Goal: Task Accomplishment & Management: Manage account settings

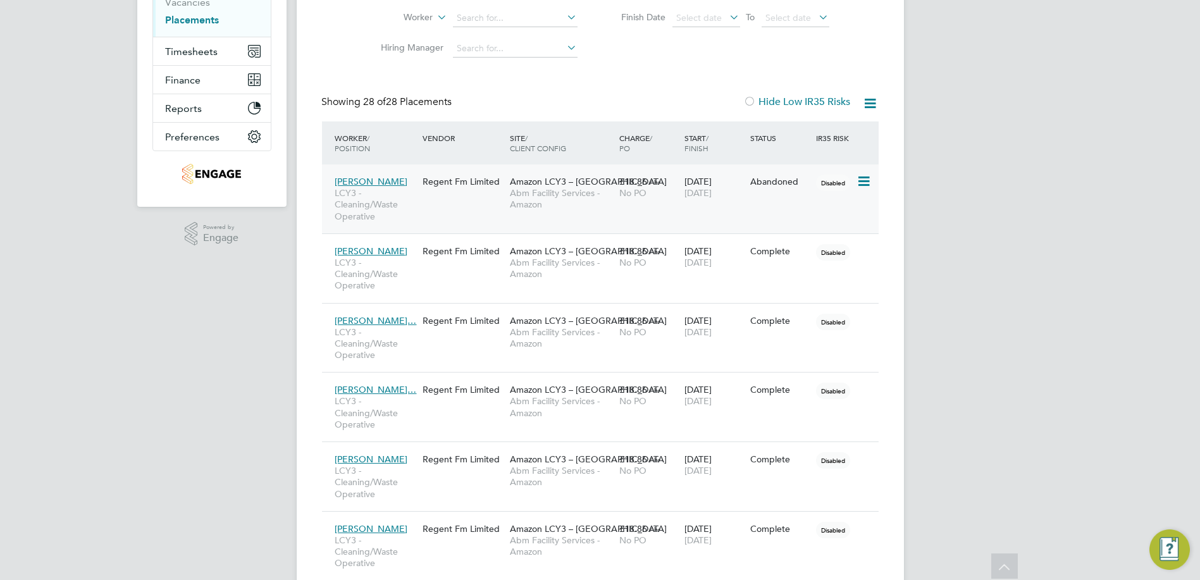
click at [683, 189] on div "13 Sep 2025 13 Sep 2025" at bounding box center [714, 187] width 66 height 35
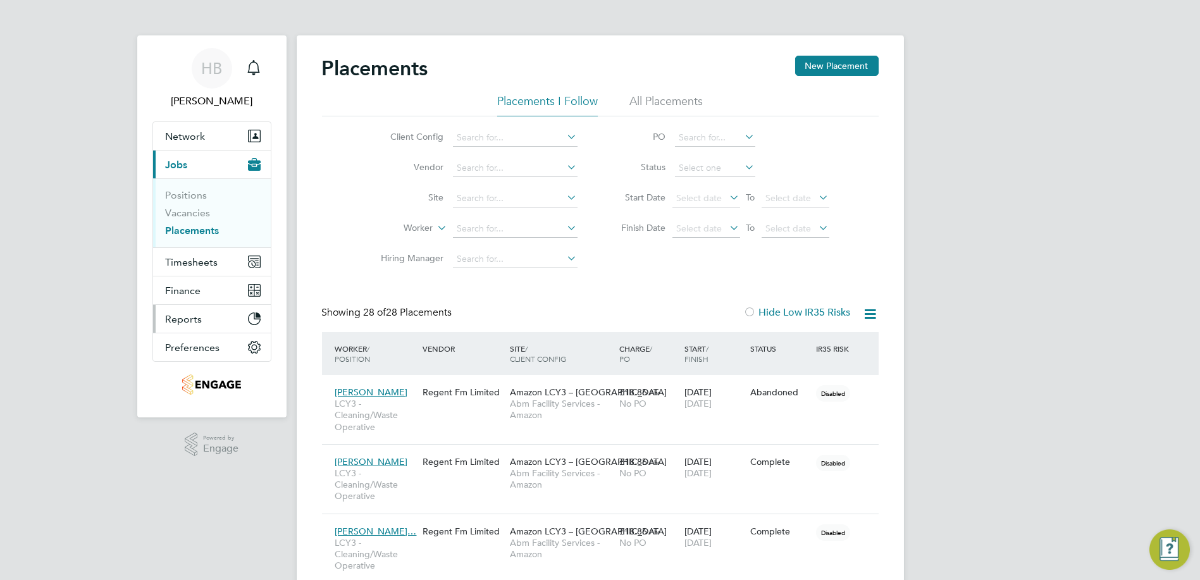
click at [207, 320] on button "Reports" at bounding box center [212, 319] width 118 height 28
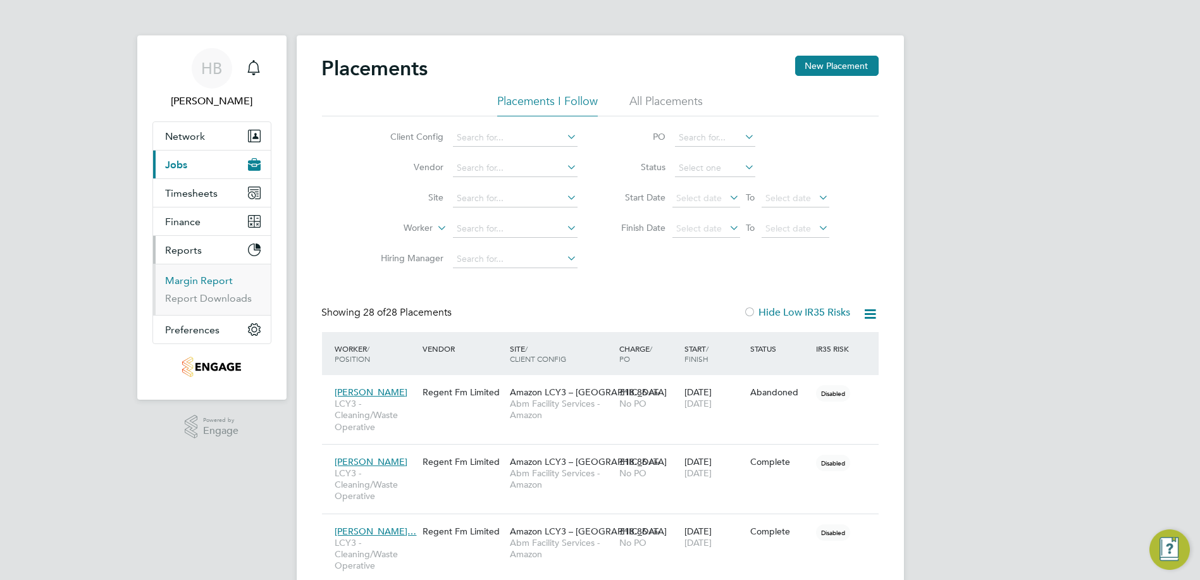
click at [191, 285] on link "Margin Report" at bounding box center [200, 281] width 68 height 12
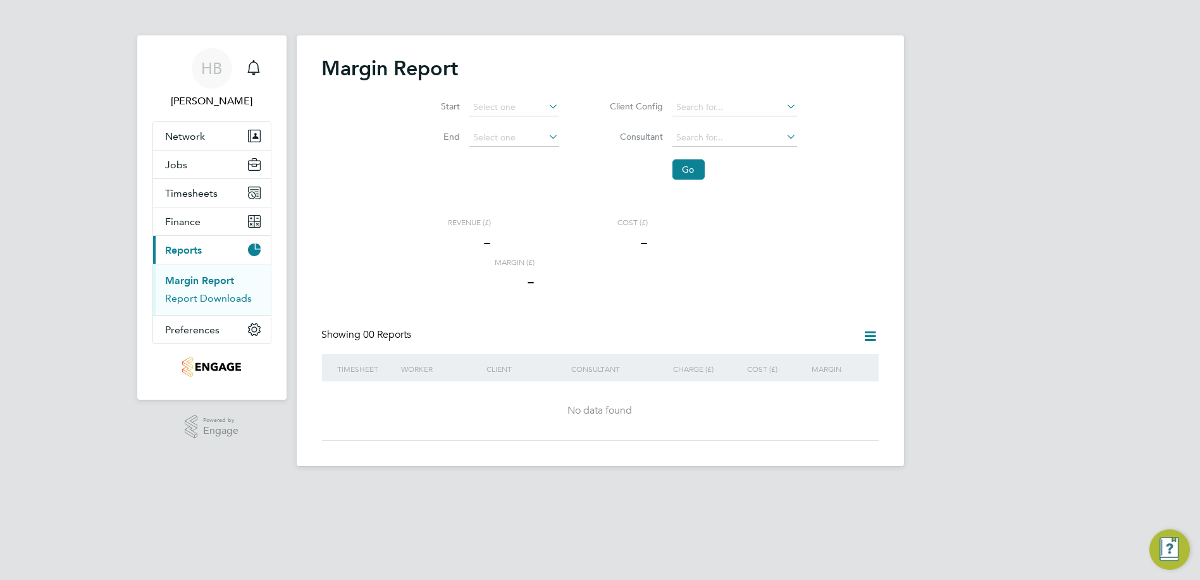
click at [197, 295] on link "Report Downloads" at bounding box center [209, 298] width 87 height 12
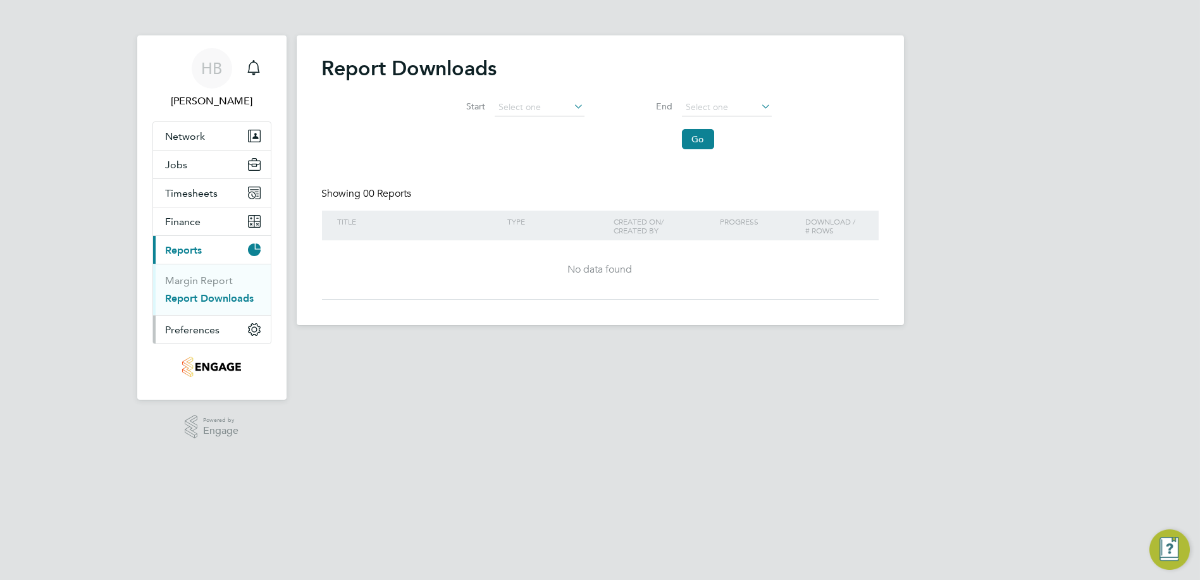
click at [197, 326] on span "Preferences" at bounding box center [193, 330] width 54 height 12
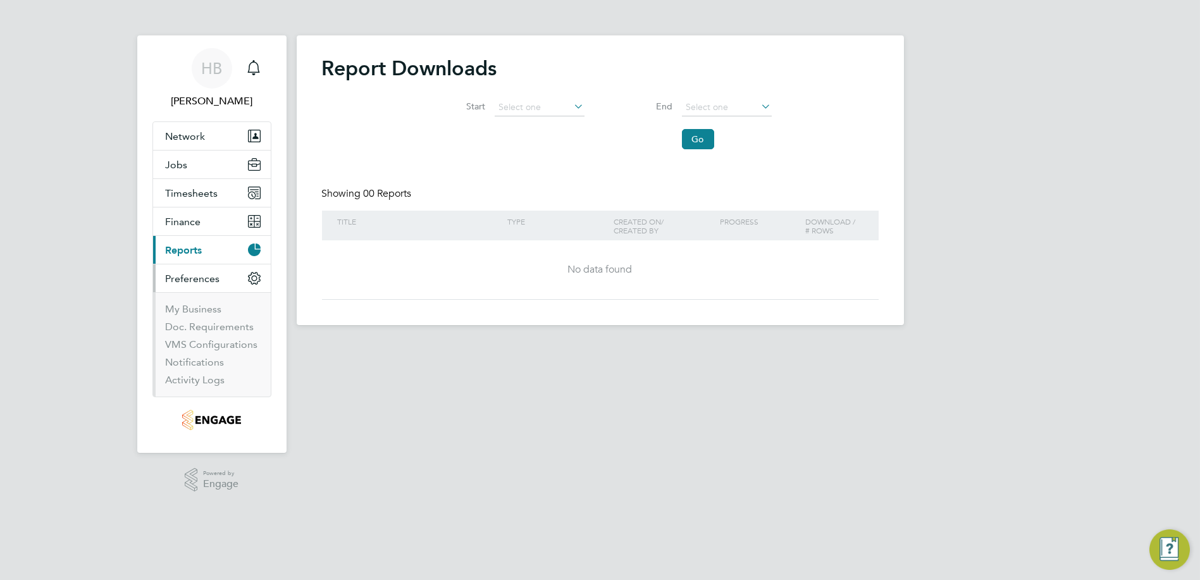
click at [188, 247] on span "Reports" at bounding box center [184, 250] width 37 height 12
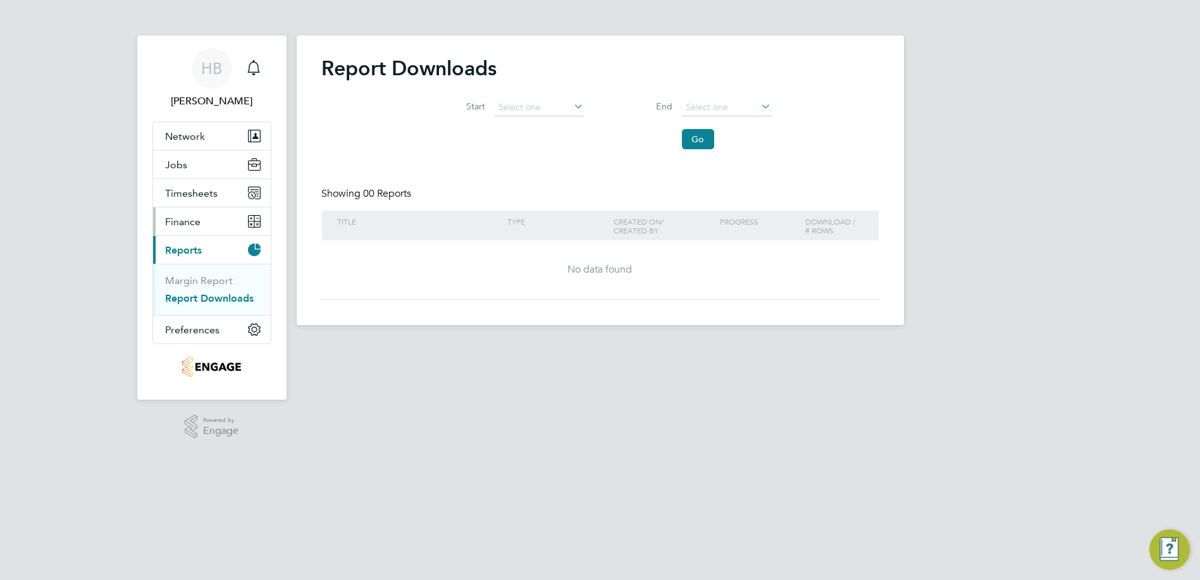
click at [188, 225] on span "Finance" at bounding box center [183, 222] width 35 height 12
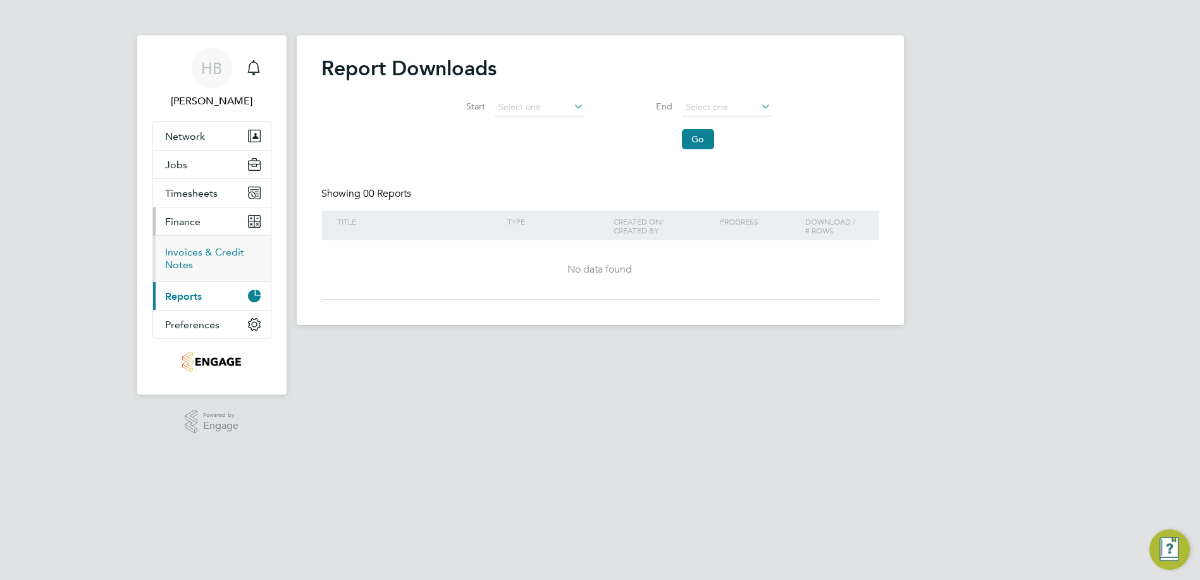
click at [189, 248] on link "Invoices & Credit Notes" at bounding box center [205, 258] width 79 height 25
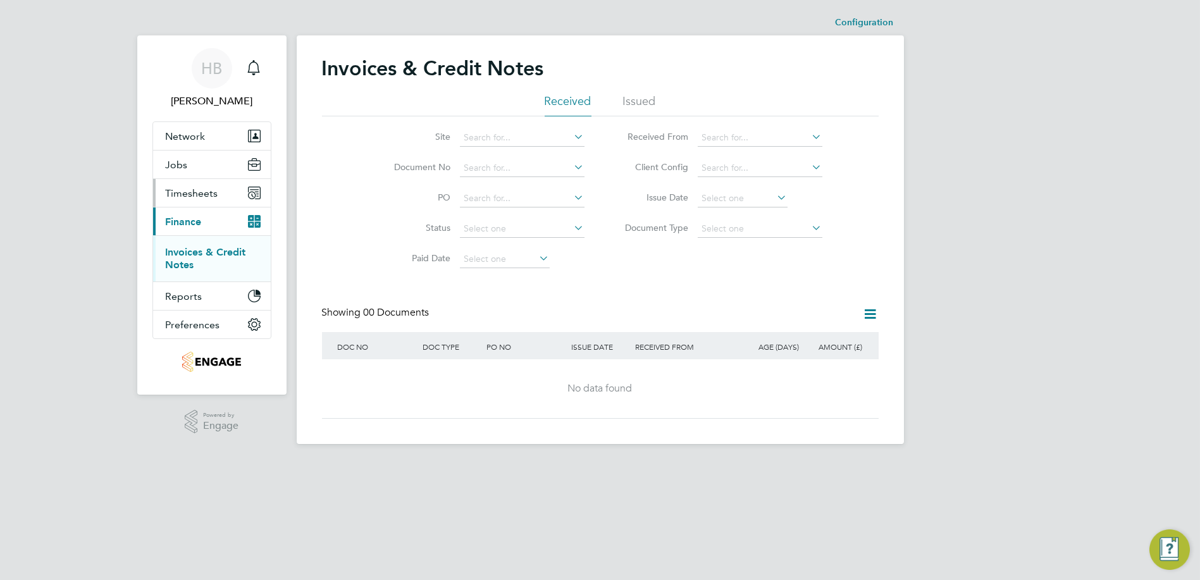
click at [199, 197] on span "Timesheets" at bounding box center [192, 193] width 52 height 12
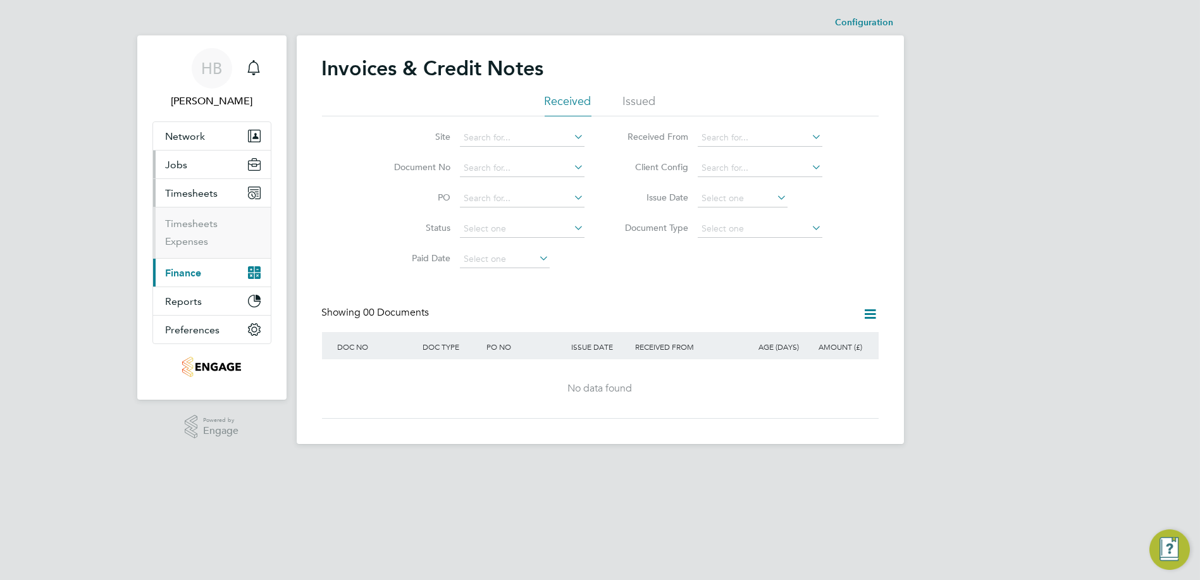
click at [197, 174] on button "Jobs" at bounding box center [212, 165] width 118 height 28
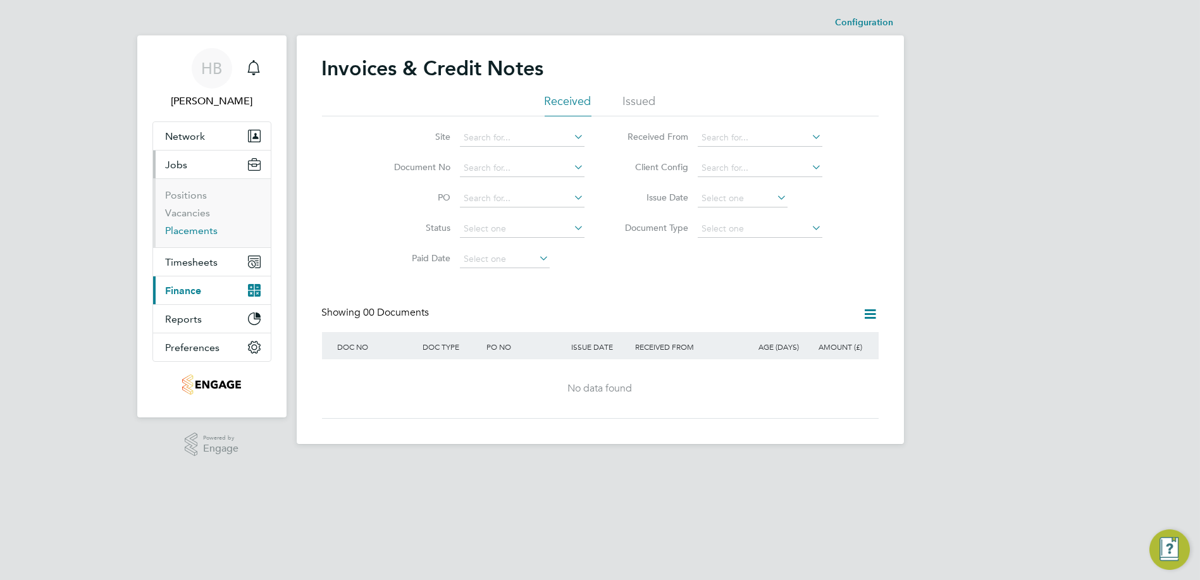
click at [197, 228] on link "Placements" at bounding box center [192, 231] width 52 height 12
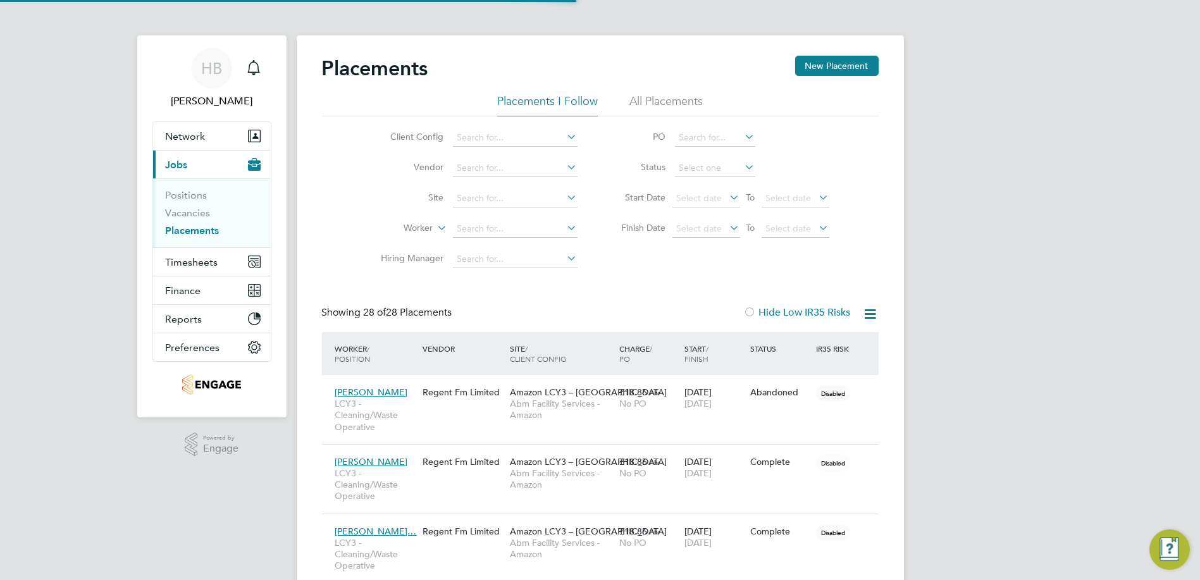
scroll to position [59, 88]
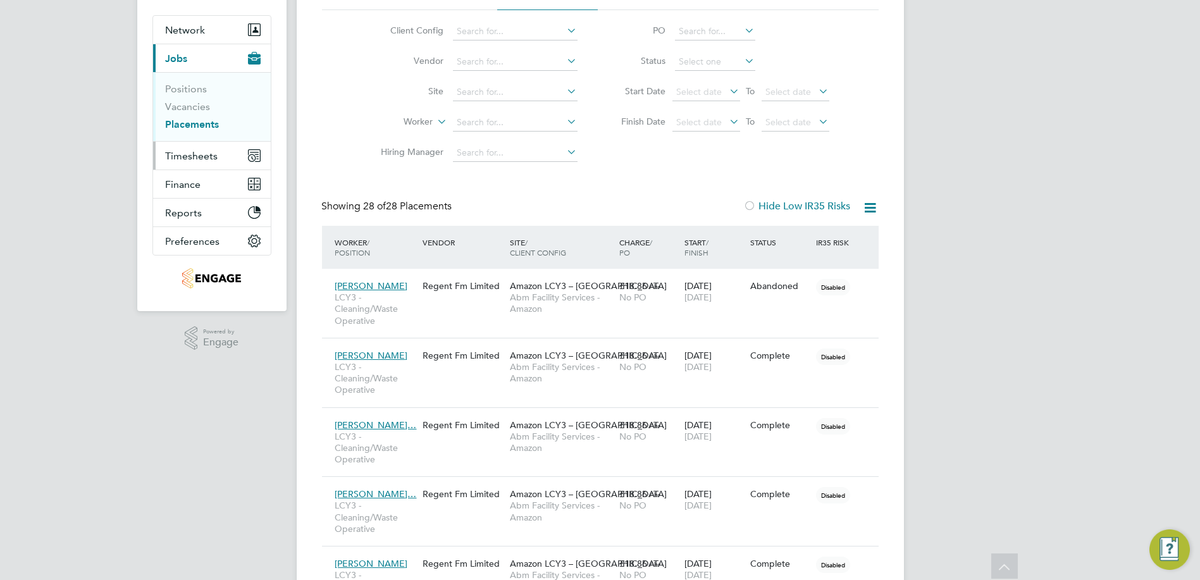
click at [213, 154] on span "Timesheets" at bounding box center [192, 156] width 52 height 12
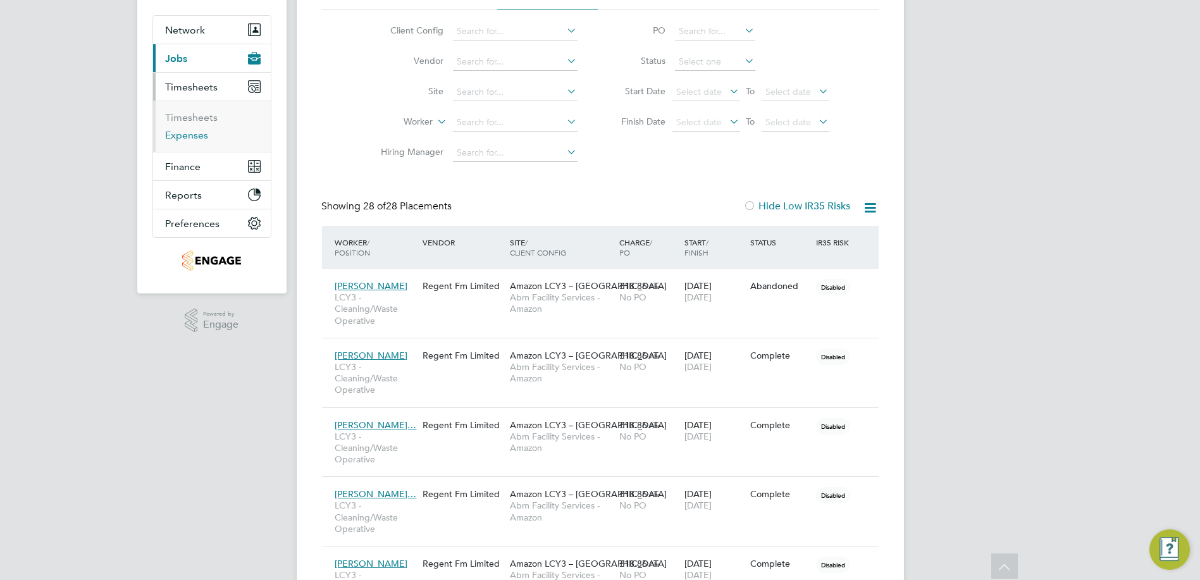
click at [197, 136] on link "Expenses" at bounding box center [187, 135] width 43 height 12
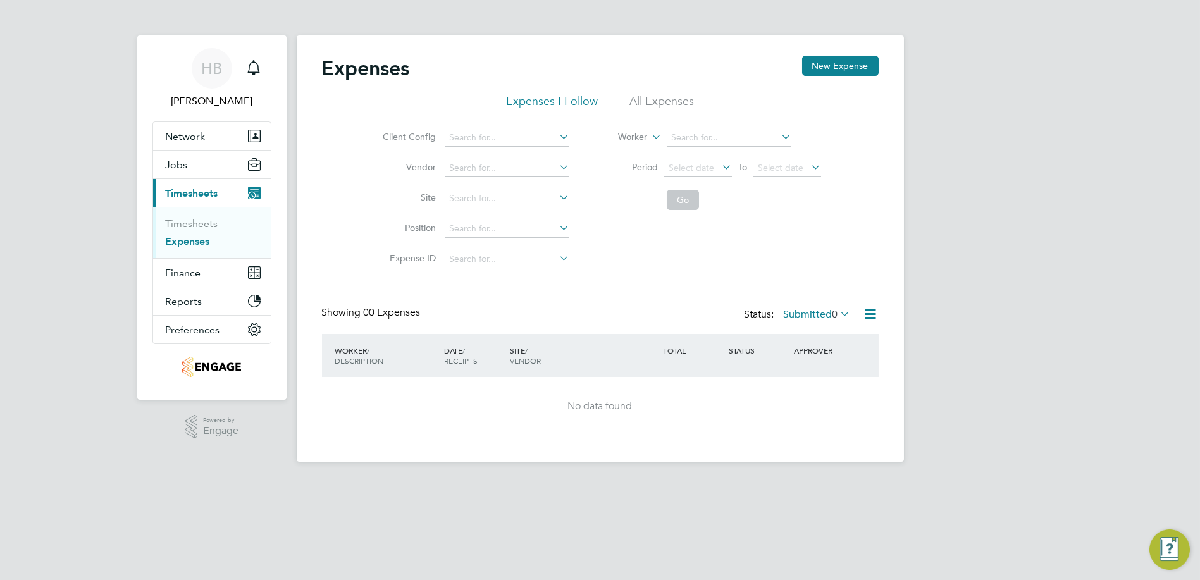
click at [186, 229] on li "Timesheets" at bounding box center [213, 227] width 95 height 18
click at [187, 225] on link "Timesheets" at bounding box center [192, 224] width 52 height 12
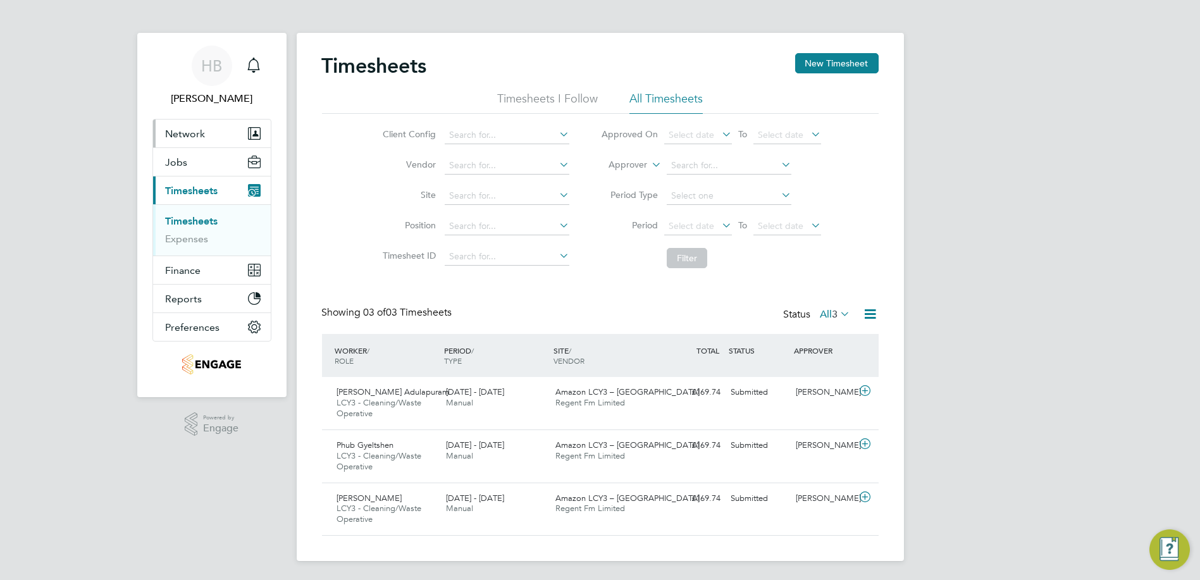
click at [171, 128] on span "Network" at bounding box center [186, 134] width 40 height 12
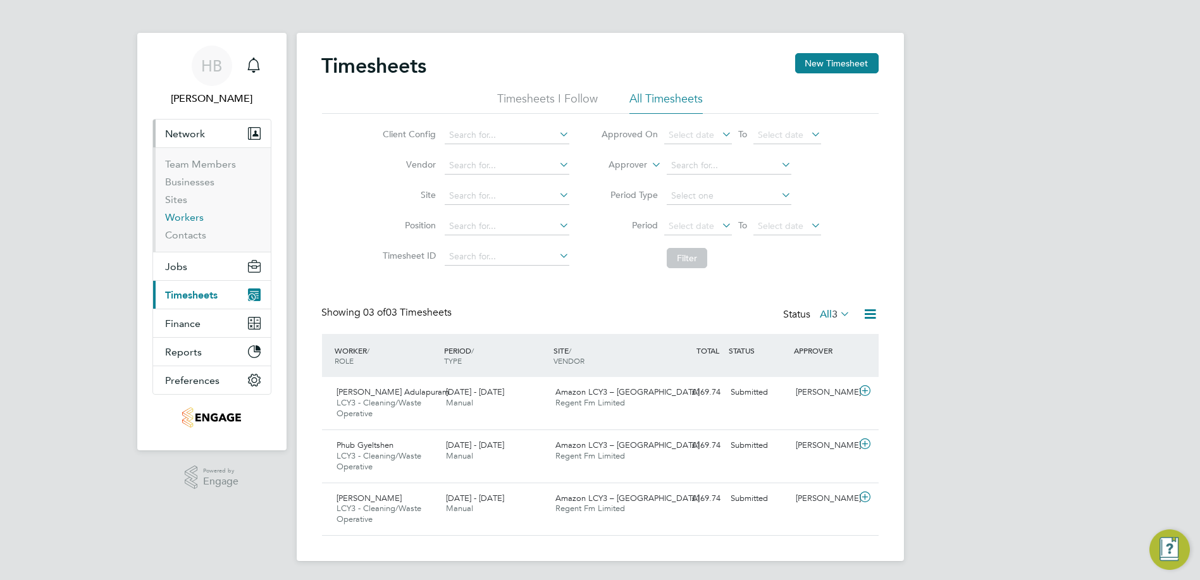
click at [187, 220] on link "Workers" at bounding box center [185, 217] width 39 height 12
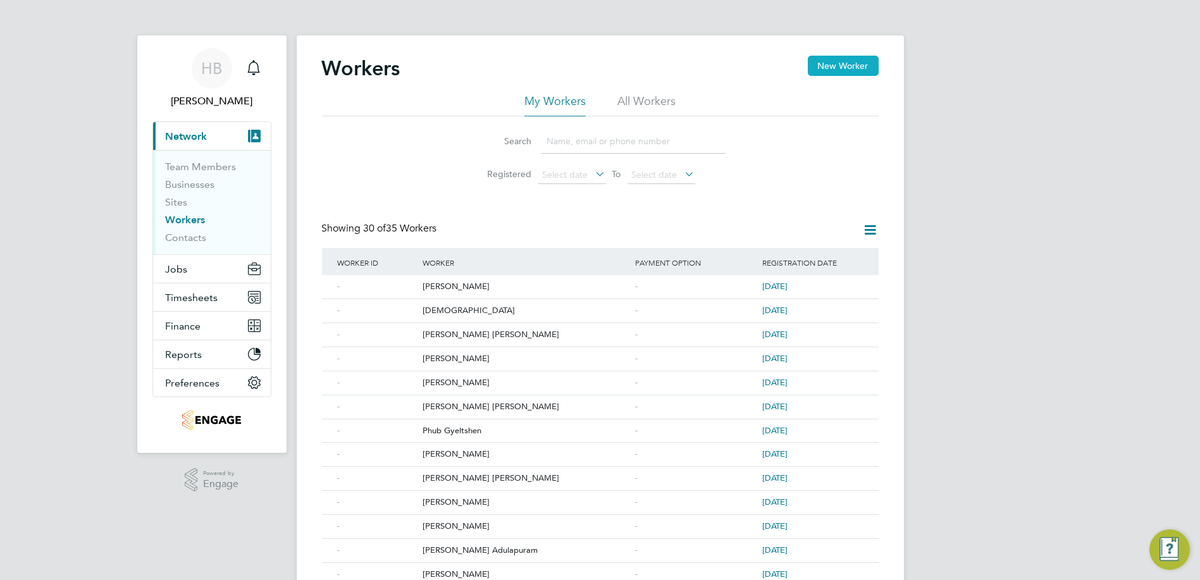
click at [848, 70] on button "New Worker" at bounding box center [843, 66] width 71 height 20
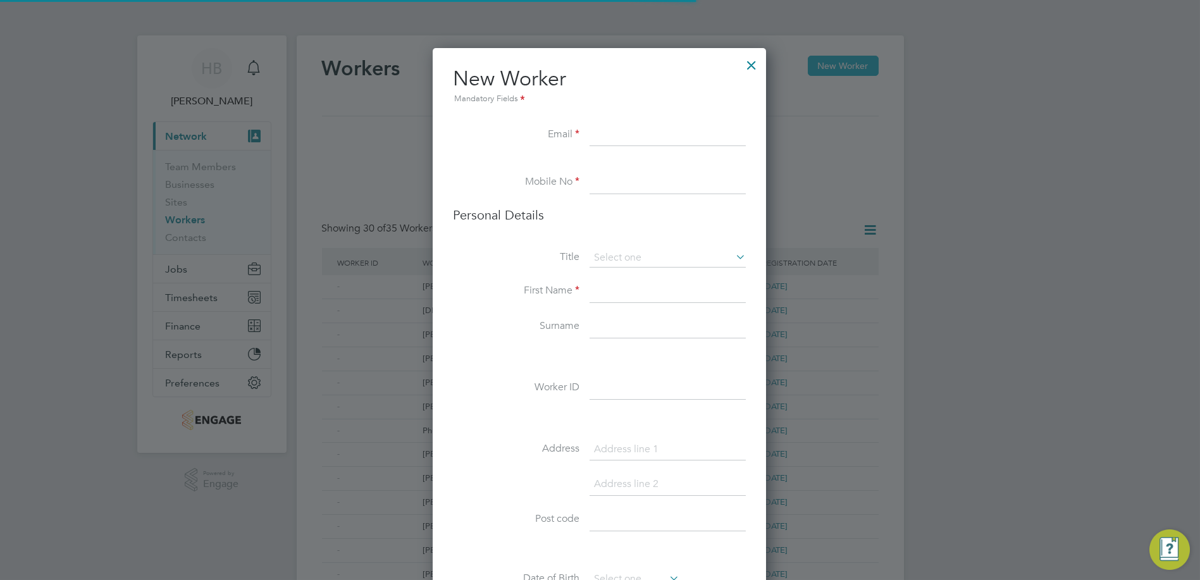
scroll to position [1064, 334]
click at [752, 65] on div at bounding box center [751, 62] width 23 height 23
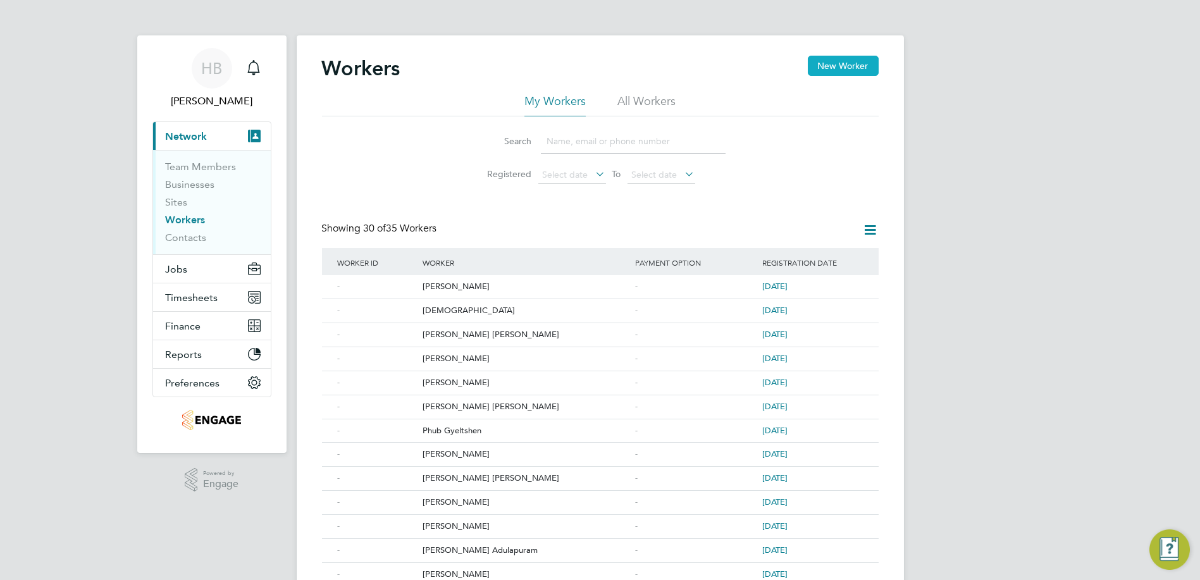
click at [839, 70] on button "New Worker" at bounding box center [843, 66] width 71 height 20
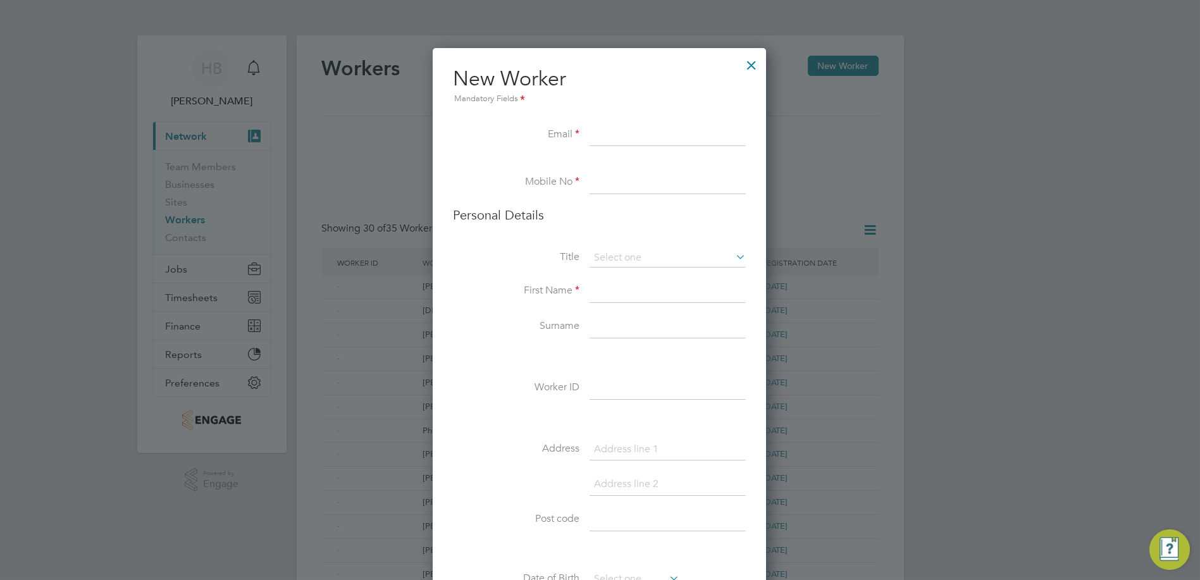
click at [758, 60] on div at bounding box center [751, 62] width 23 height 23
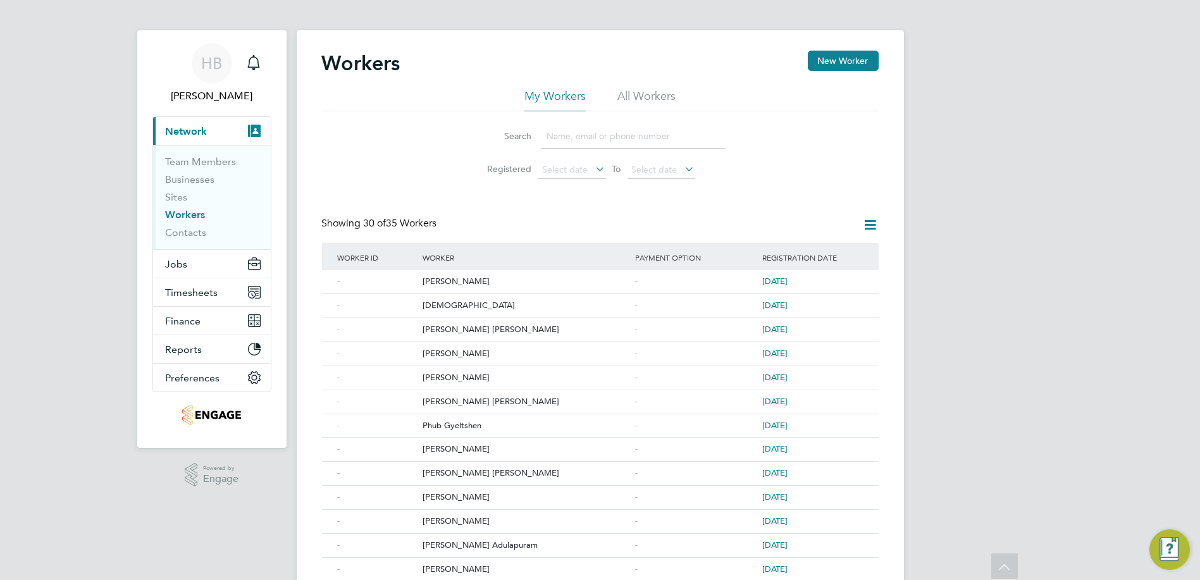
scroll to position [0, 0]
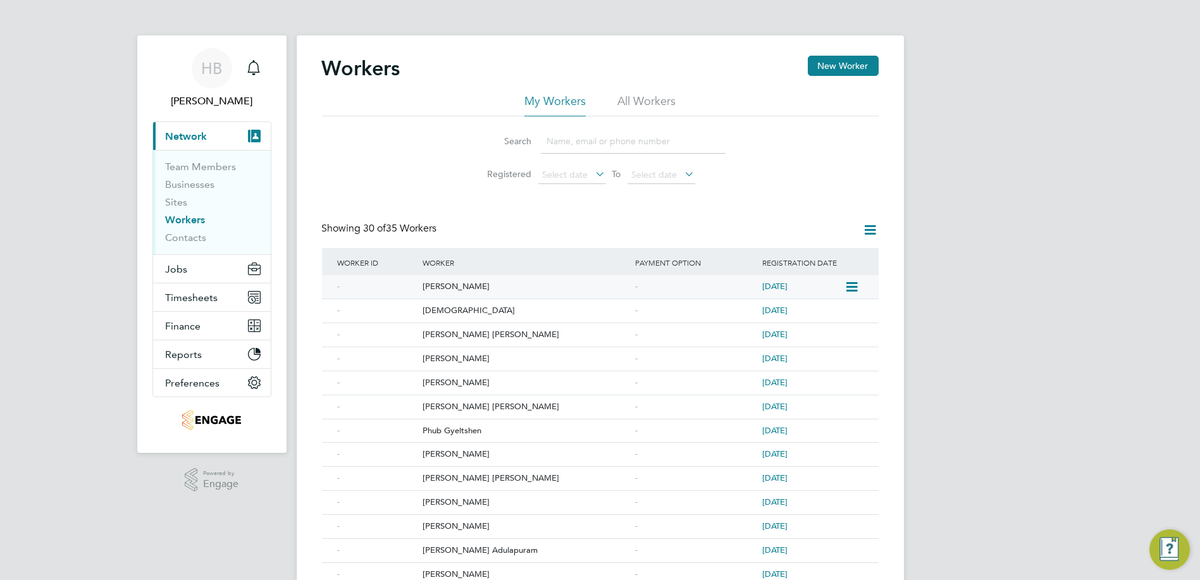
click at [695, 287] on div "-" at bounding box center [696, 286] width 128 height 23
click at [195, 274] on button "Jobs" at bounding box center [212, 269] width 118 height 28
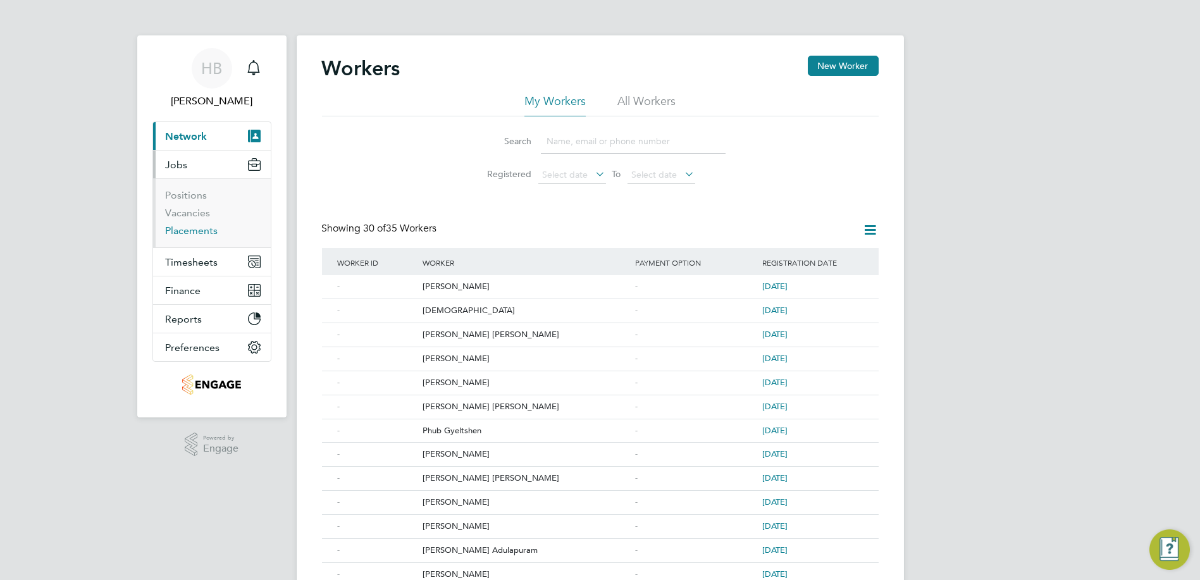
click at [195, 229] on link "Placements" at bounding box center [192, 231] width 52 height 12
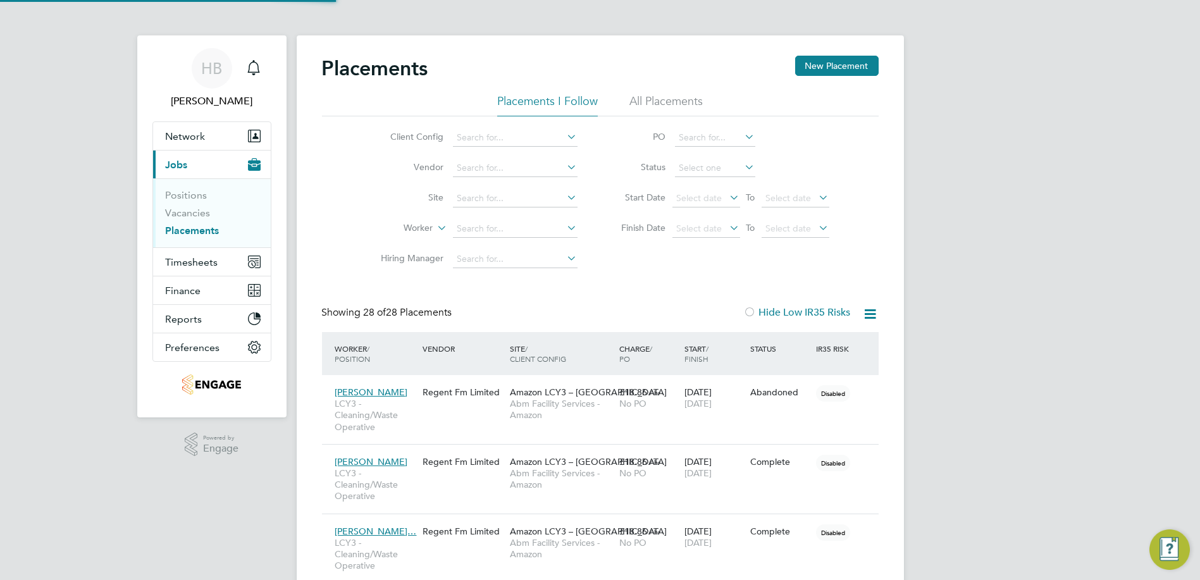
scroll to position [59, 88]
click at [863, 392] on icon at bounding box center [862, 392] width 13 height 15
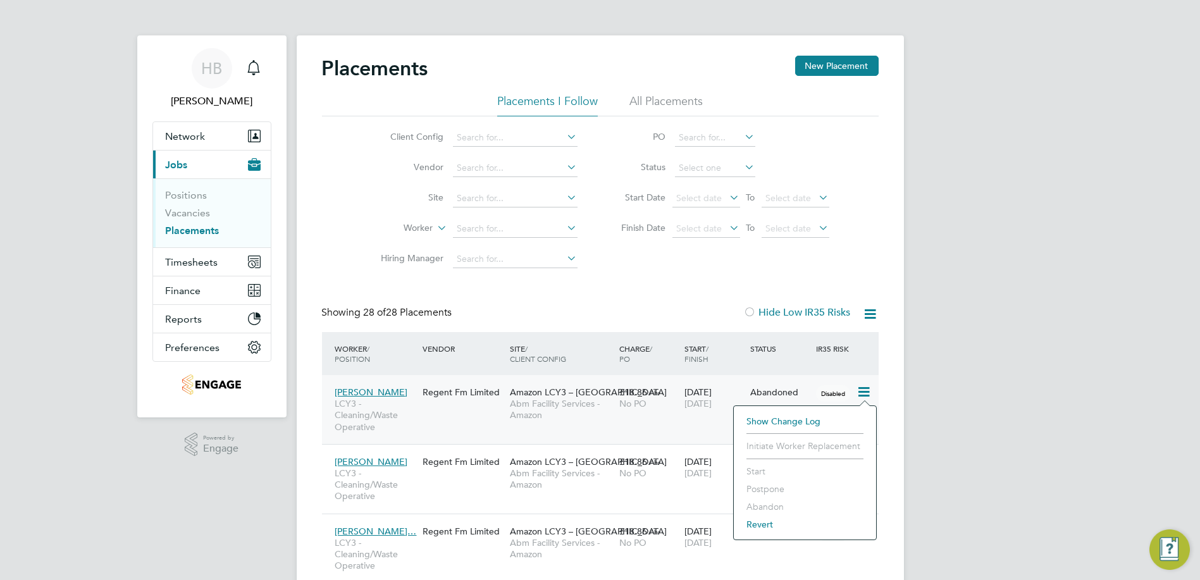
click at [661, 319] on div "Showing 28 of 28 Placements Hide Low IR35 Risks" at bounding box center [600, 319] width 557 height 26
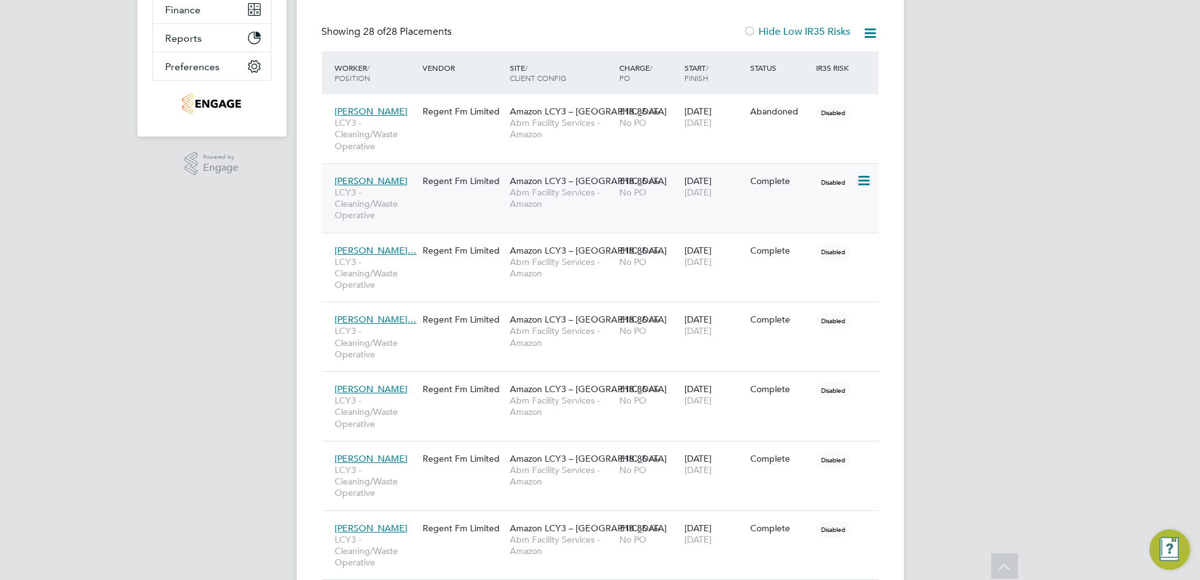
click at [867, 182] on icon at bounding box center [862, 180] width 13 height 15
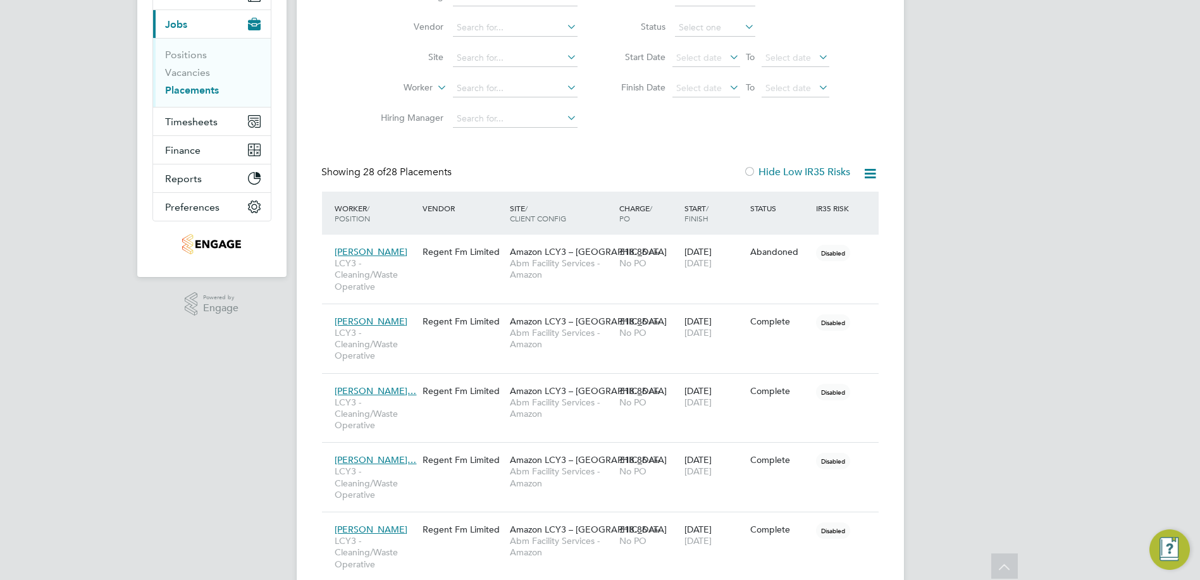
click at [876, 171] on icon at bounding box center [871, 174] width 16 height 16
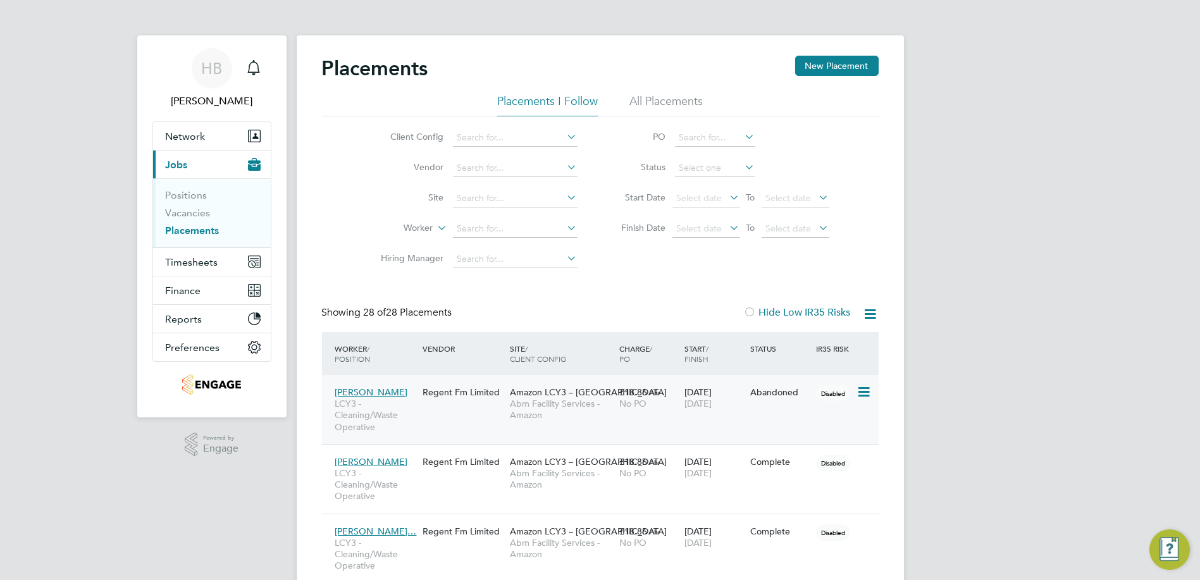
click at [865, 390] on icon at bounding box center [862, 392] width 13 height 15
click at [374, 395] on span "Anisha Neupane" at bounding box center [371, 391] width 73 height 11
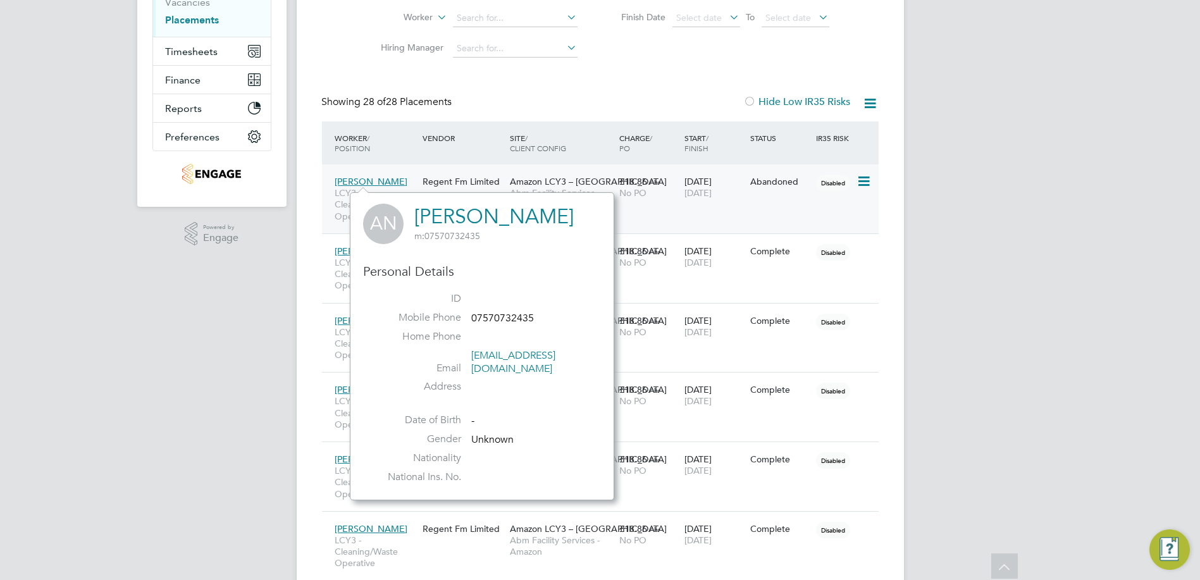
click at [791, 209] on div "Anisha Neupane LCY3 - Cleaning/Waste Operative Regent Fm Limited Amazon LCY3 – …" at bounding box center [600, 198] width 557 height 69
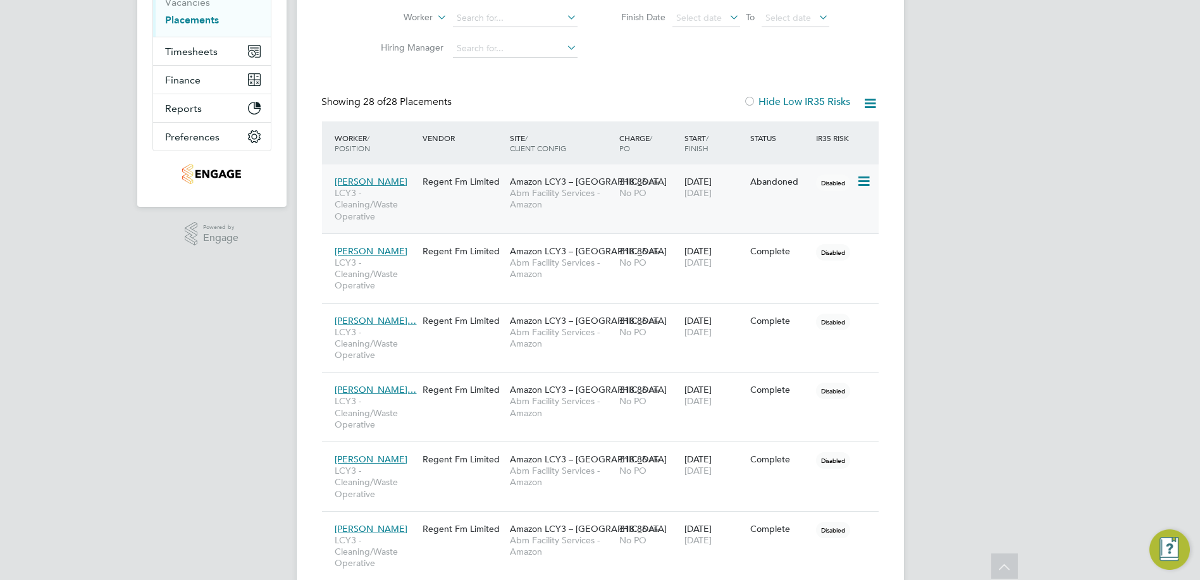
click at [572, 183] on span "Amazon LCY3 – [GEOGRAPHIC_DATA]" at bounding box center [588, 181] width 157 height 11
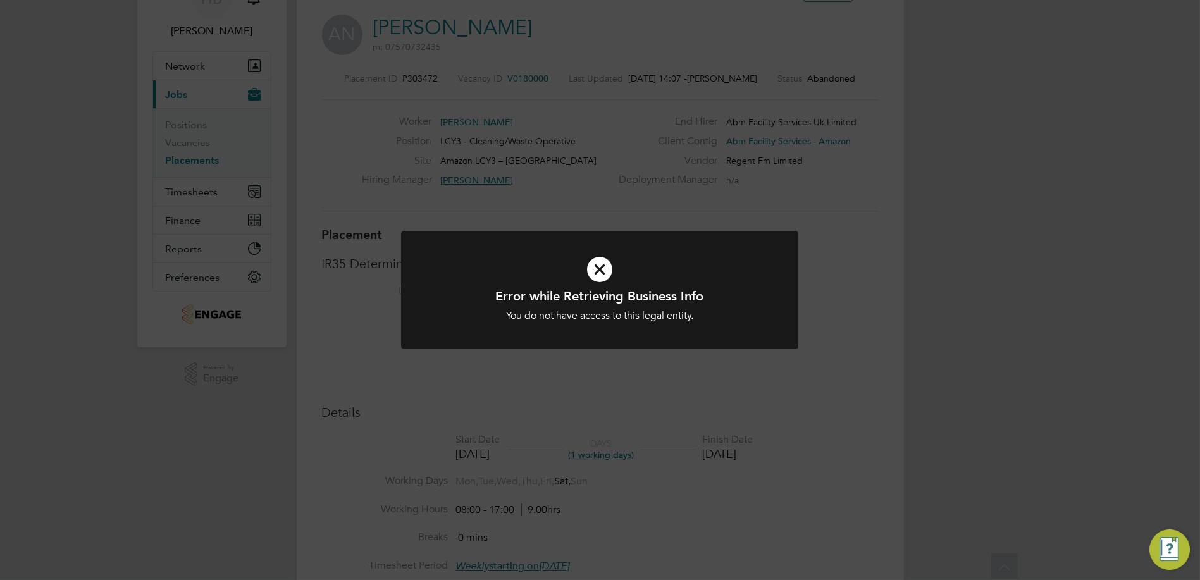
click at [610, 262] on icon at bounding box center [599, 269] width 329 height 49
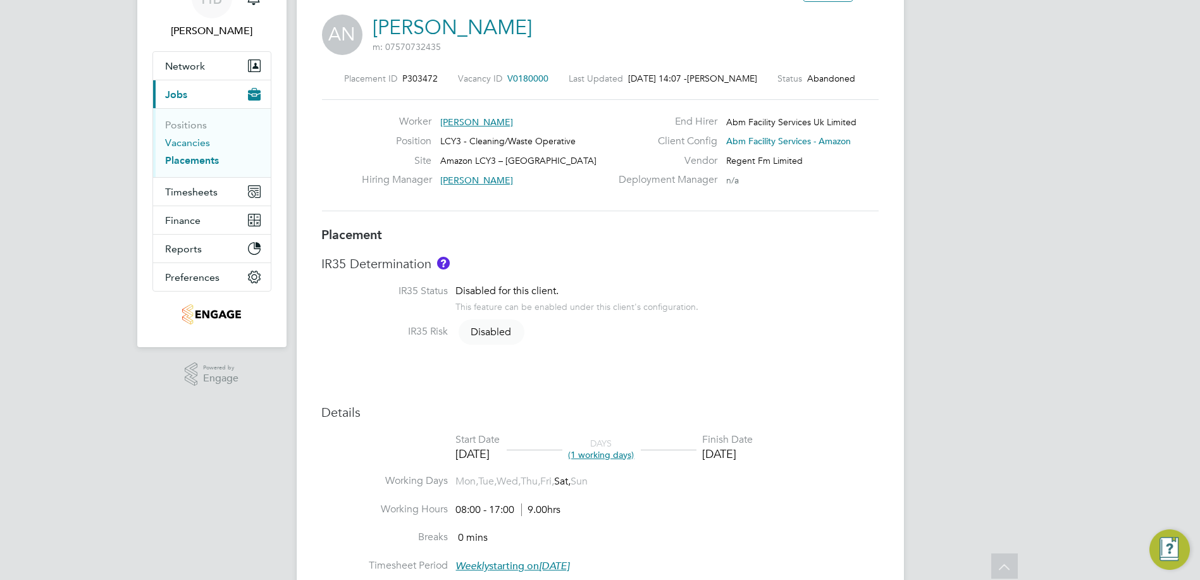
click at [182, 144] on link "Vacancies" at bounding box center [188, 143] width 45 height 12
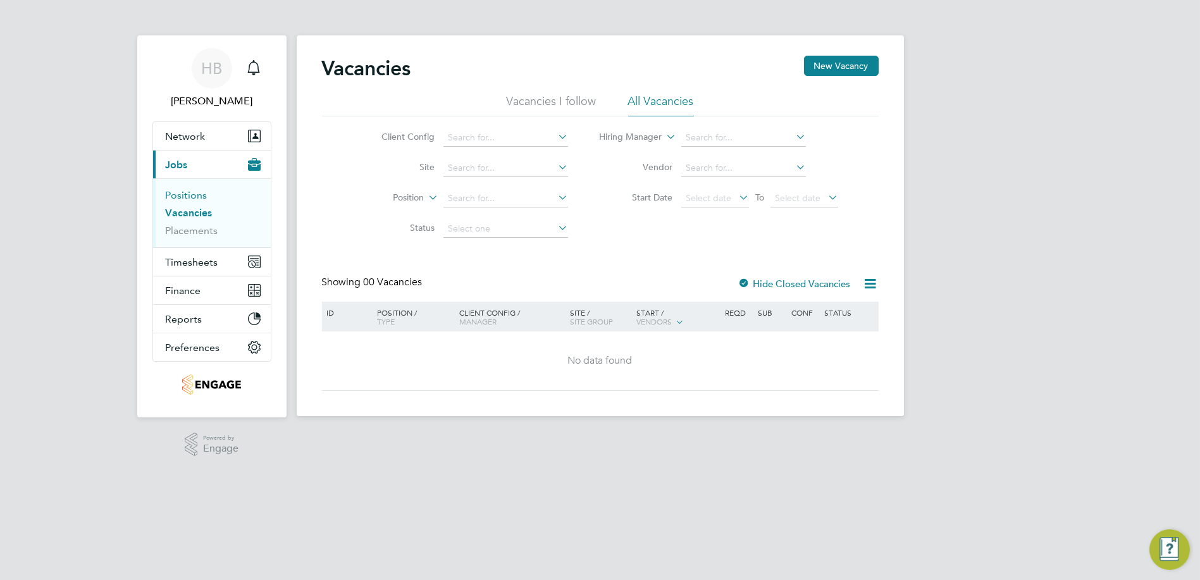
click at [192, 197] on link "Positions" at bounding box center [187, 195] width 42 height 12
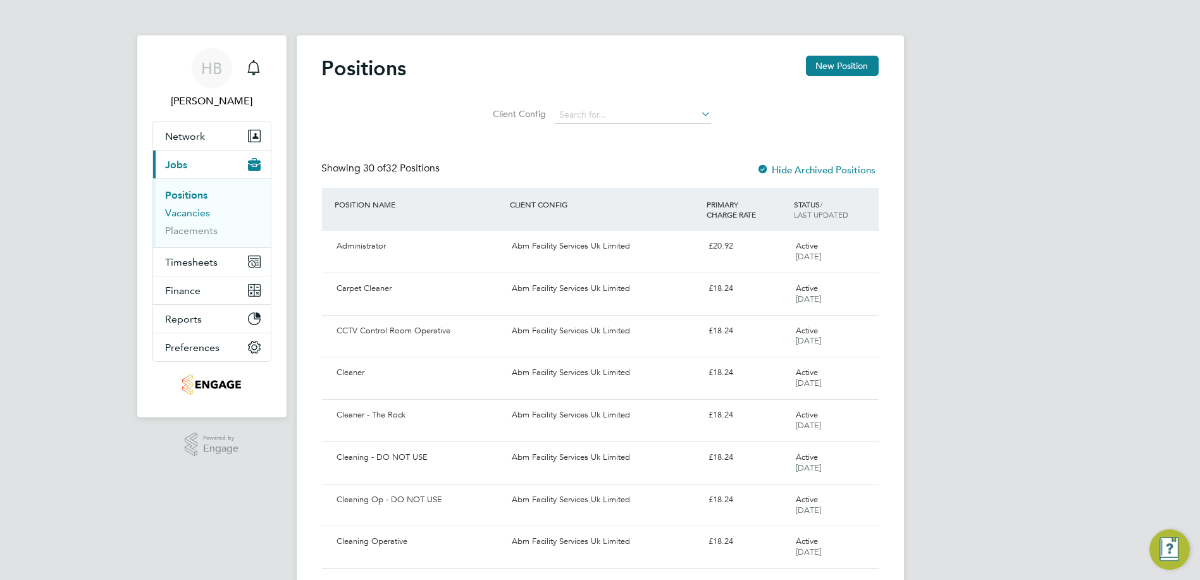
click at [196, 216] on link "Vacancies" at bounding box center [188, 213] width 45 height 12
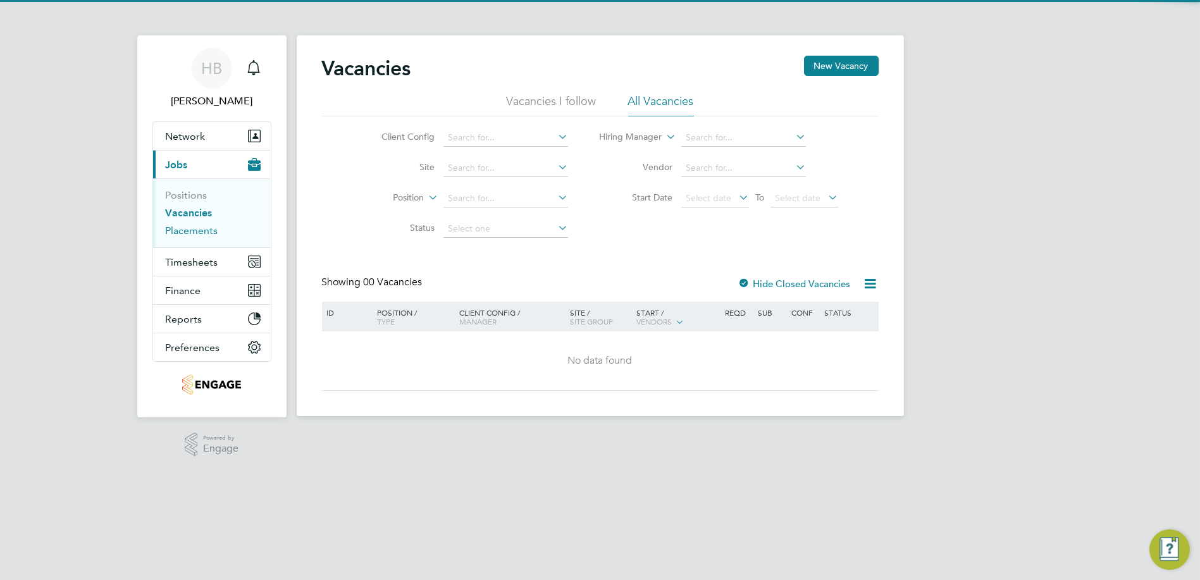
click at [196, 232] on link "Placements" at bounding box center [192, 231] width 52 height 12
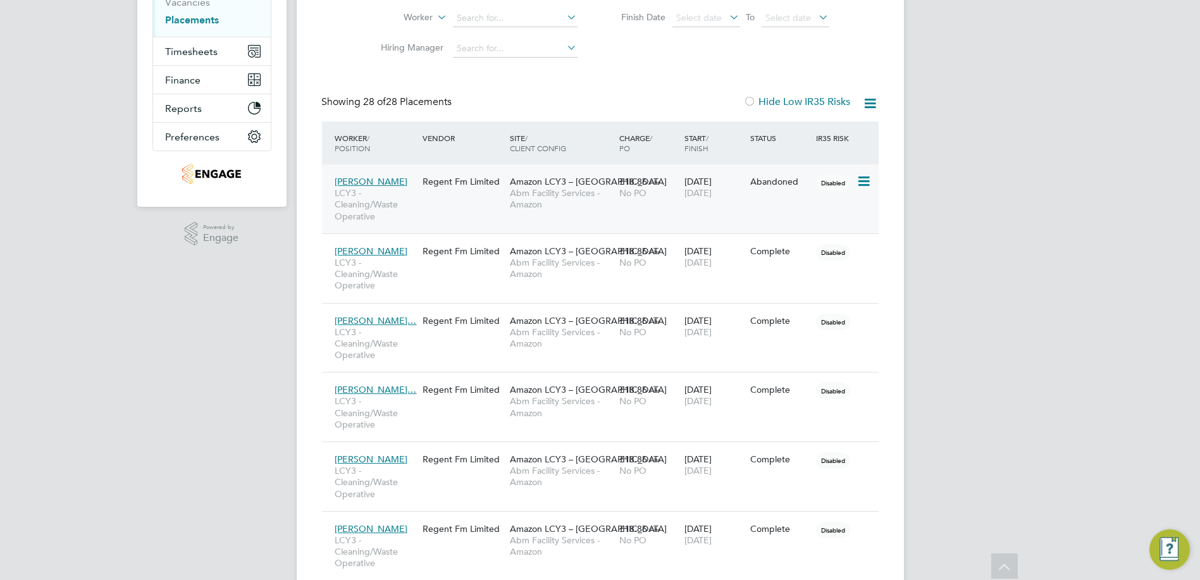
click at [858, 188] on icon at bounding box center [862, 181] width 13 height 15
click at [798, 184] on div "Abandoned" at bounding box center [779, 181] width 59 height 11
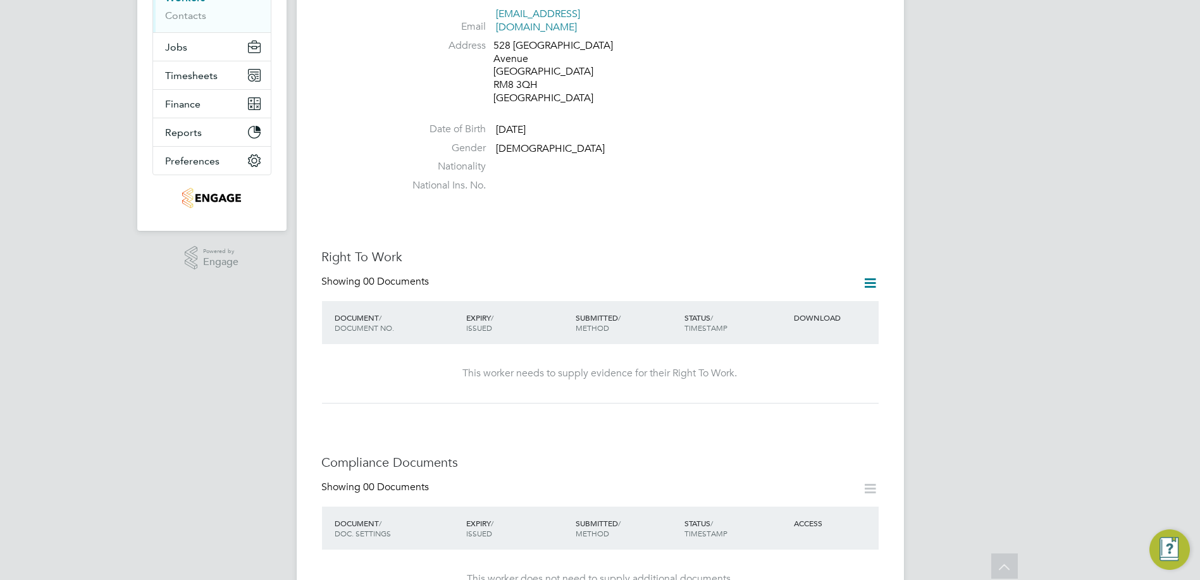
scroll to position [188, 0]
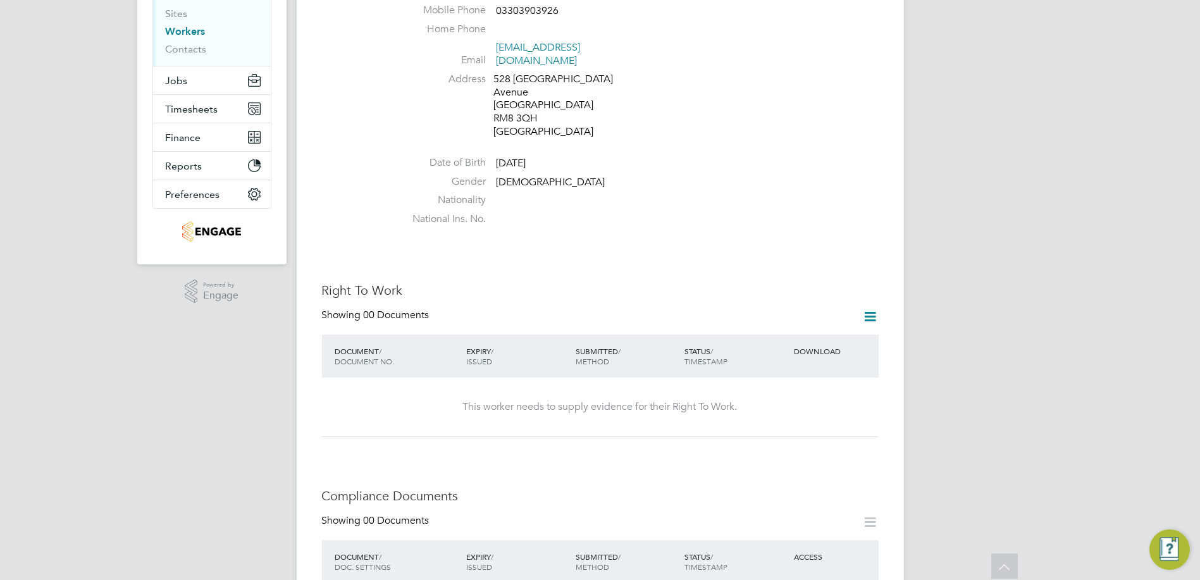
click at [865, 309] on icon at bounding box center [871, 317] width 16 height 16
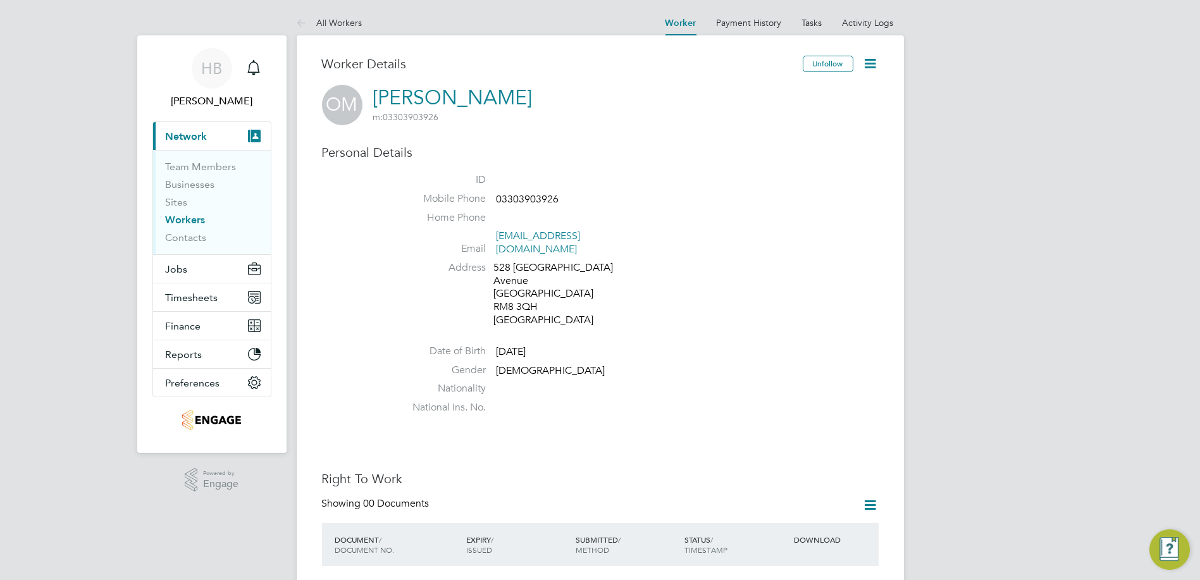
click at [871, 68] on icon at bounding box center [871, 64] width 16 height 16
click at [636, 98] on div "OM Obaid Muhammad m: 03303903926" at bounding box center [600, 105] width 557 height 40
click at [180, 218] on link "Workers" at bounding box center [186, 220] width 40 height 12
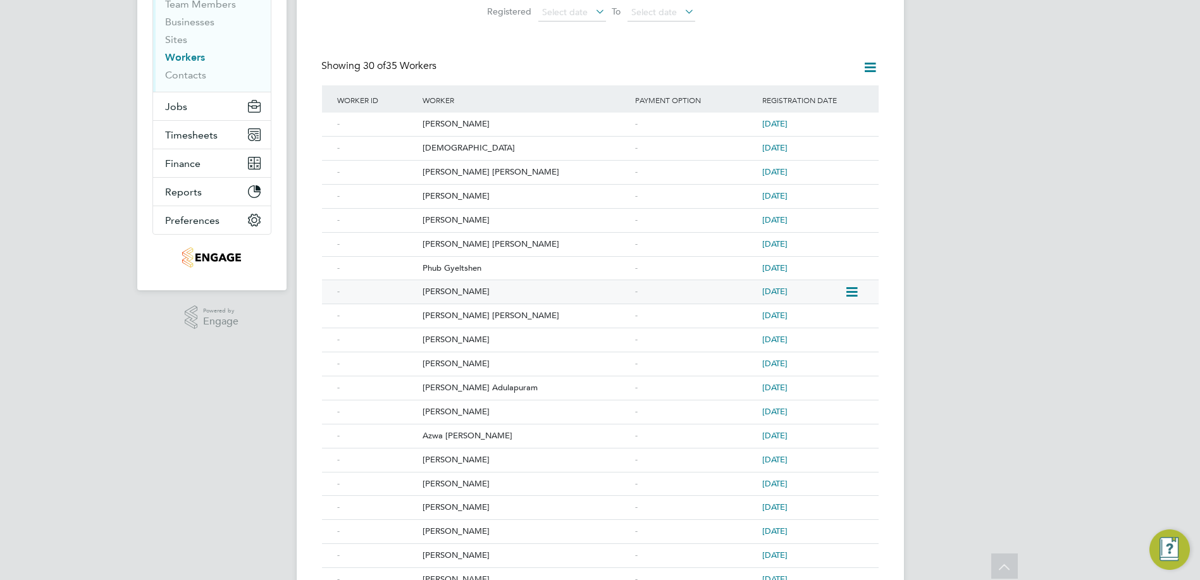
scroll to position [140, 0]
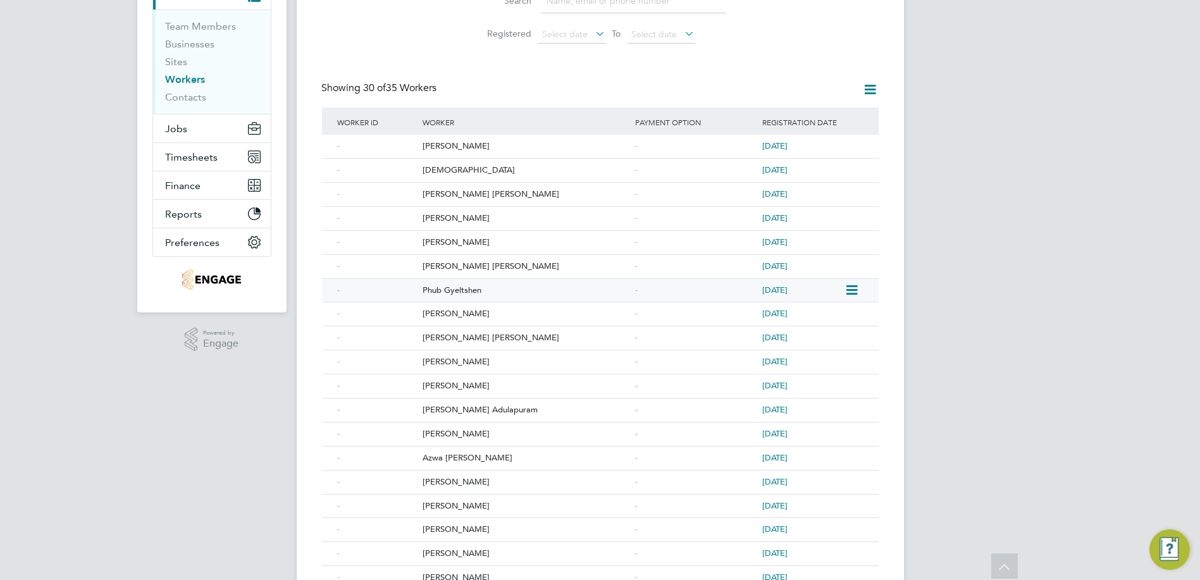
click at [855, 290] on icon at bounding box center [850, 290] width 13 height 15
click at [937, 306] on div "HB Harry Barfoot Notifications Applications: Current page: Network Team Members…" at bounding box center [600, 398] width 1200 height 1077
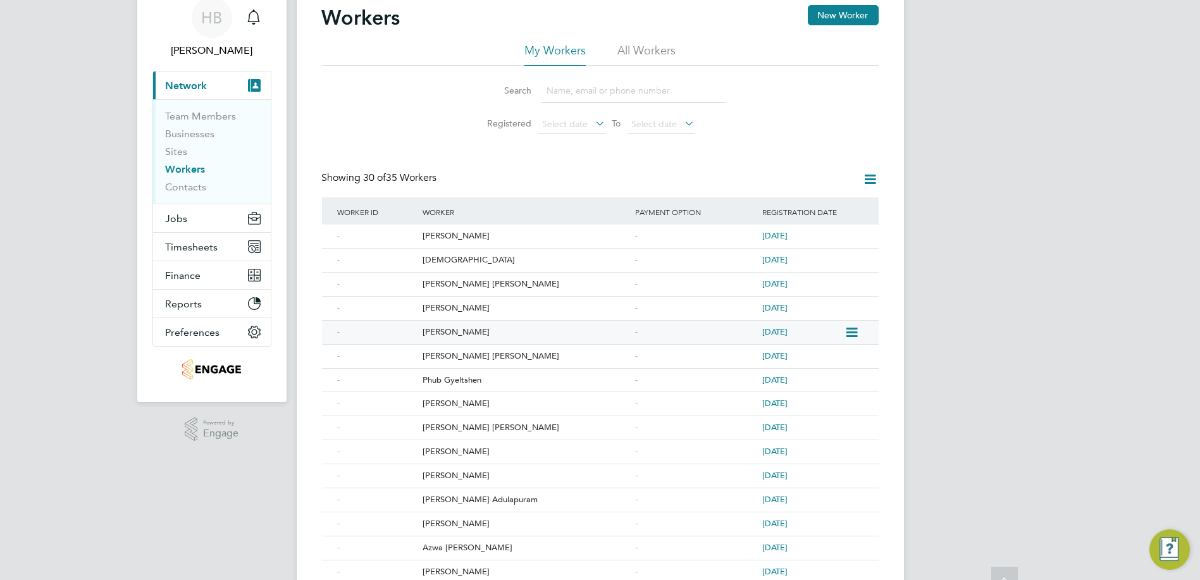
scroll to position [0, 0]
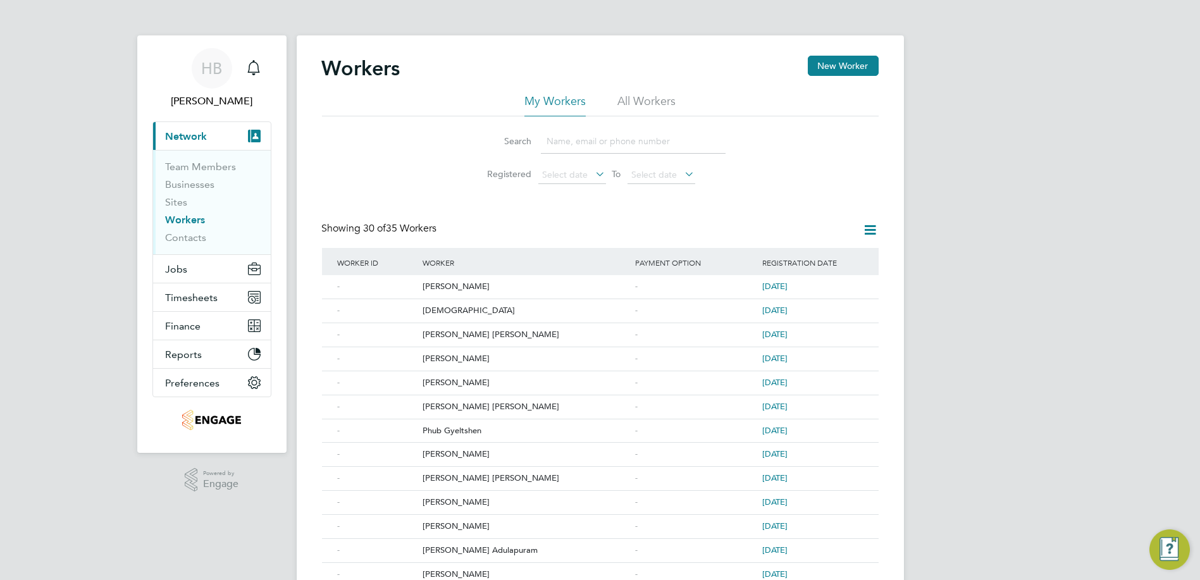
click at [629, 106] on li "All Workers" at bounding box center [646, 105] width 58 height 23
click at [546, 98] on li "My Workers" at bounding box center [554, 105] width 61 height 23
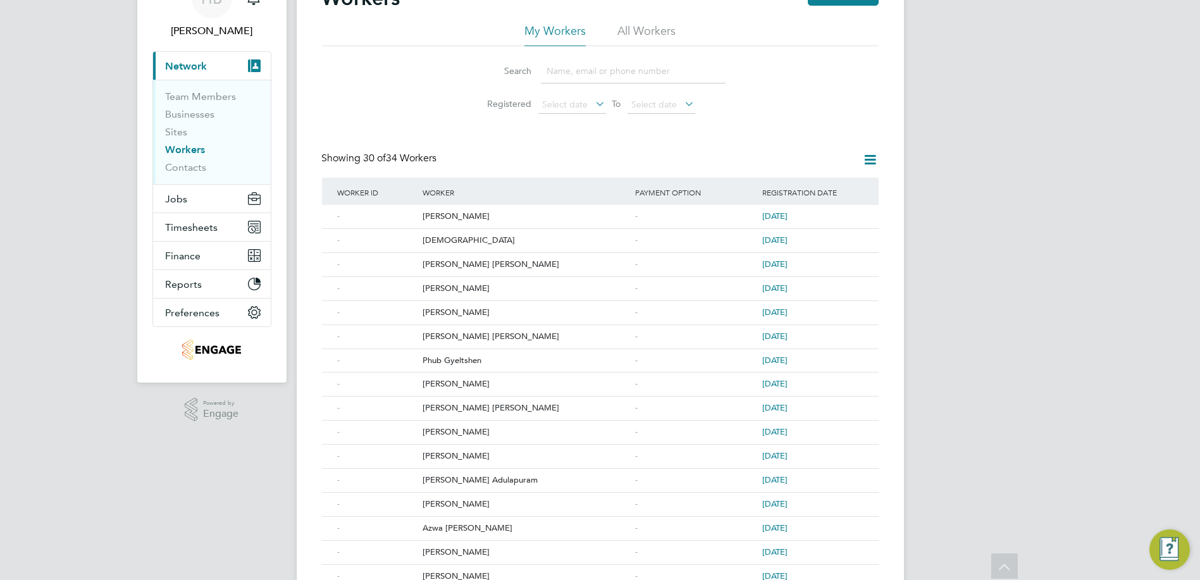
scroll to position [70, 0]
click at [176, 197] on span "Jobs" at bounding box center [177, 200] width 22 height 12
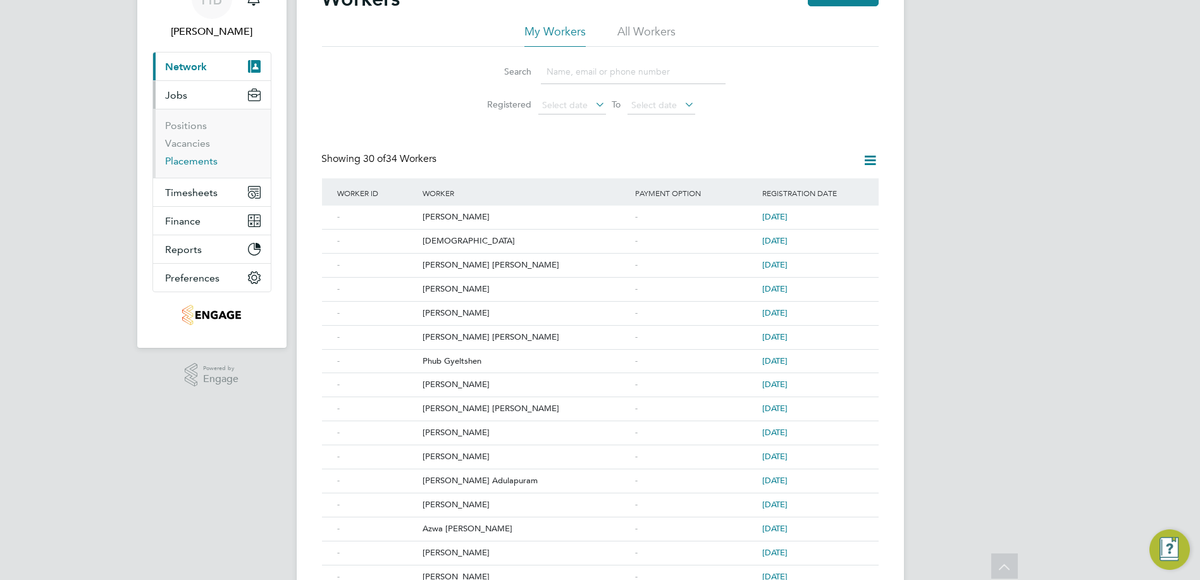
click at [191, 156] on link "Placements" at bounding box center [192, 161] width 52 height 12
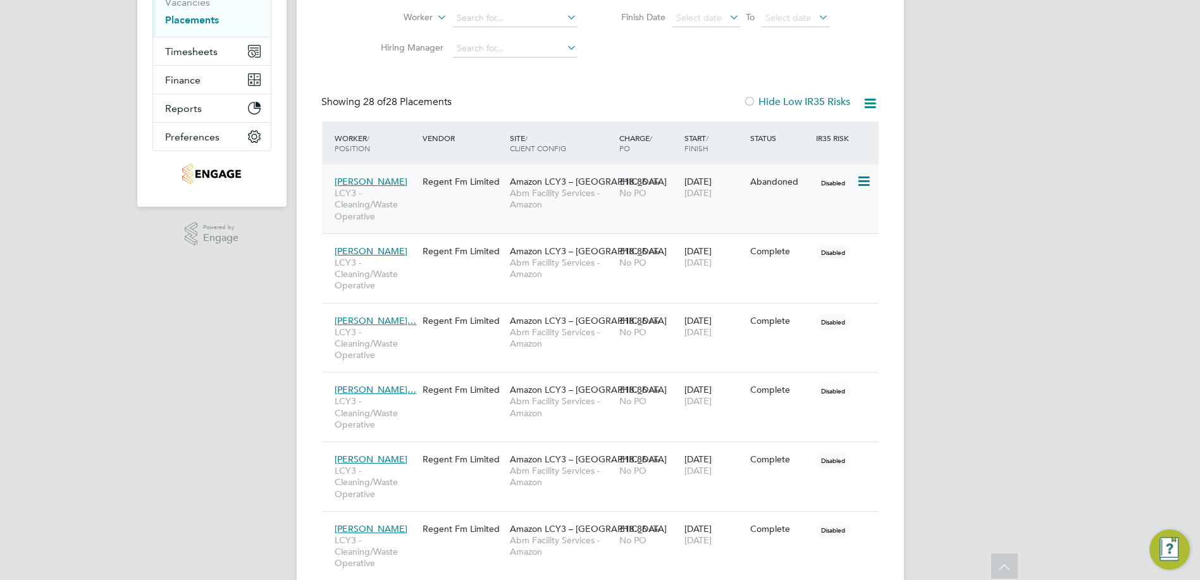
click at [860, 180] on icon at bounding box center [862, 181] width 13 height 15
click at [872, 104] on icon at bounding box center [871, 104] width 16 height 16
click at [858, 137] on li "Download Placements Report" at bounding box center [808, 134] width 135 height 18
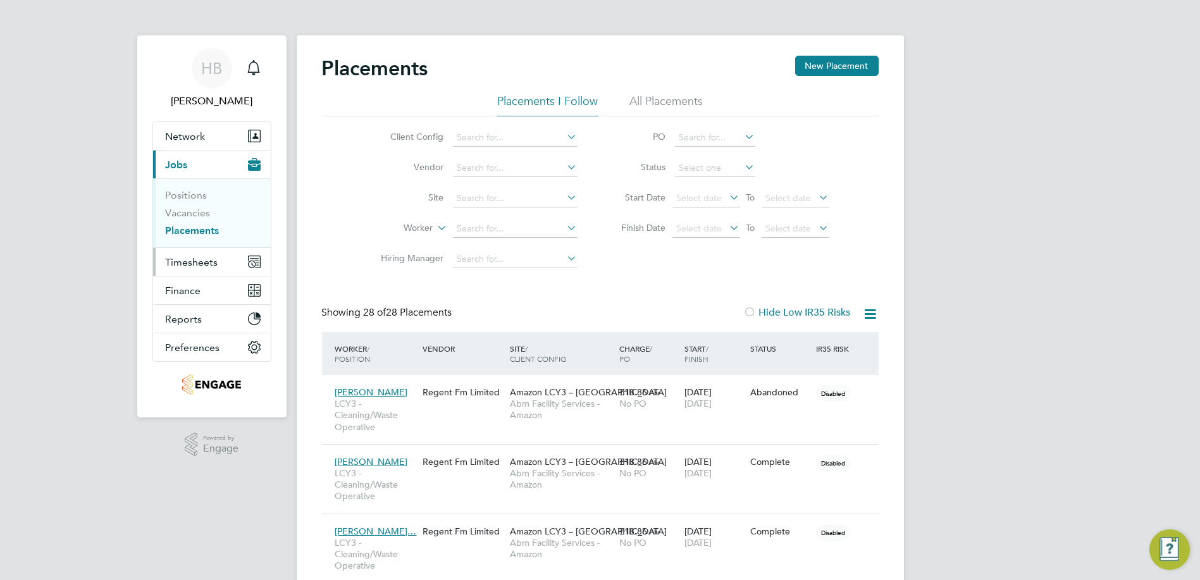
click at [190, 257] on span "Timesheets" at bounding box center [192, 262] width 52 height 12
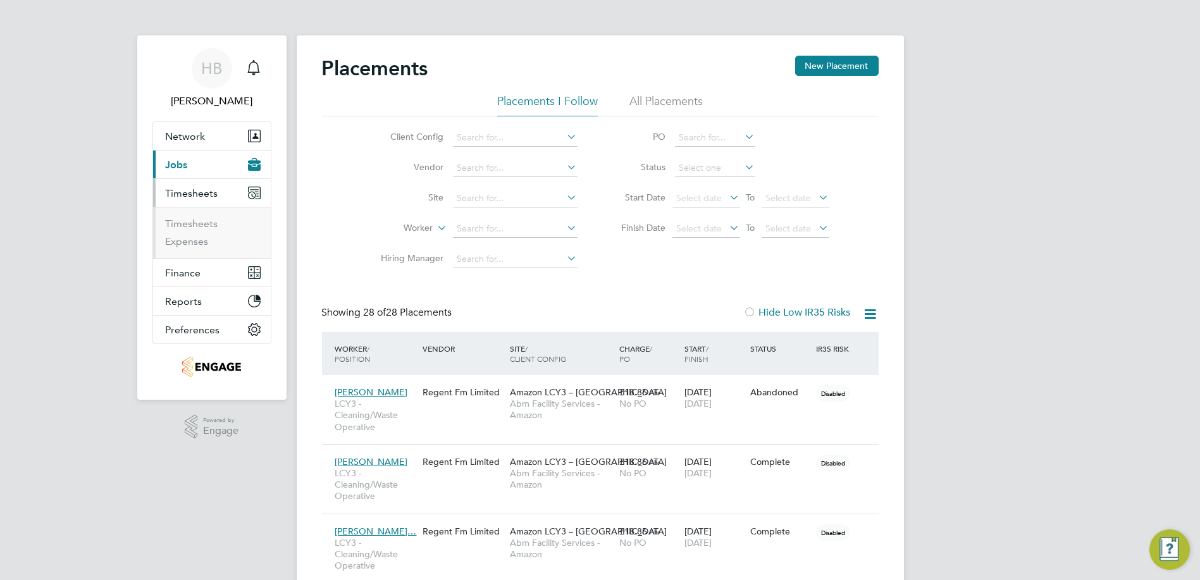
click at [173, 162] on span "Jobs" at bounding box center [177, 165] width 22 height 12
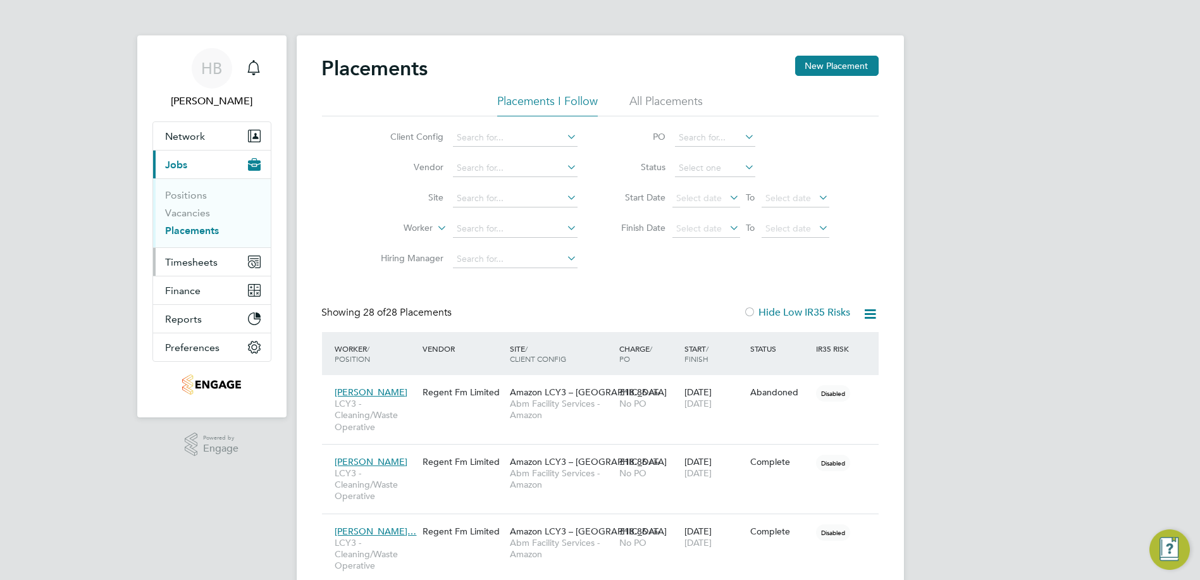
click at [176, 262] on span "Timesheets" at bounding box center [192, 262] width 52 height 12
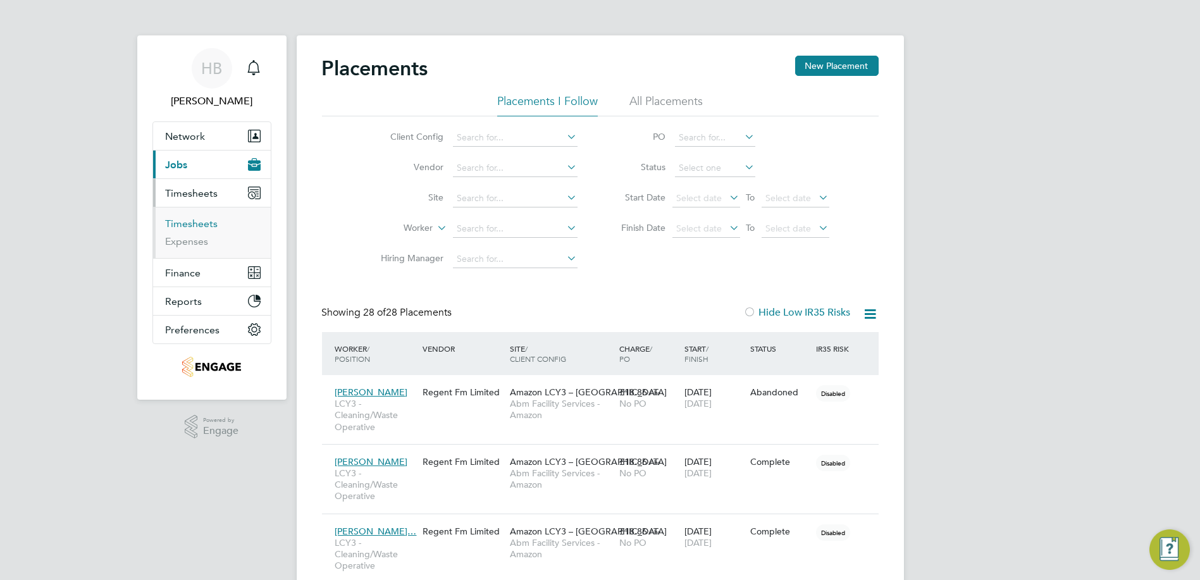
click at [181, 227] on link "Timesheets" at bounding box center [192, 224] width 52 height 12
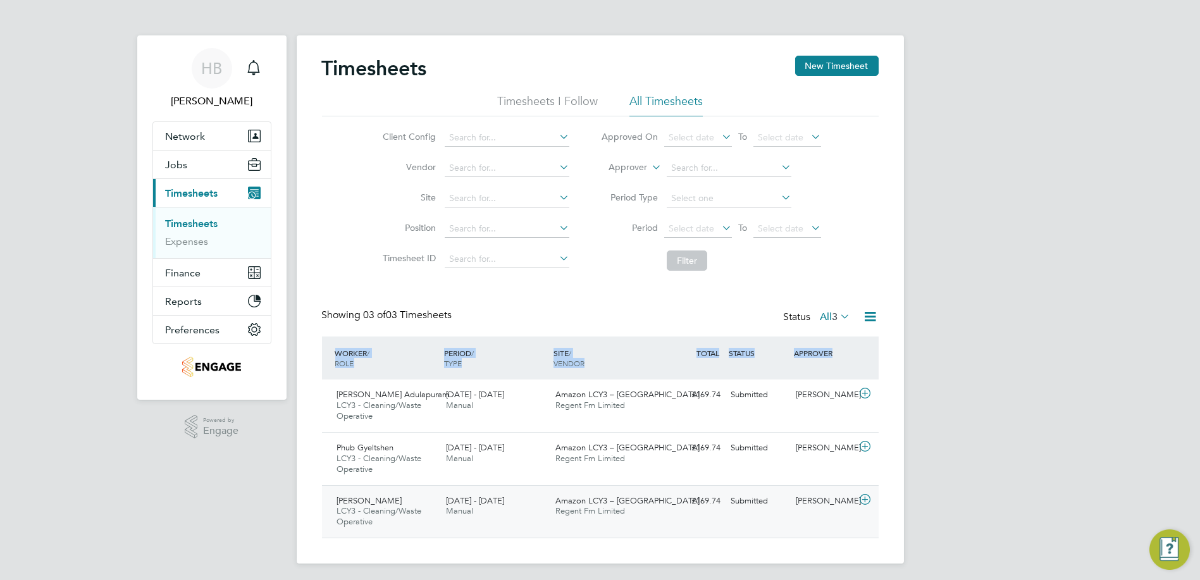
drag, startPoint x: 332, startPoint y: 349, endPoint x: 849, endPoint y: 516, distance: 543.1
click at [849, 516] on div "WORKER / ROLE WORKER / PERIOD PERIOD / TYPE SITE / VENDOR TOTAL TOTAL / STATUS …" at bounding box center [600, 438] width 557 height 202
click at [884, 546] on div "Timesheets New Timesheet Timesheets I Follow All Timesheets Client Config Vendo…" at bounding box center [600, 299] width 607 height 528
click at [873, 316] on icon at bounding box center [871, 317] width 16 height 16
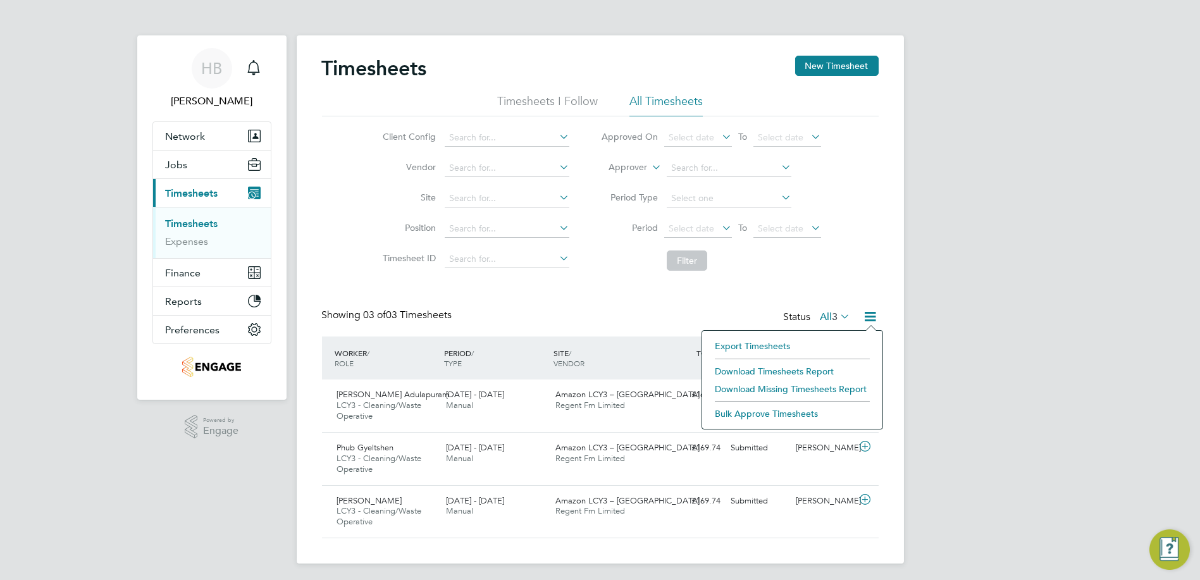
click at [718, 560] on div "Timesheets New Timesheet Timesheets I Follow All Timesheets Client Config Vendo…" at bounding box center [600, 299] width 607 height 528
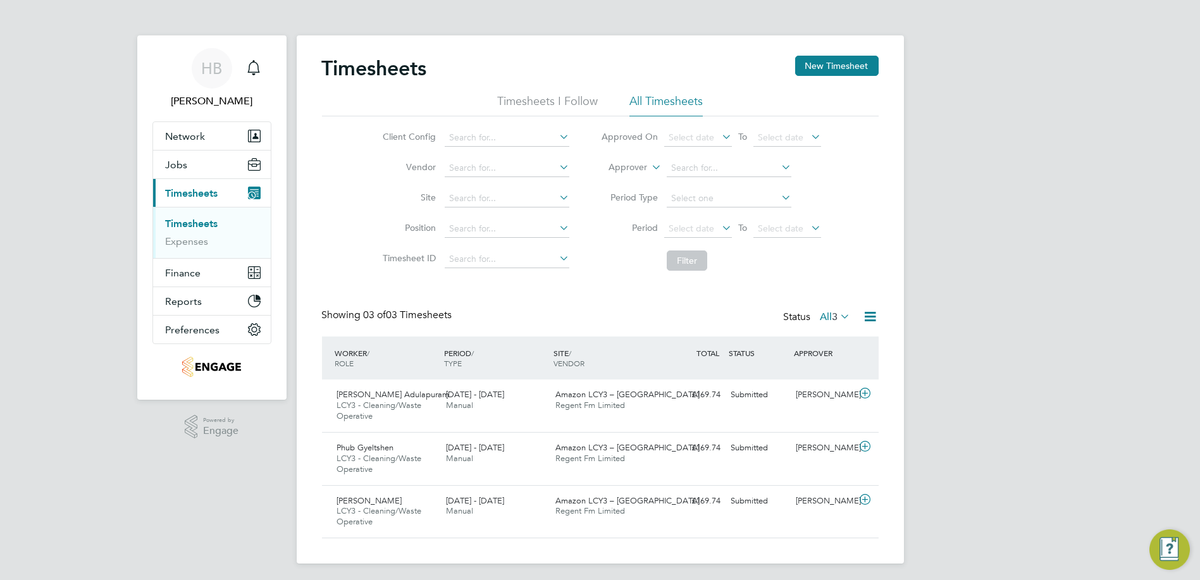
click at [63, 197] on div "HB Harry Barfoot Notifications Applications: Network Team Members Businesses Si…" at bounding box center [600, 292] width 1200 height 584
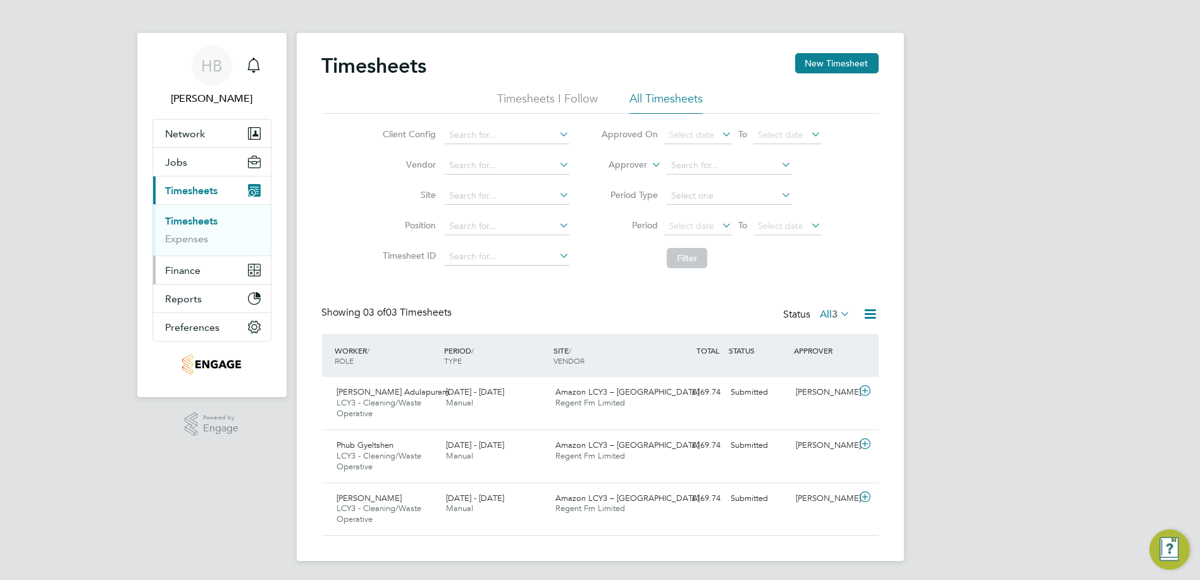
click at [219, 268] on button "Finance" at bounding box center [212, 270] width 118 height 28
click at [192, 219] on span "Finance" at bounding box center [183, 219] width 35 height 12
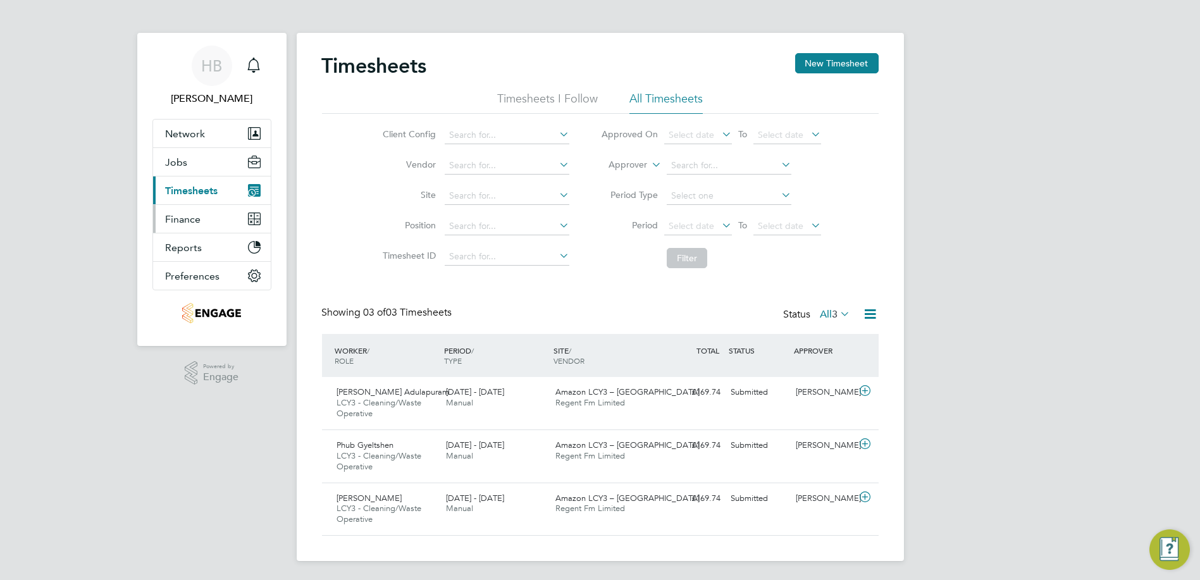
click at [186, 214] on span "Finance" at bounding box center [183, 219] width 35 height 12
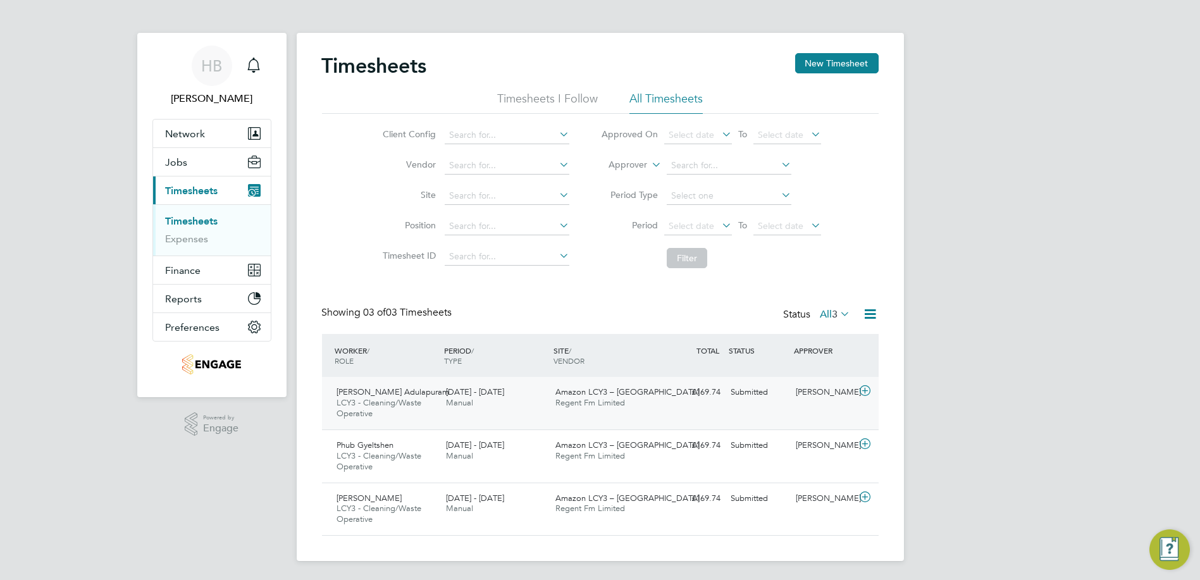
click at [851, 393] on div "[PERSON_NAME]" at bounding box center [824, 392] width 66 height 21
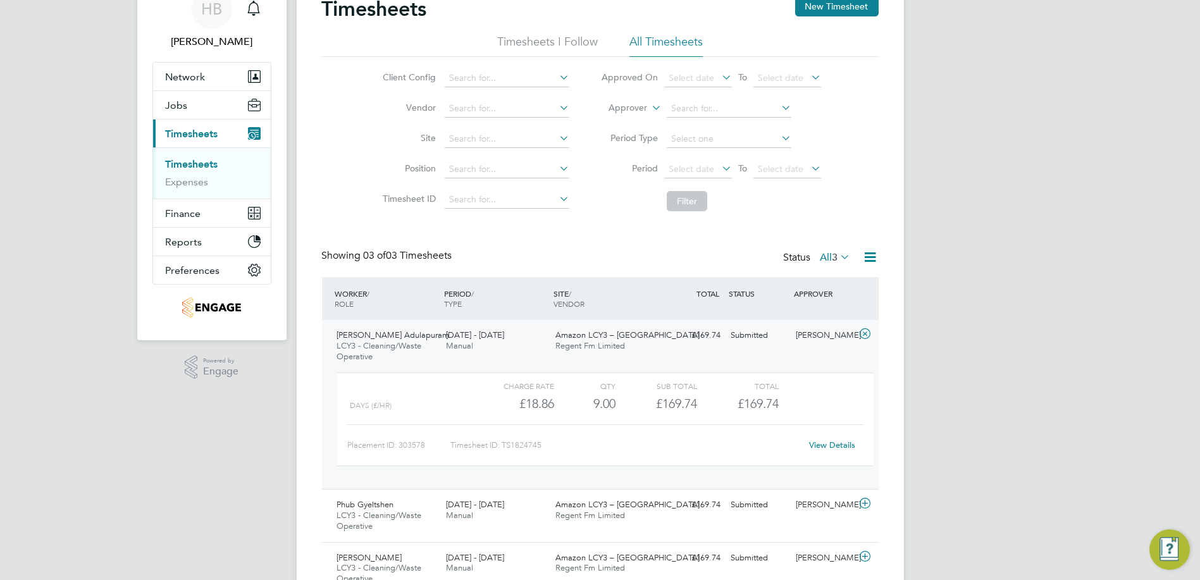
scroll to position [119, 0]
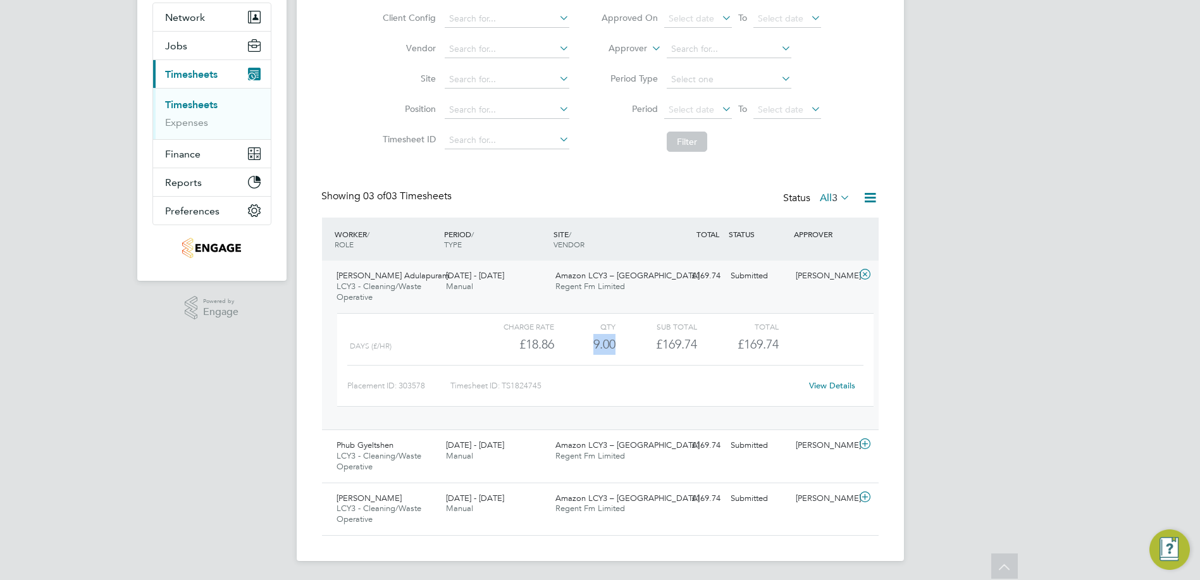
drag, startPoint x: 593, startPoint y: 342, endPoint x: 644, endPoint y: 349, distance: 51.2
click at [645, 349] on div "Days (£/HR) £18.86 9 9.00 9 £169.74 £169.74" at bounding box center [605, 344] width 536 height 21
click at [643, 352] on div "£169.74" at bounding box center [656, 344] width 82 height 21
click at [833, 389] on link "View Details" at bounding box center [832, 385] width 46 height 11
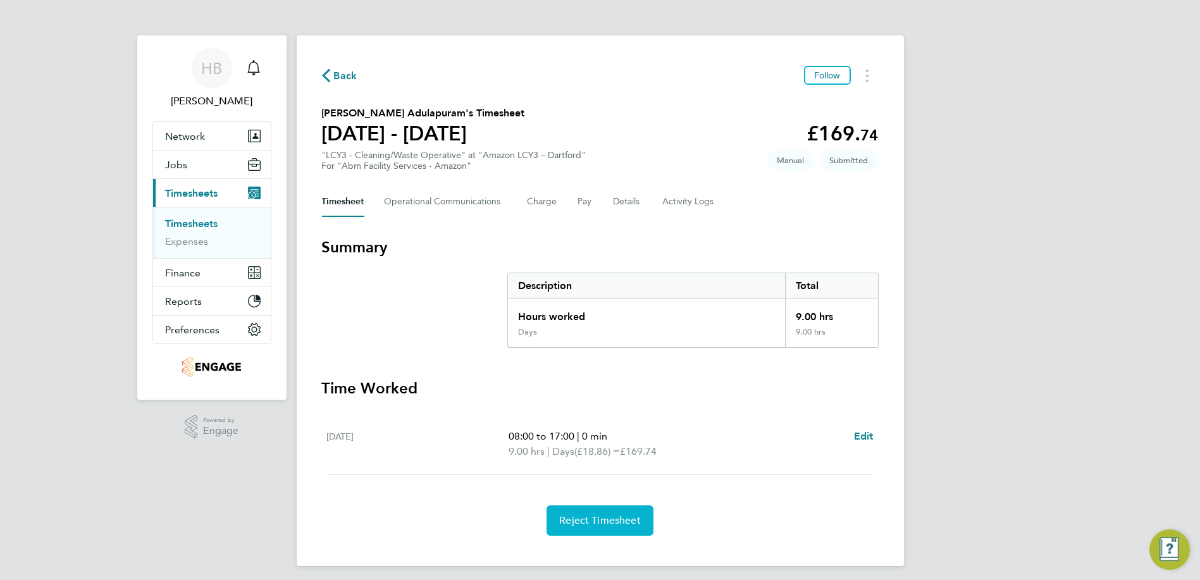
scroll to position [4, 0]
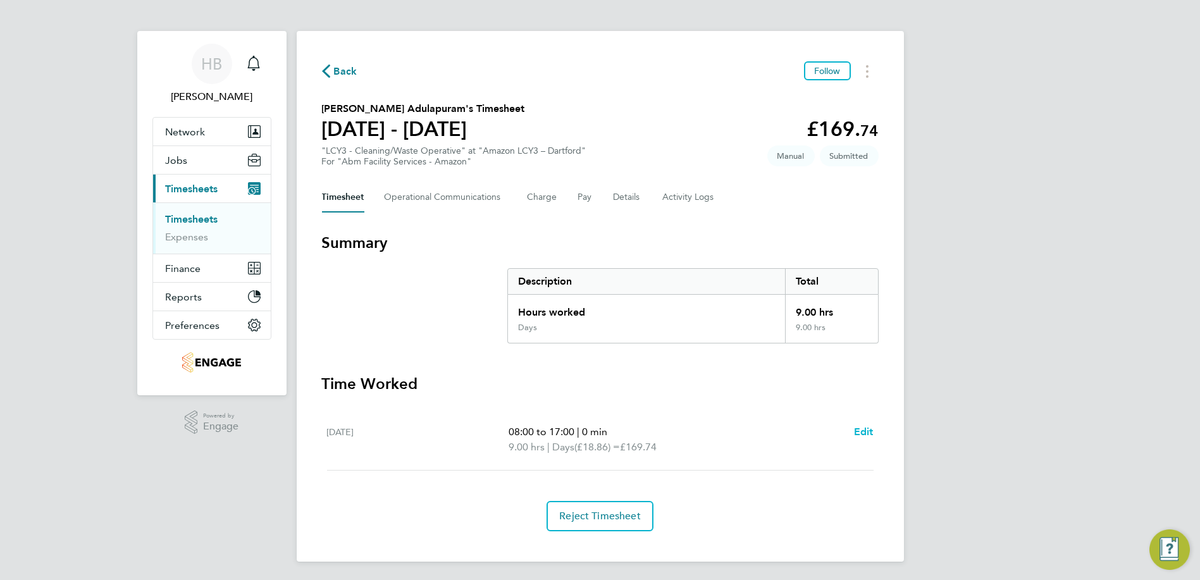
click at [872, 427] on ul "[DATE] 08:00 to 17:00 | 0 min 9.00 hrs | Days (£18.86) = £169.74 Edit" at bounding box center [600, 439] width 557 height 61
click at [861, 427] on span "Edit" at bounding box center [864, 432] width 20 height 12
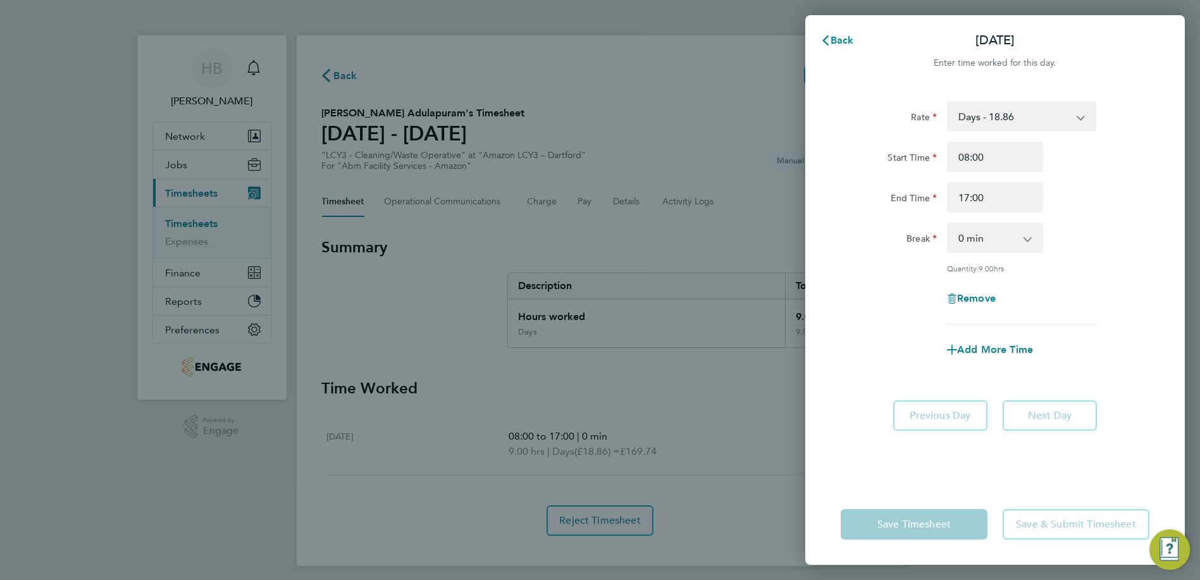
click at [1012, 114] on select "Days - 18.86 Nights - 20.42" at bounding box center [1014, 116] width 132 height 28
drag, startPoint x: 1072, startPoint y: 116, endPoint x: 1043, endPoint y: 116, distance: 29.1
click at [1072, 116] on select "Days - 18.86 Nights - 20.42" at bounding box center [1014, 116] width 132 height 28
drag, startPoint x: 538, startPoint y: 350, endPoint x: 536, endPoint y: 357, distance: 7.2
click at [536, 357] on div "Back [DATE] Enter time worked for this day. Rate Days - 18.86 Nights - 20.42 St…" at bounding box center [600, 290] width 1200 height 580
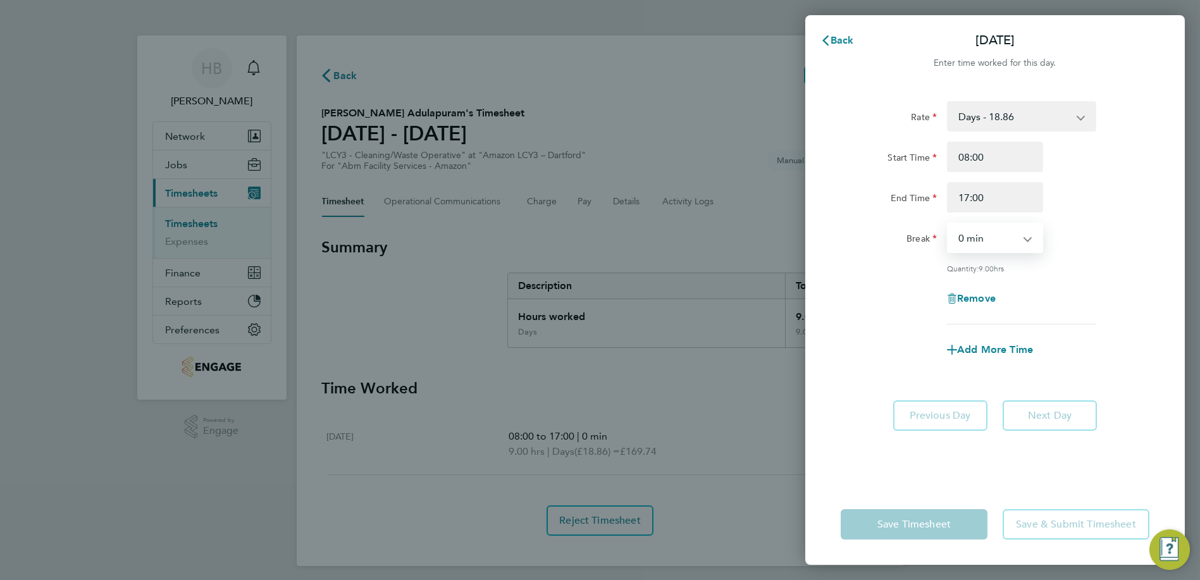
click at [1015, 231] on select "0 min 15 min 30 min 45 min 60 min 75 min 90 min" at bounding box center [987, 238] width 78 height 28
select select "60"
click at [948, 224] on select "0 min 15 min 30 min 45 min 60 min 75 min 90 min" at bounding box center [987, 238] width 78 height 28
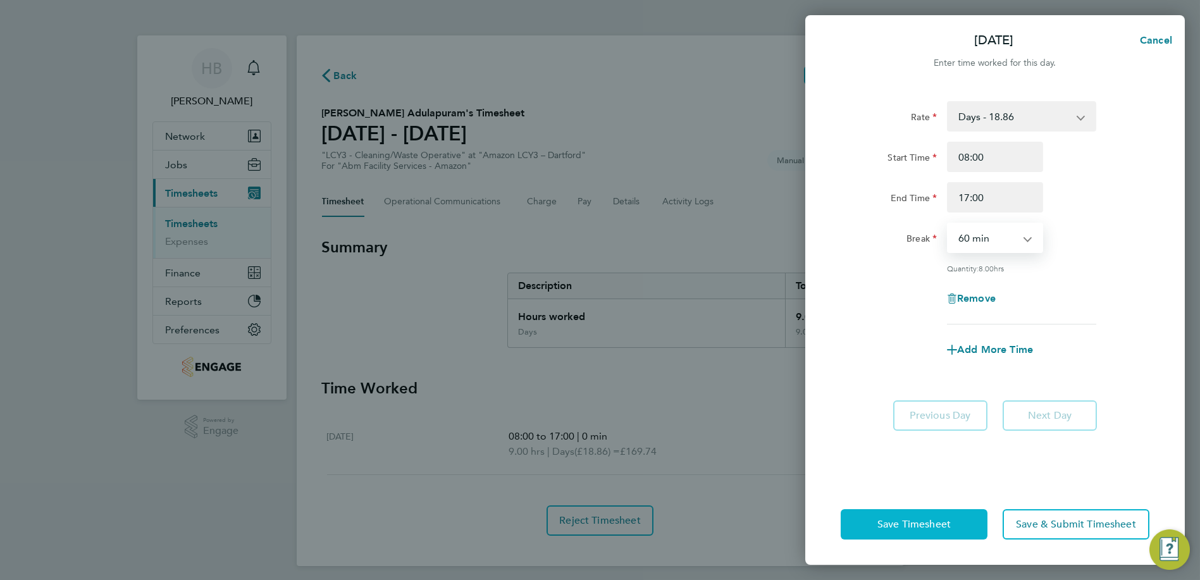
click at [914, 522] on span "Save Timesheet" at bounding box center [913, 524] width 73 height 13
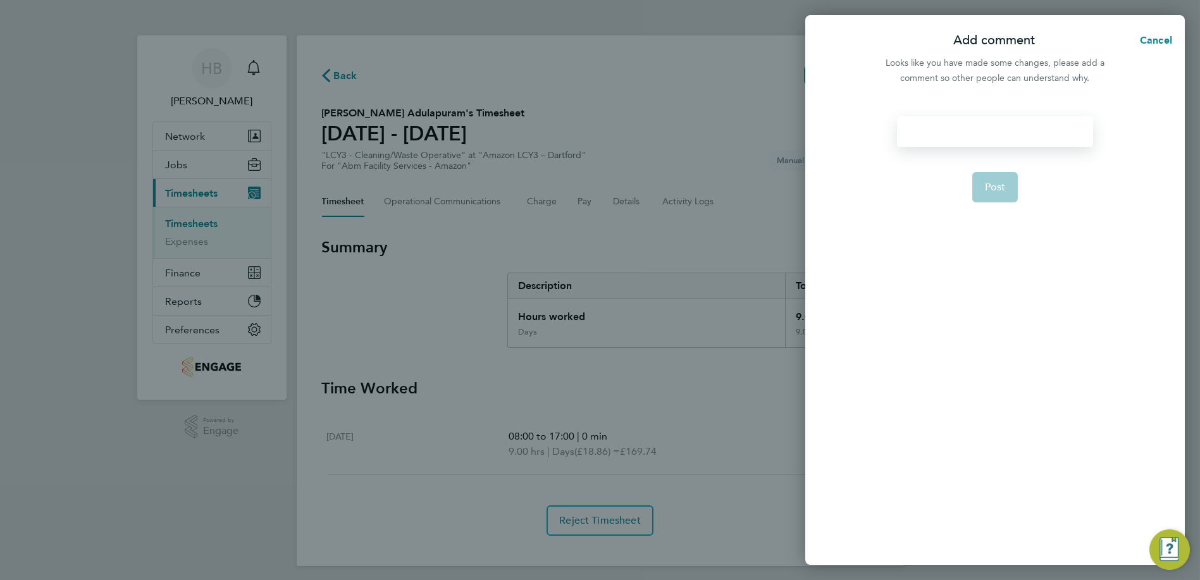
click at [1010, 142] on div at bounding box center [994, 131] width 195 height 30
click at [988, 181] on span "Post" at bounding box center [995, 187] width 21 height 13
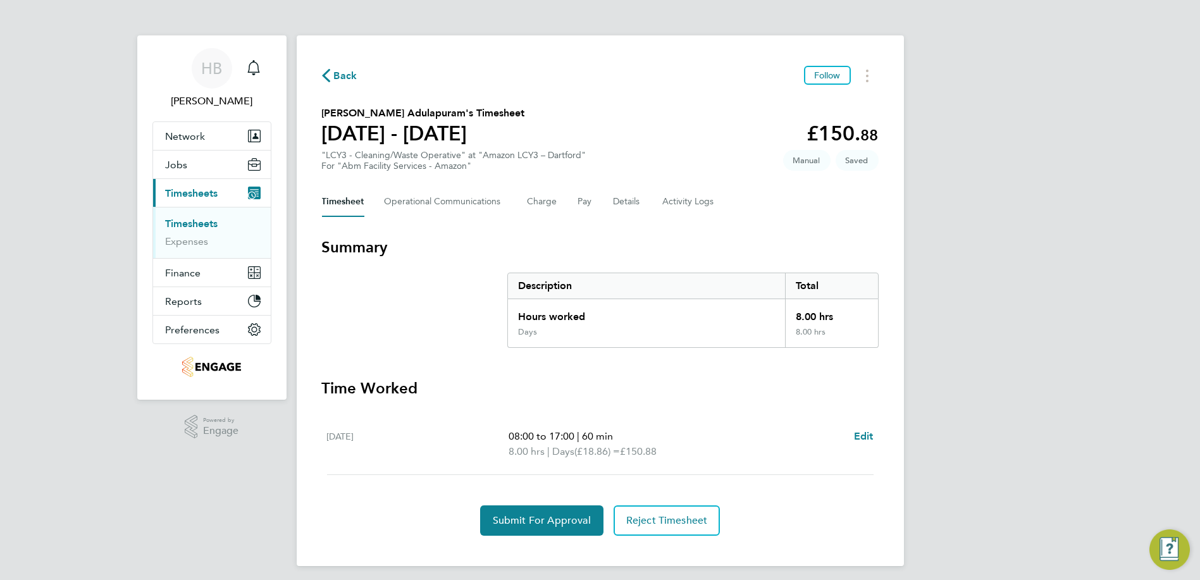
scroll to position [5, 0]
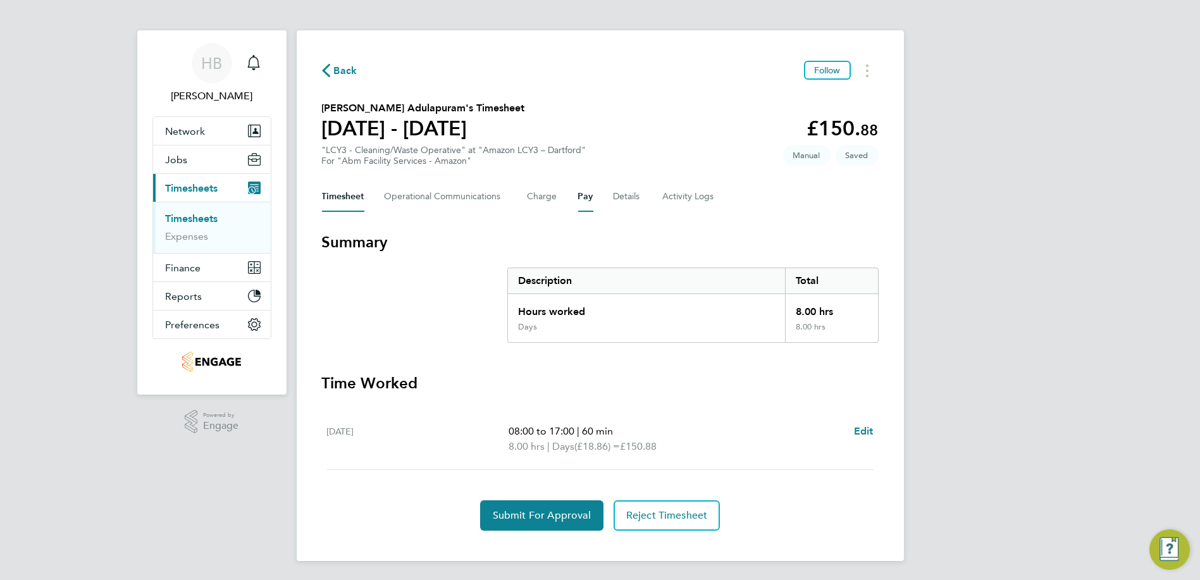
click at [584, 194] on button "Pay" at bounding box center [585, 197] width 15 height 30
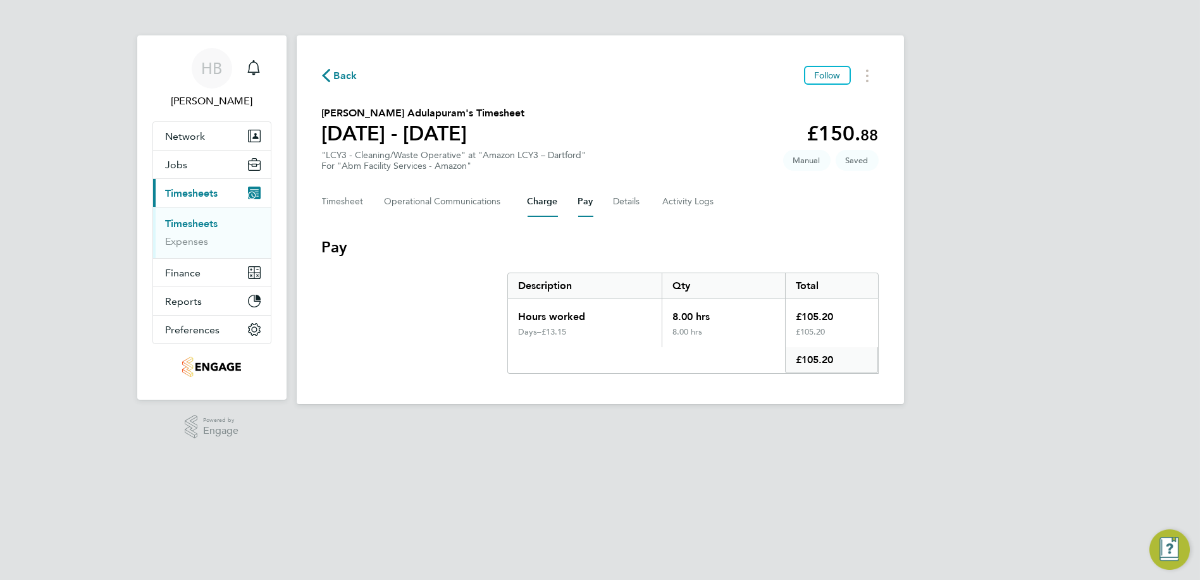
click at [538, 197] on button "Charge" at bounding box center [543, 202] width 30 height 30
click at [437, 205] on Communications-tab "Operational Communications" at bounding box center [446, 202] width 123 height 30
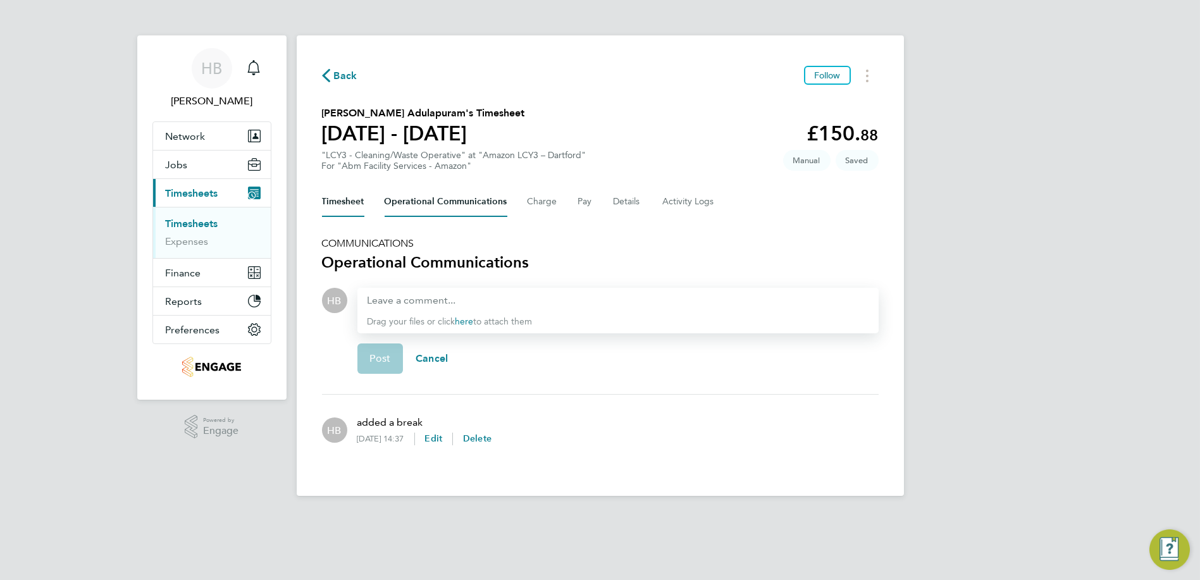
click at [350, 199] on button "Timesheet" at bounding box center [343, 202] width 42 height 30
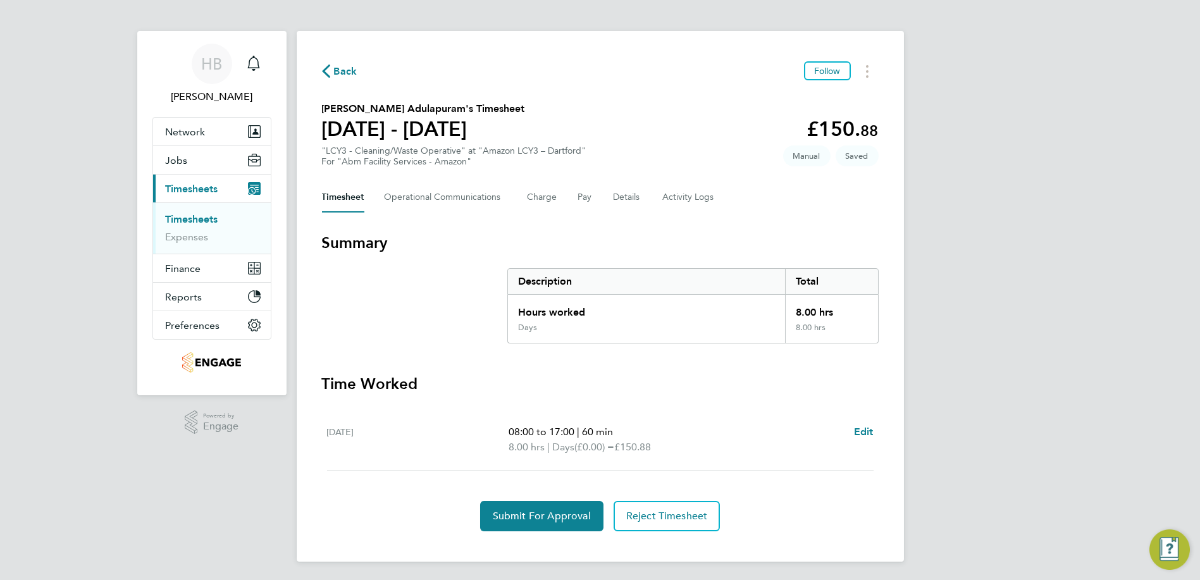
scroll to position [5, 0]
click at [191, 235] on link "Expenses" at bounding box center [187, 236] width 43 height 12
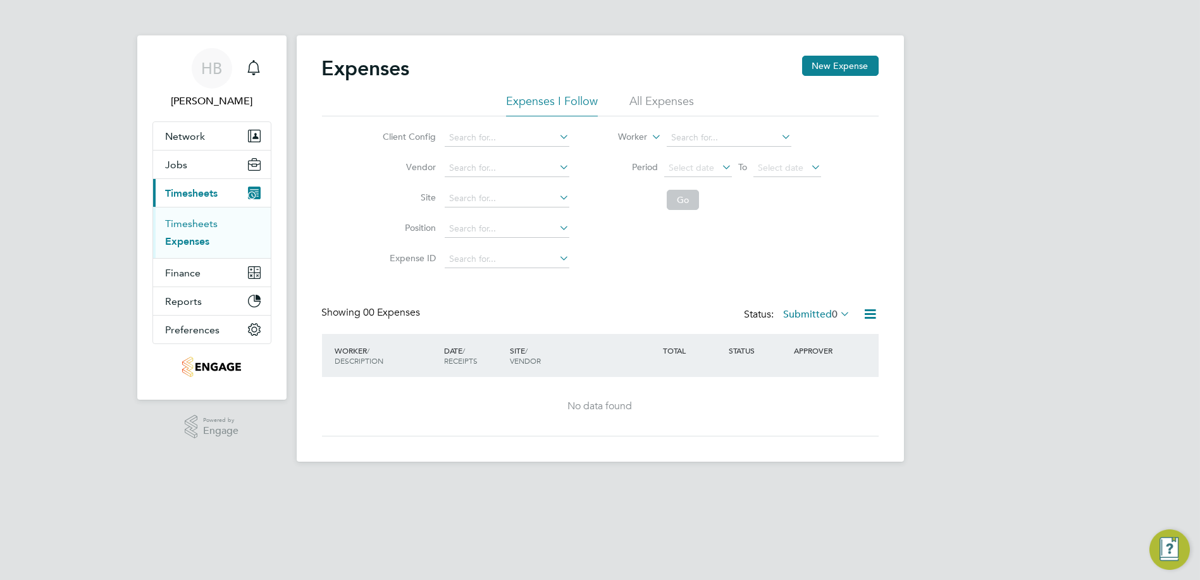
click at [200, 228] on link "Timesheets" at bounding box center [192, 224] width 52 height 12
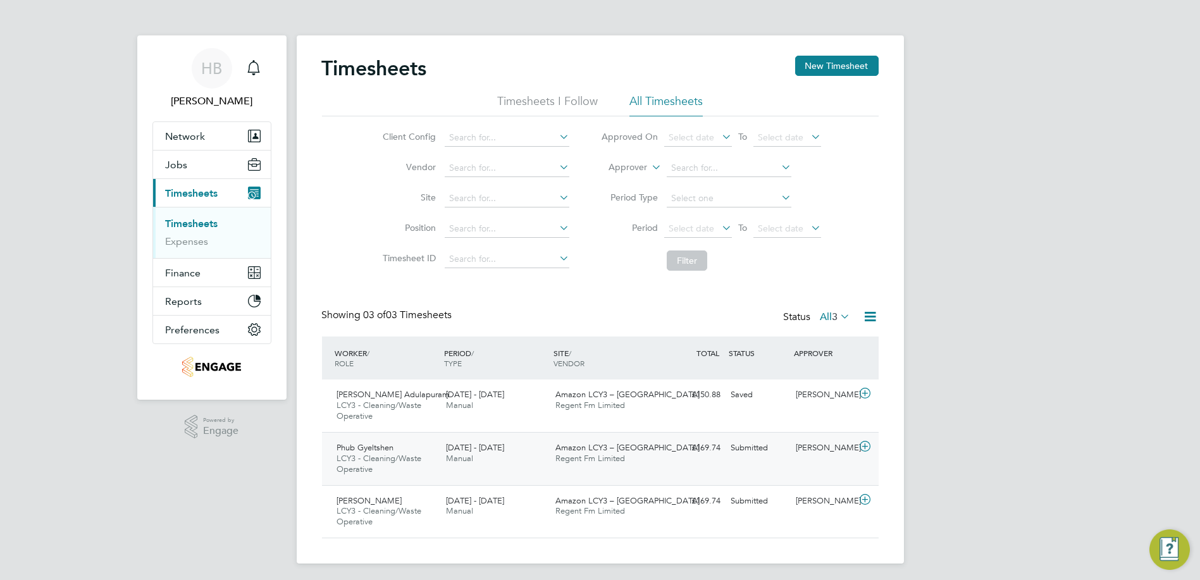
click at [862, 445] on icon at bounding box center [865, 447] width 16 height 10
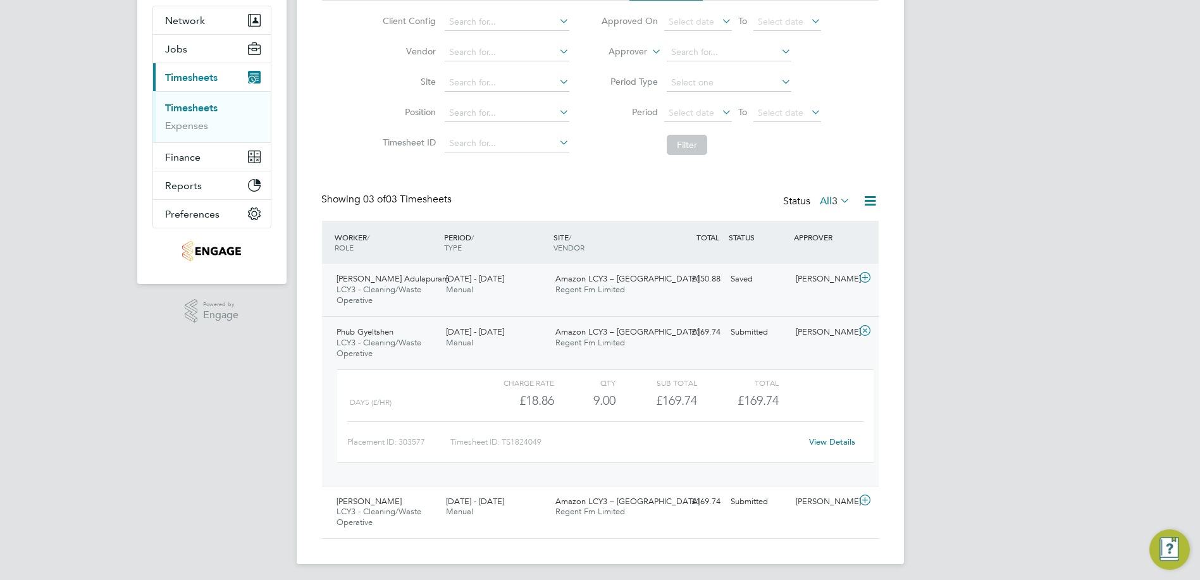
scroll to position [119, 0]
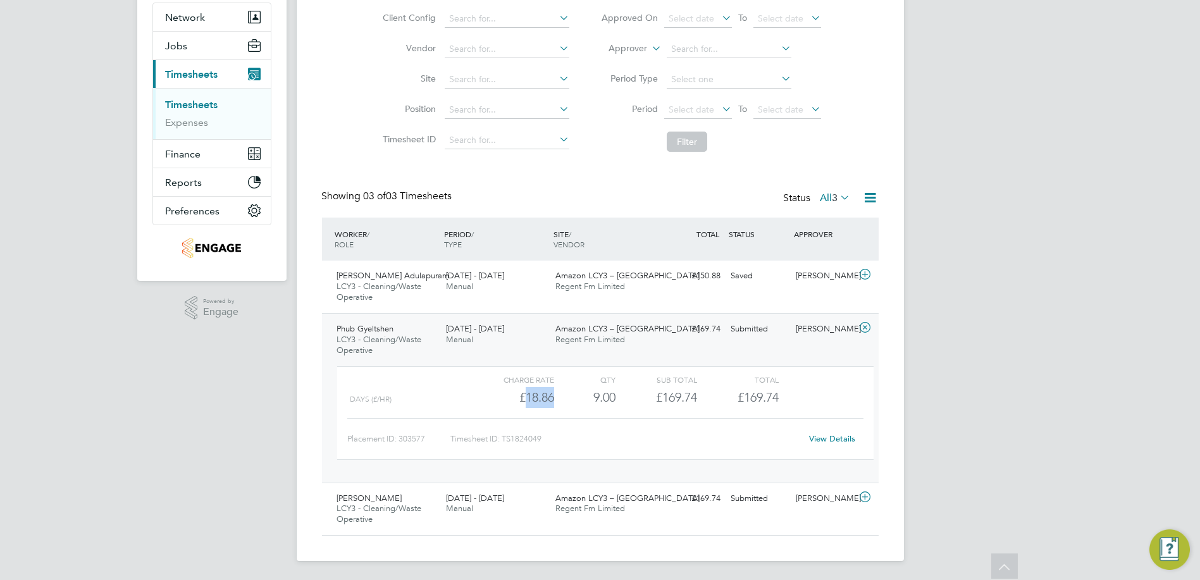
drag, startPoint x: 526, startPoint y: 397, endPoint x: 559, endPoint y: 396, distance: 33.5
click at [559, 396] on div "Days (£/HR) £18.86 9 9.00 9 £169.74 £169.74" at bounding box center [605, 397] width 536 height 21
click at [817, 435] on link "View Details" at bounding box center [832, 438] width 46 height 11
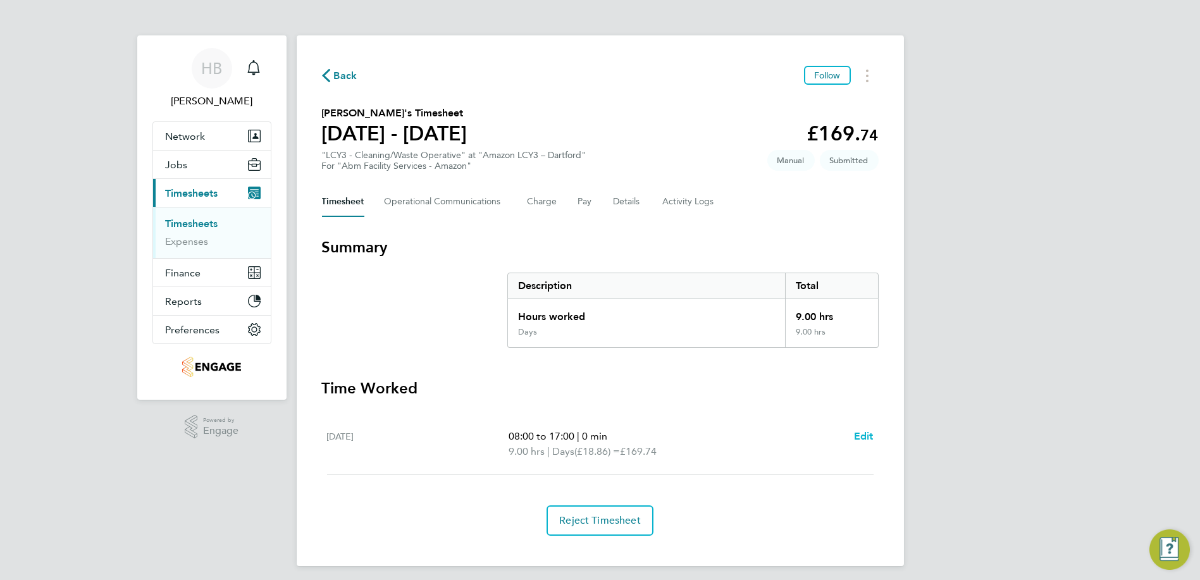
click at [855, 429] on div "[DATE] 08:00 to 17:00 | 0 min 9.00 hrs | Days (£18.86) = £169.74 Edit" at bounding box center [600, 444] width 547 height 61
click at [863, 436] on span "Edit" at bounding box center [864, 436] width 20 height 12
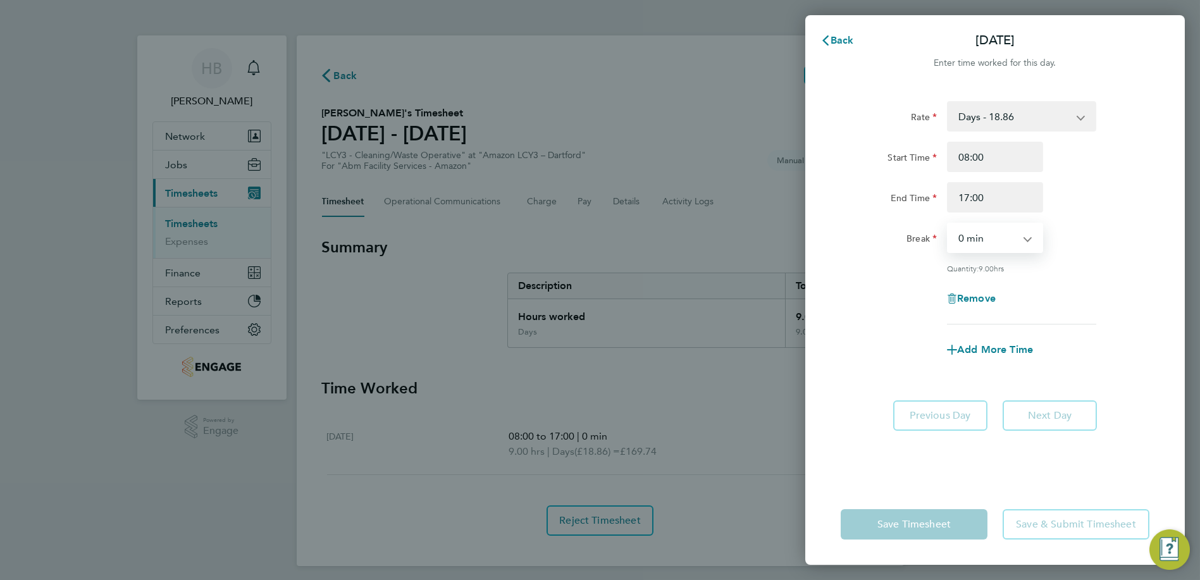
drag, startPoint x: 979, startPoint y: 241, endPoint x: 978, endPoint y: 250, distance: 8.9
click at [979, 241] on select "0 min 15 min 30 min 45 min 60 min 75 min 90 min" at bounding box center [987, 238] width 78 height 28
select select "60"
click at [948, 224] on select "0 min 15 min 30 min 45 min 60 min 75 min 90 min" at bounding box center [987, 238] width 78 height 28
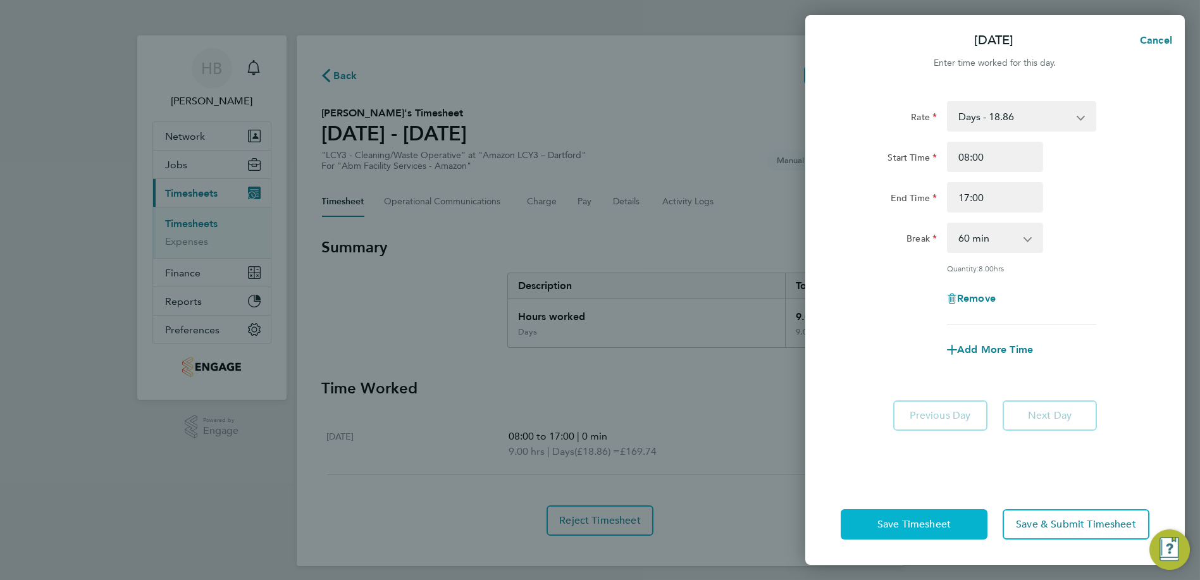
click at [951, 534] on button "Save Timesheet" at bounding box center [914, 524] width 147 height 30
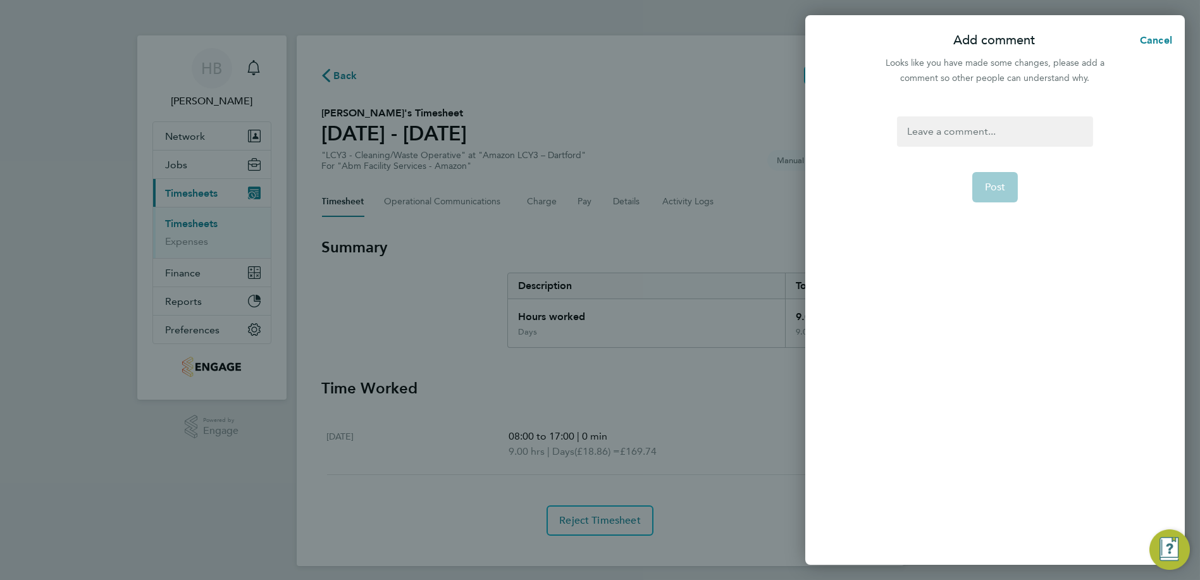
click at [968, 144] on div at bounding box center [994, 131] width 195 height 30
click at [1010, 188] on button "Post" at bounding box center [995, 187] width 46 height 30
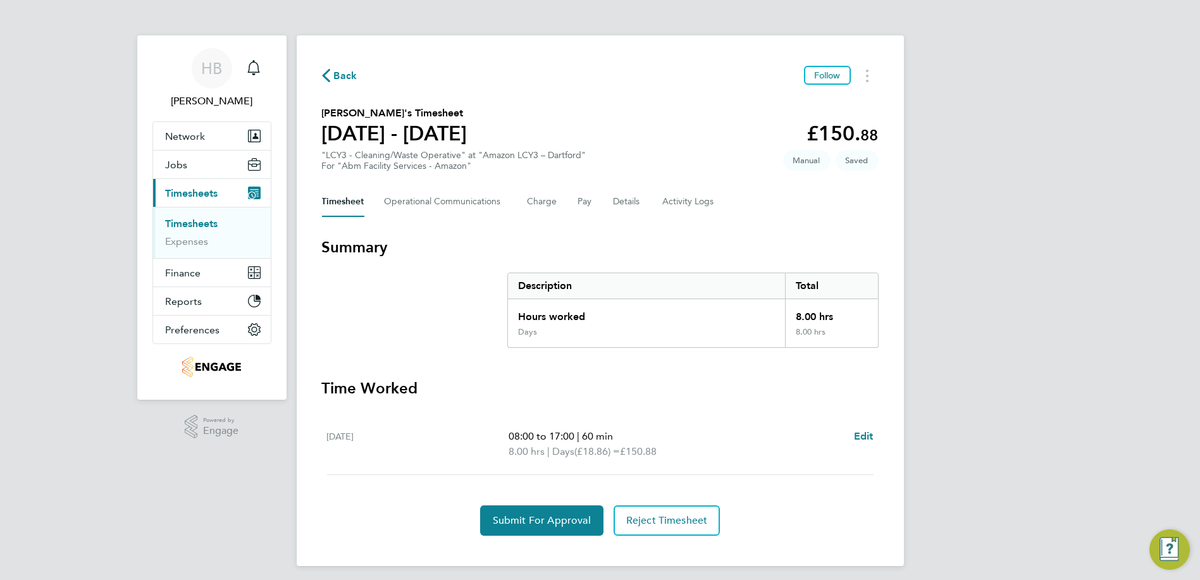
click at [197, 223] on link "Timesheets" at bounding box center [192, 224] width 52 height 12
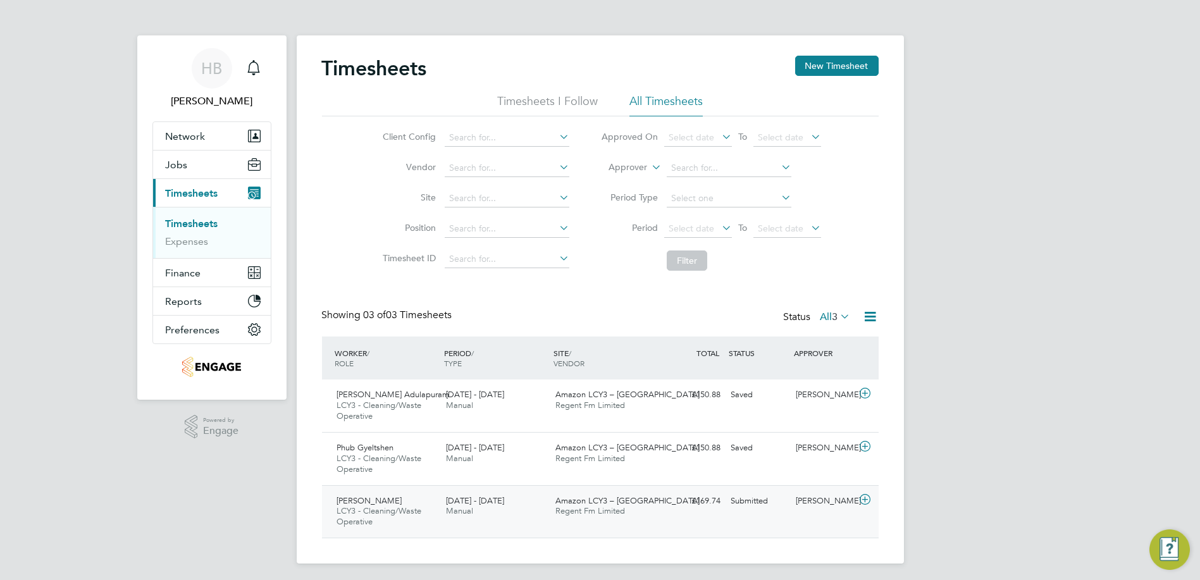
click at [775, 505] on div "Submitted" at bounding box center [759, 501] width 66 height 21
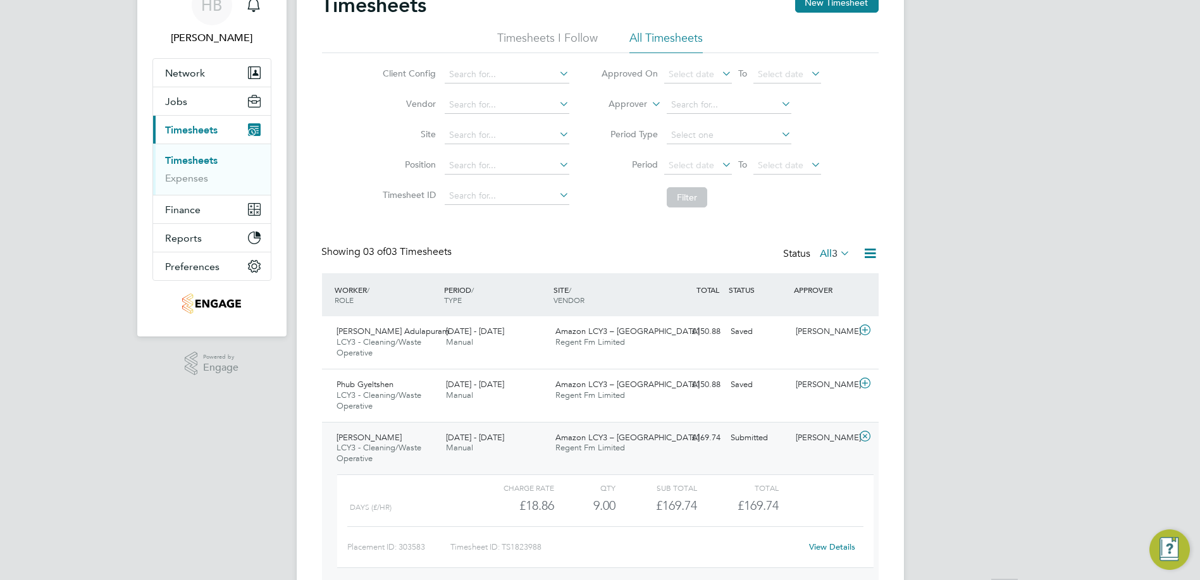
scroll to position [119, 0]
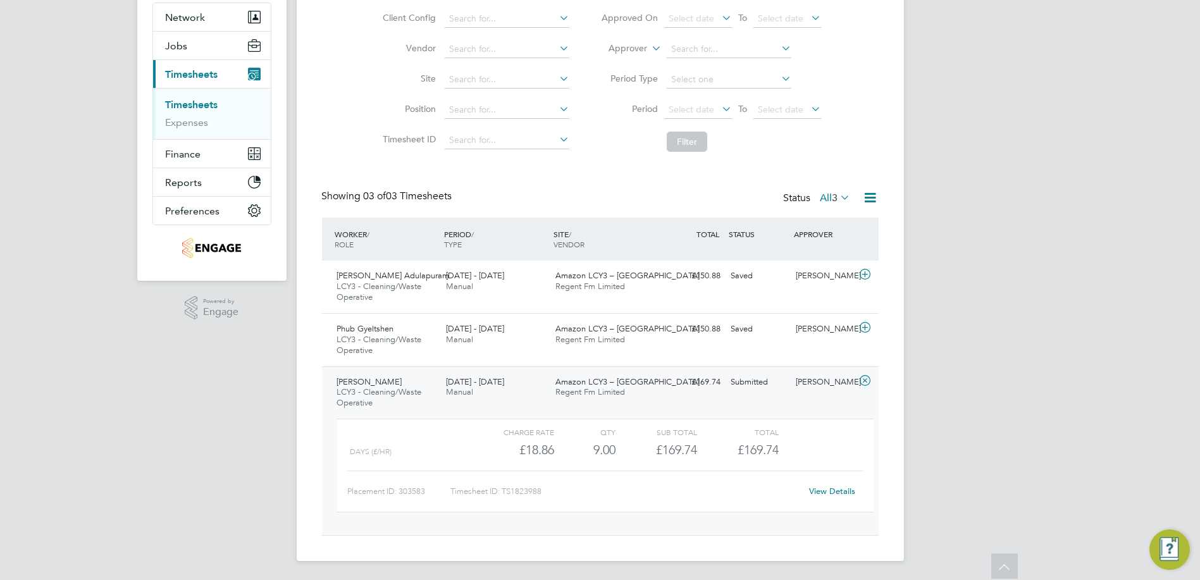
click at [833, 487] on link "View Details" at bounding box center [832, 491] width 46 height 11
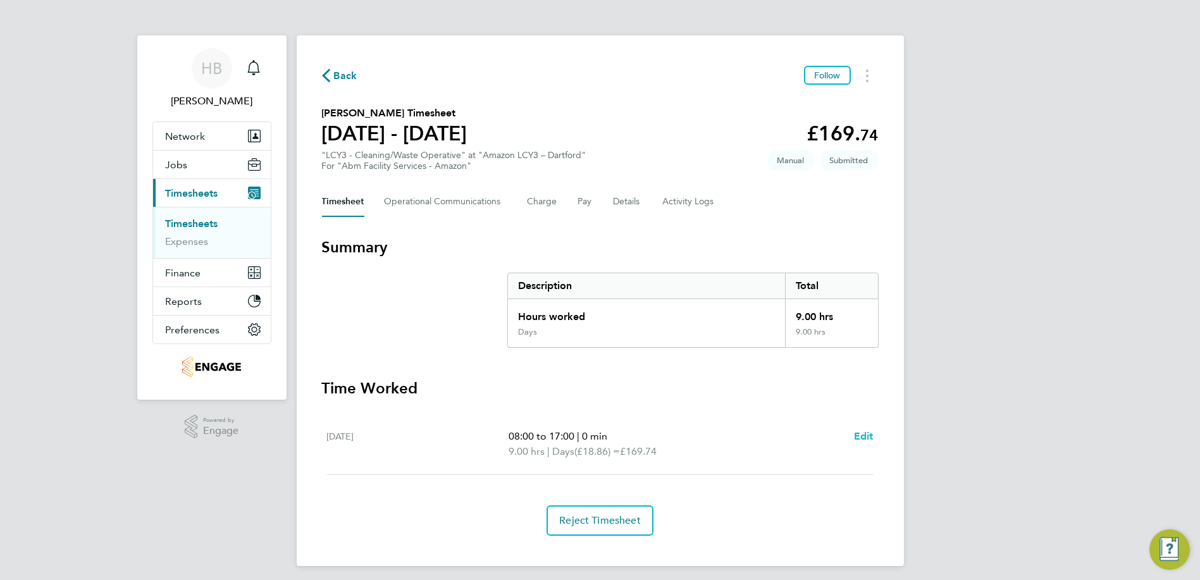
click at [867, 436] on span "Edit" at bounding box center [864, 436] width 20 height 12
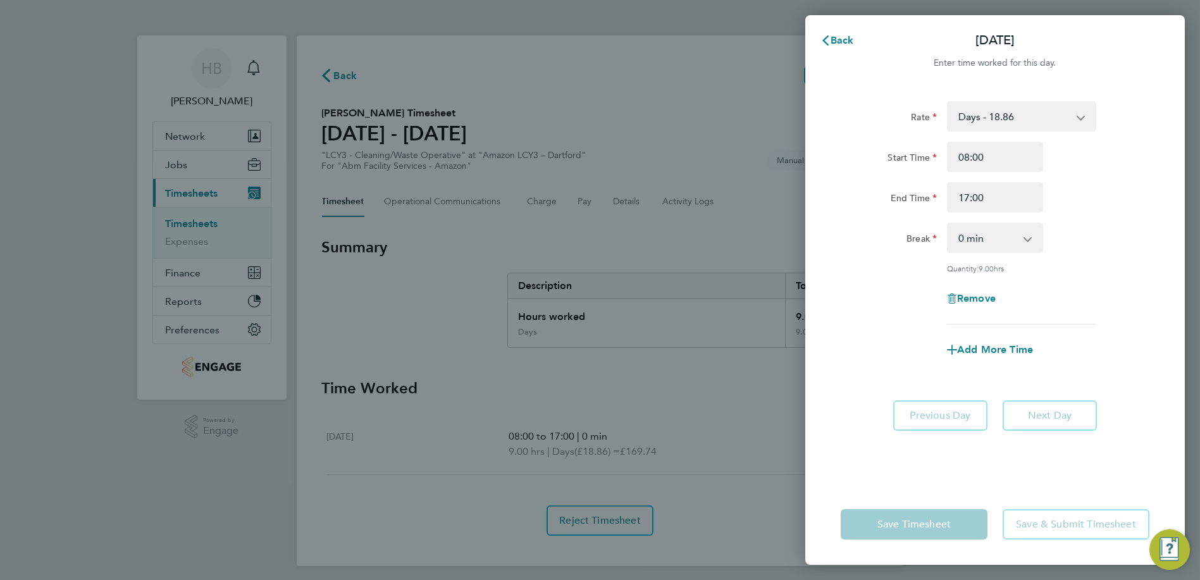
click at [1020, 238] on select "0 min 15 min 30 min 45 min 60 min 75 min 90 min" at bounding box center [987, 238] width 78 height 28
select select "60"
click at [948, 224] on select "0 min 15 min 30 min 45 min 60 min 75 min 90 min" at bounding box center [987, 238] width 78 height 28
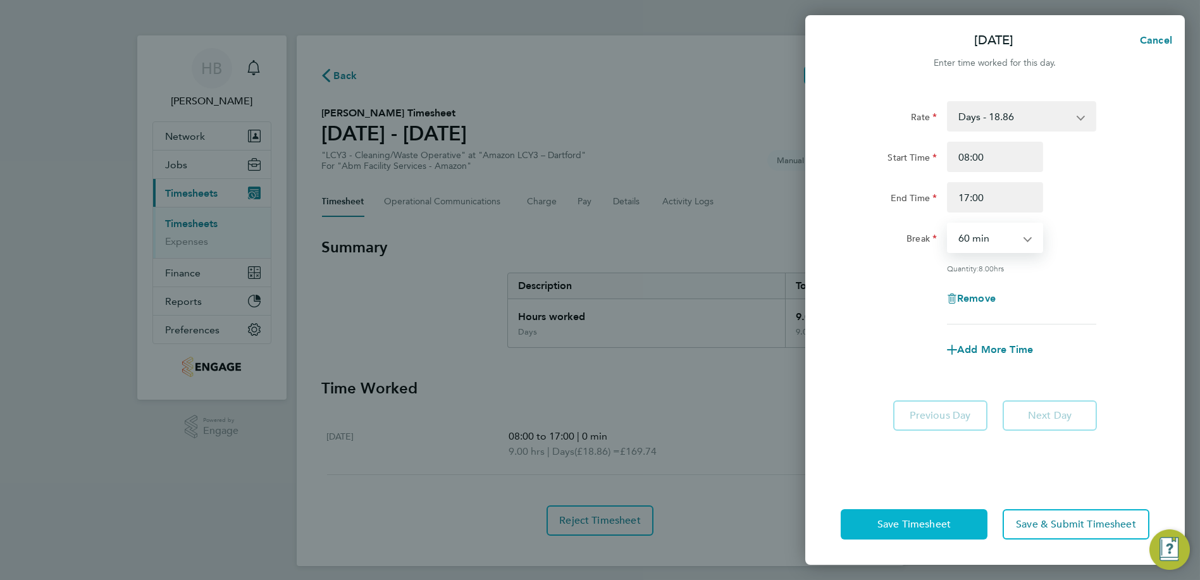
click at [956, 521] on button "Save Timesheet" at bounding box center [914, 524] width 147 height 30
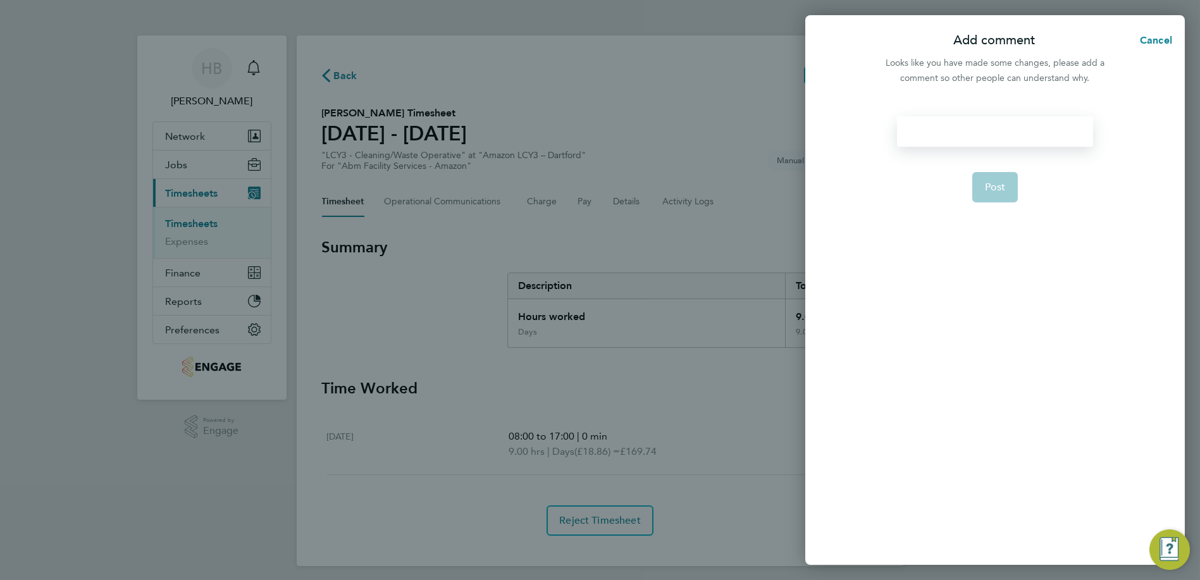
click at [969, 140] on div at bounding box center [994, 131] width 195 height 30
click at [998, 179] on button "Post" at bounding box center [995, 187] width 46 height 30
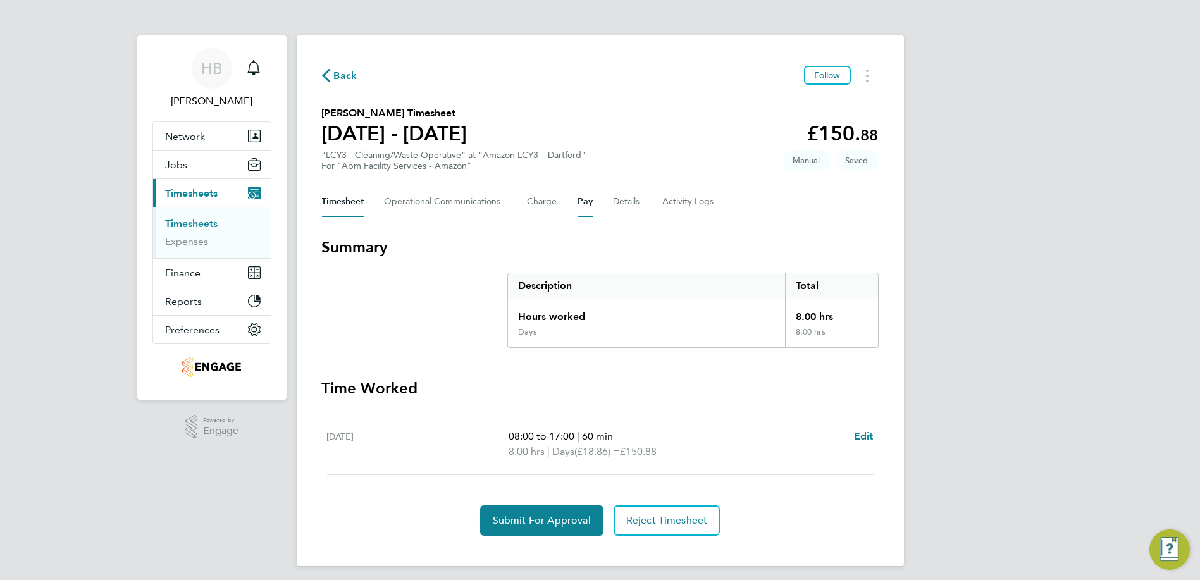
click at [583, 201] on button "Pay" at bounding box center [585, 202] width 15 height 30
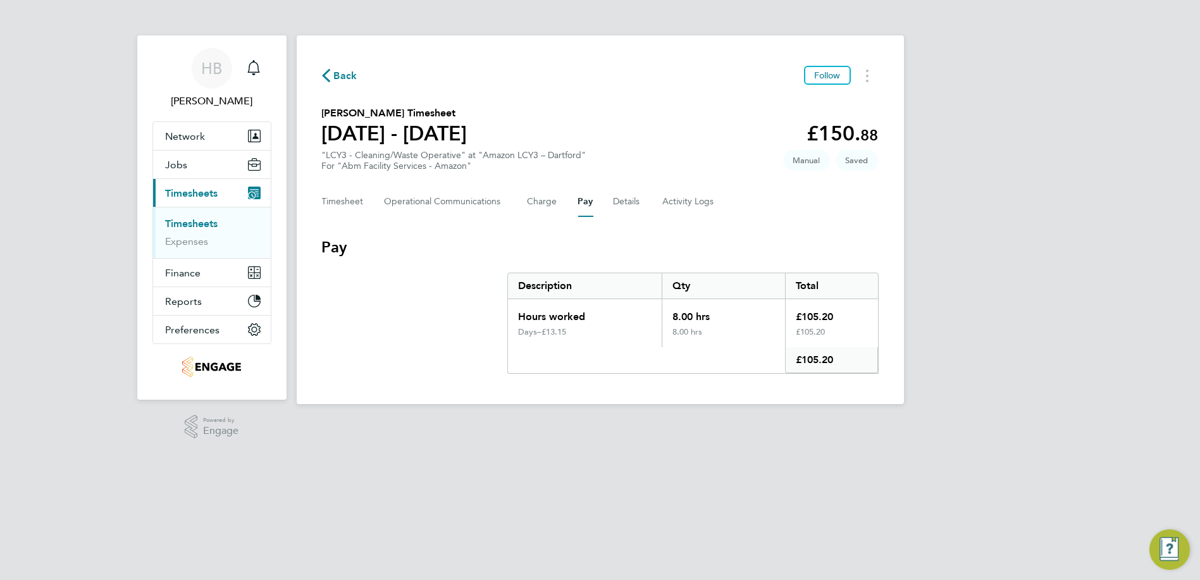
click at [208, 225] on link "Timesheets" at bounding box center [192, 224] width 52 height 12
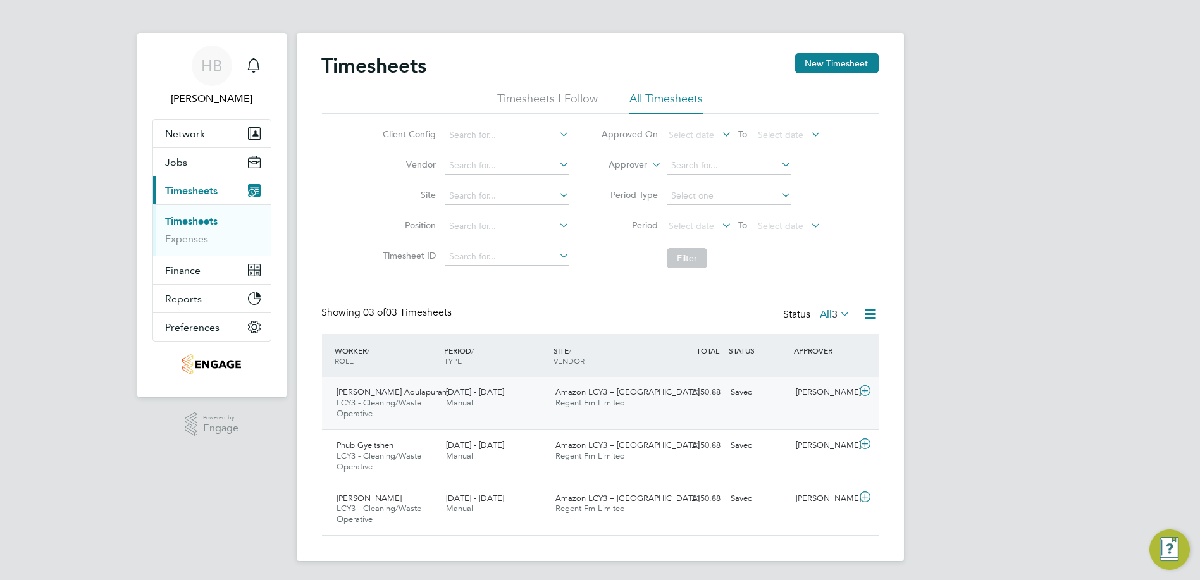
click at [862, 388] on icon at bounding box center [865, 391] width 16 height 10
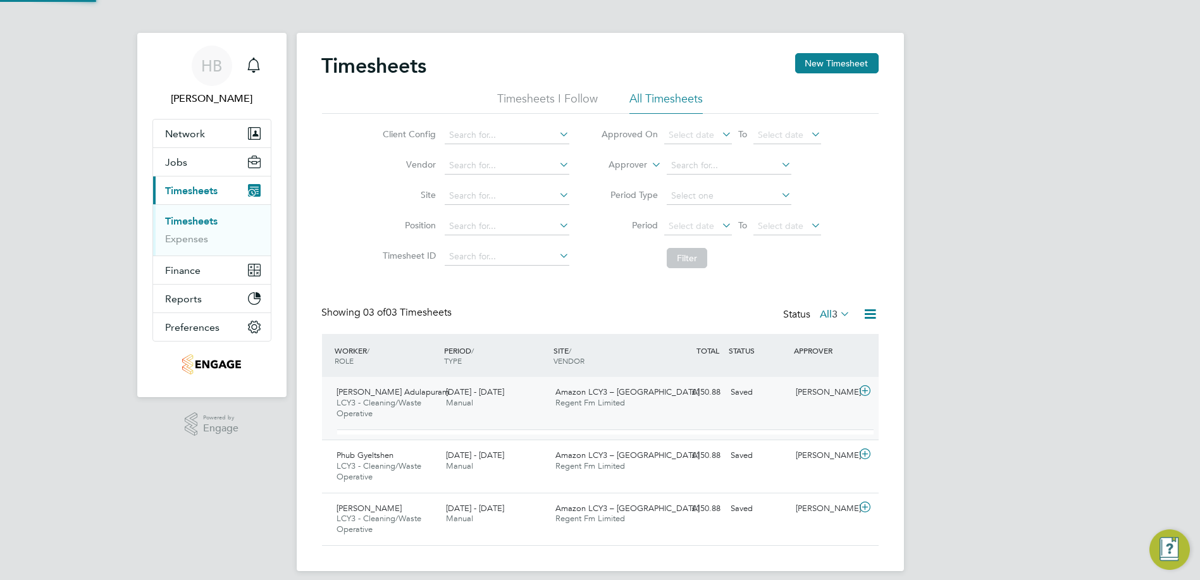
scroll to position [22, 123]
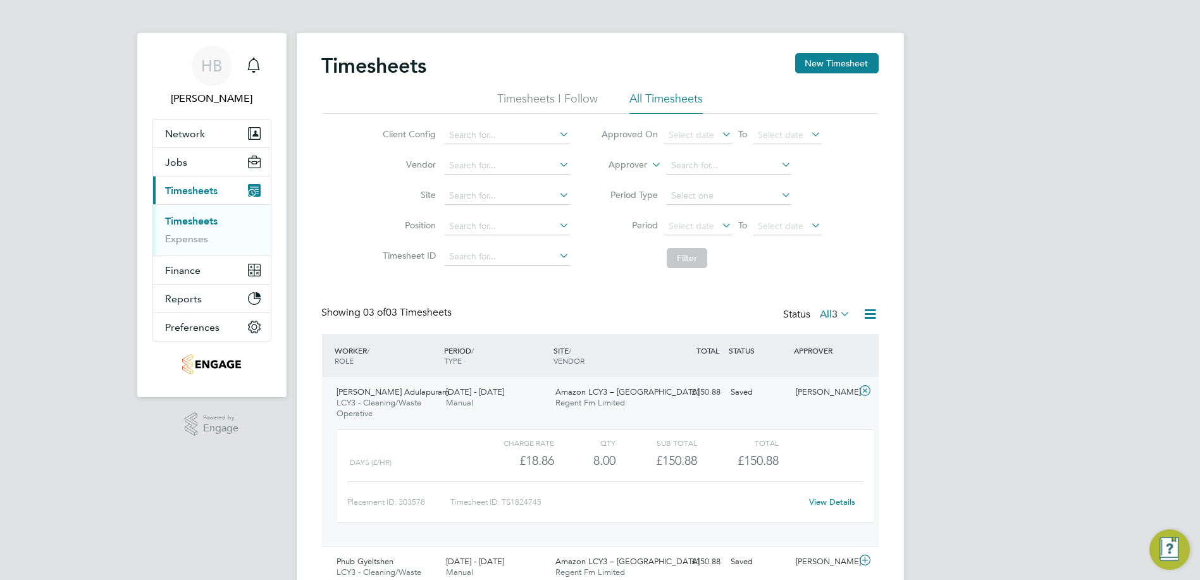
click at [775, 367] on div "WORKER / ROLE WORKER / PERIOD PERIOD / TYPE SITE / VENDOR TOTAL TOTAL / STATUS …" at bounding box center [600, 355] width 557 height 43
click at [871, 389] on icon at bounding box center [865, 391] width 16 height 10
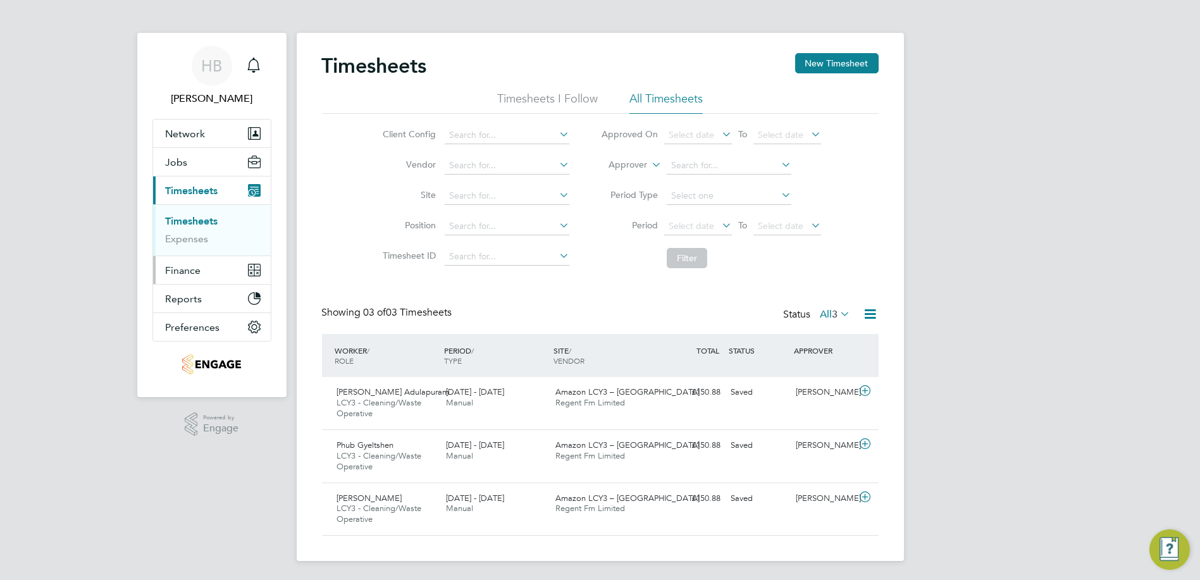
click at [182, 261] on button "Finance" at bounding box center [212, 270] width 118 height 28
click at [184, 257] on link "Invoices & Credit Notes" at bounding box center [205, 256] width 79 height 25
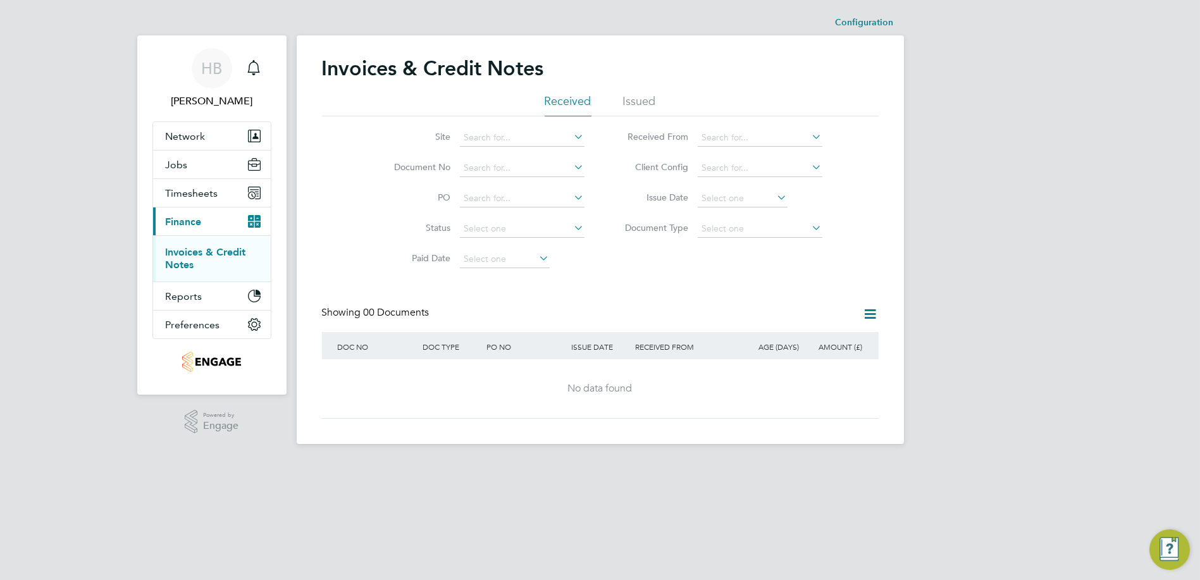
click at [652, 102] on li "Issued" at bounding box center [639, 105] width 33 height 23
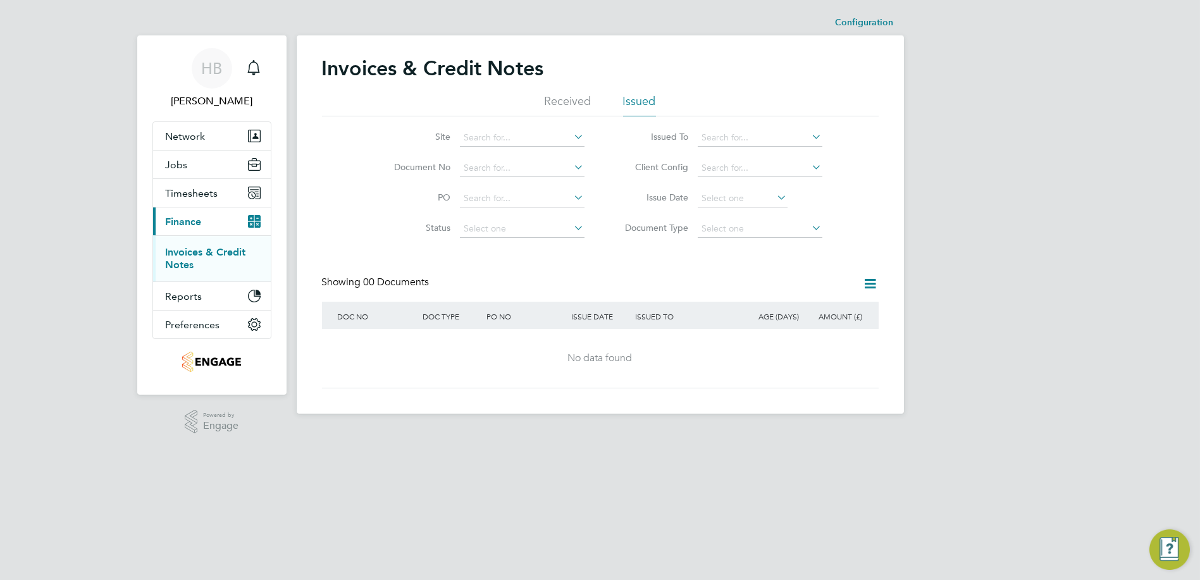
click at [556, 106] on li "Received" at bounding box center [568, 105] width 47 height 23
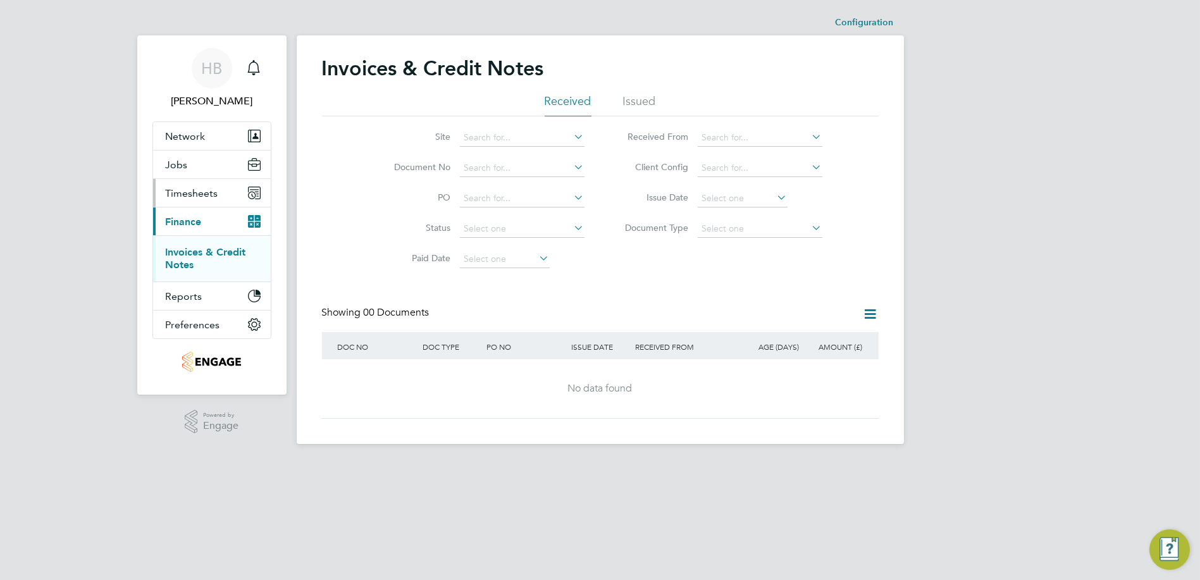
click at [174, 195] on span "Timesheets" at bounding box center [192, 193] width 52 height 12
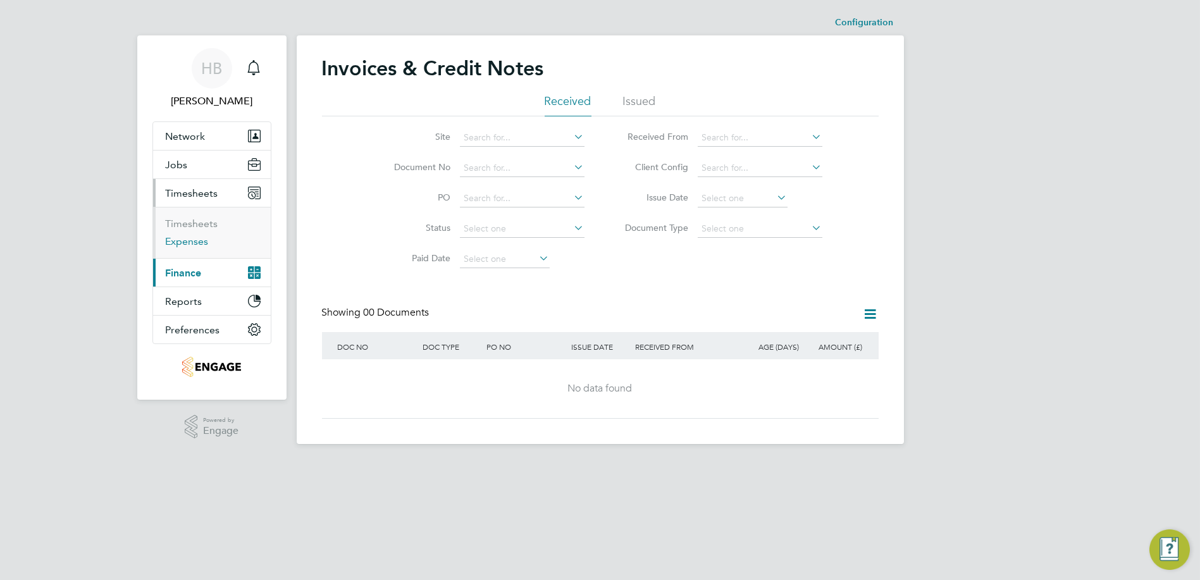
click at [188, 237] on link "Expenses" at bounding box center [187, 241] width 43 height 12
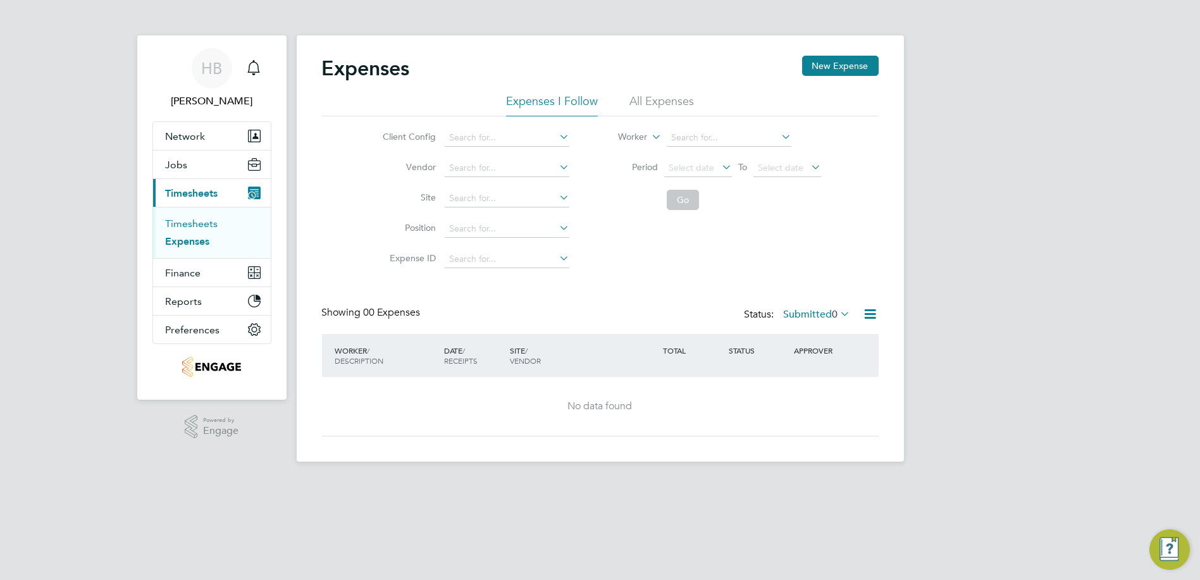
click at [195, 218] on link "Timesheets" at bounding box center [192, 224] width 52 height 12
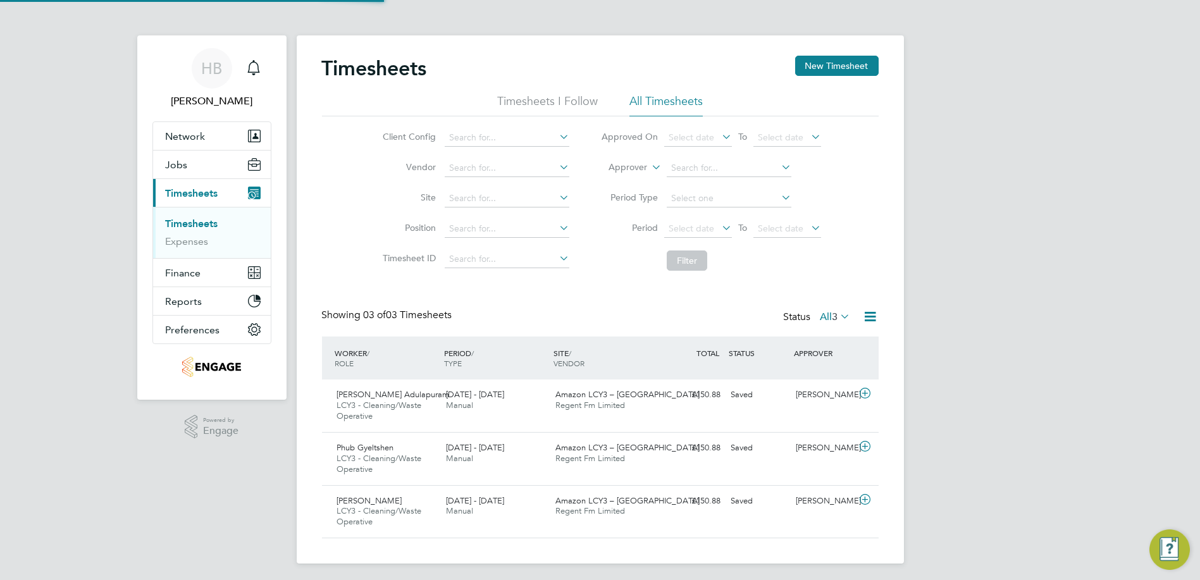
scroll to position [43, 109]
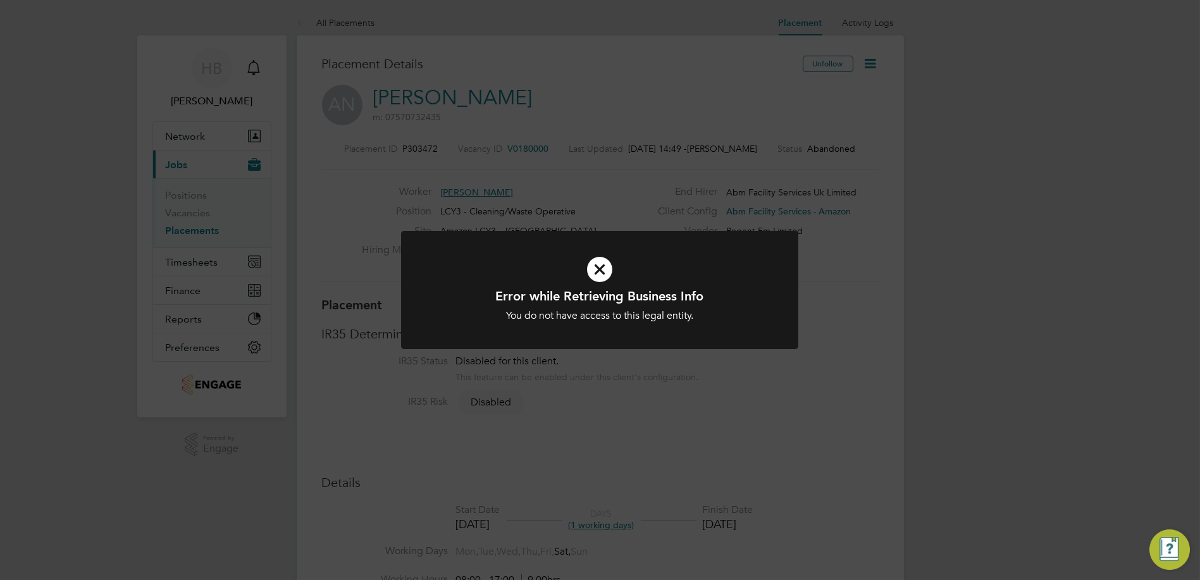
click at [591, 264] on icon at bounding box center [599, 269] width 329 height 49
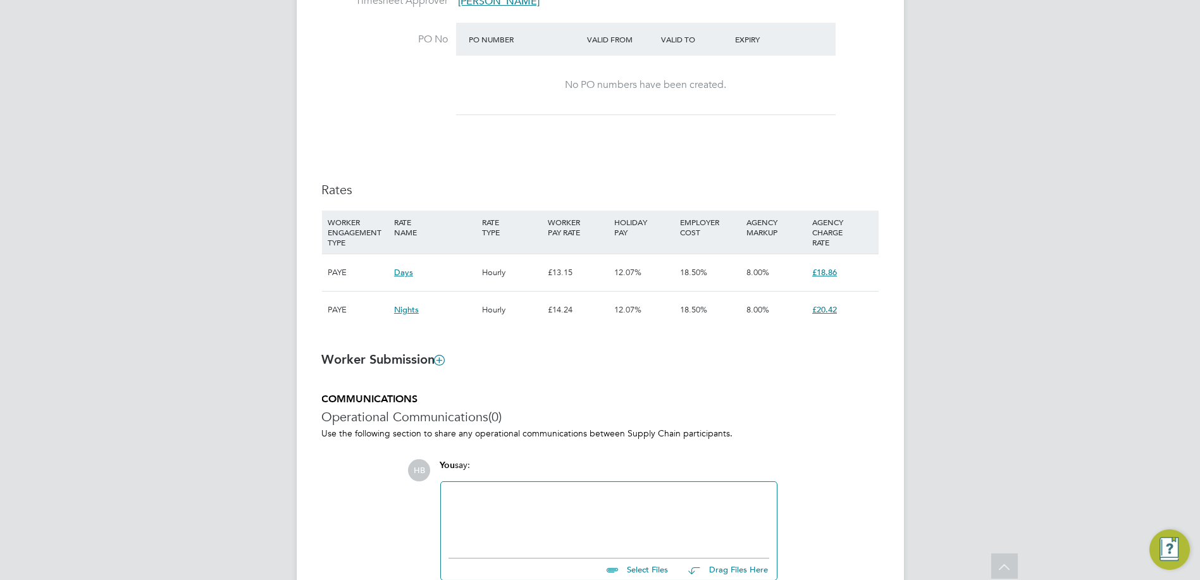
scroll to position [703, 0]
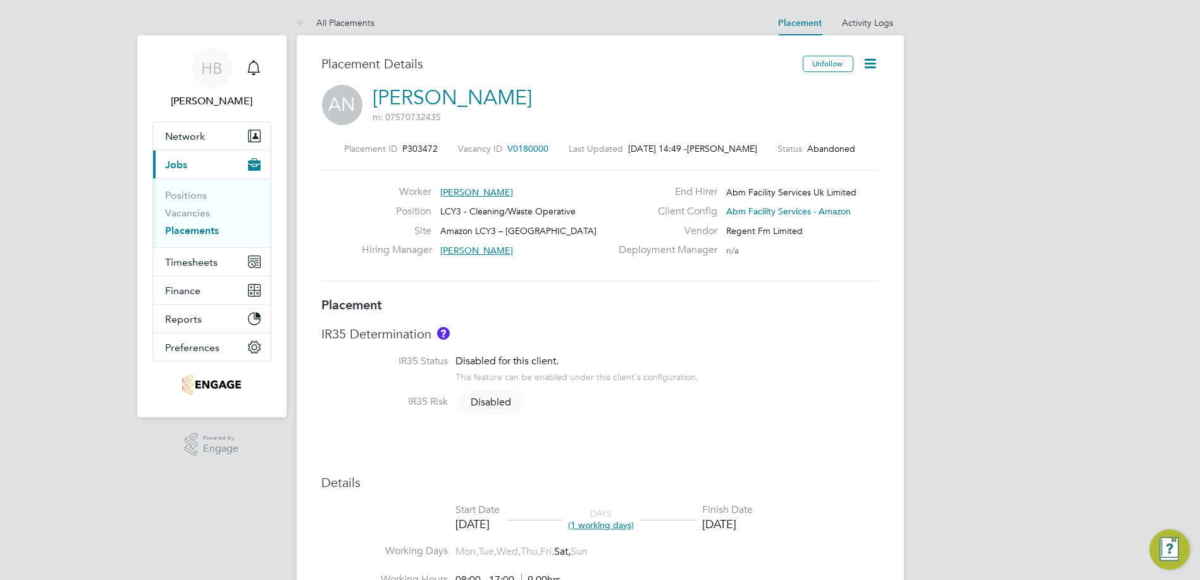
click at [872, 63] on icon at bounding box center [871, 64] width 16 height 16
click at [827, 95] on li "Edit Placement" at bounding box center [831, 94] width 93 height 18
click at [810, 352] on div "IR35 Determination IR35 Status Disabled for this client. This feature can be en…" at bounding box center [600, 375] width 557 height 98
